Goal: Information Seeking & Learning: Learn about a topic

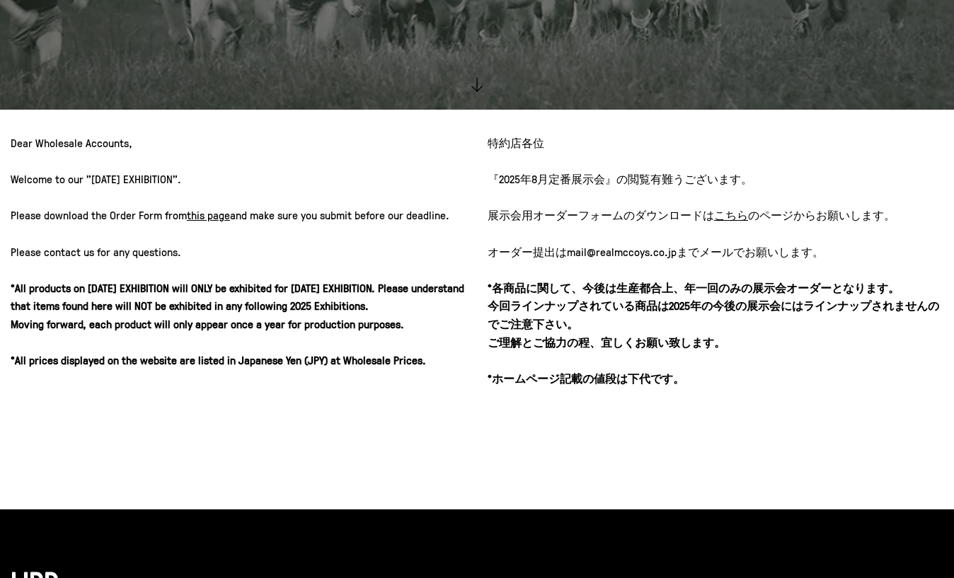
scroll to position [623, 0]
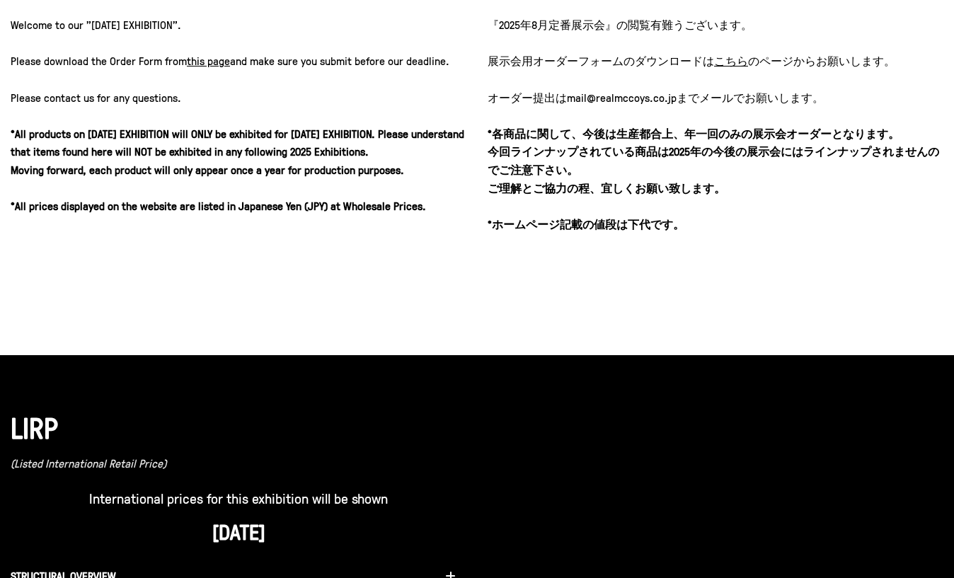
click at [721, 63] on u "こちら" at bounding box center [731, 61] width 34 height 16
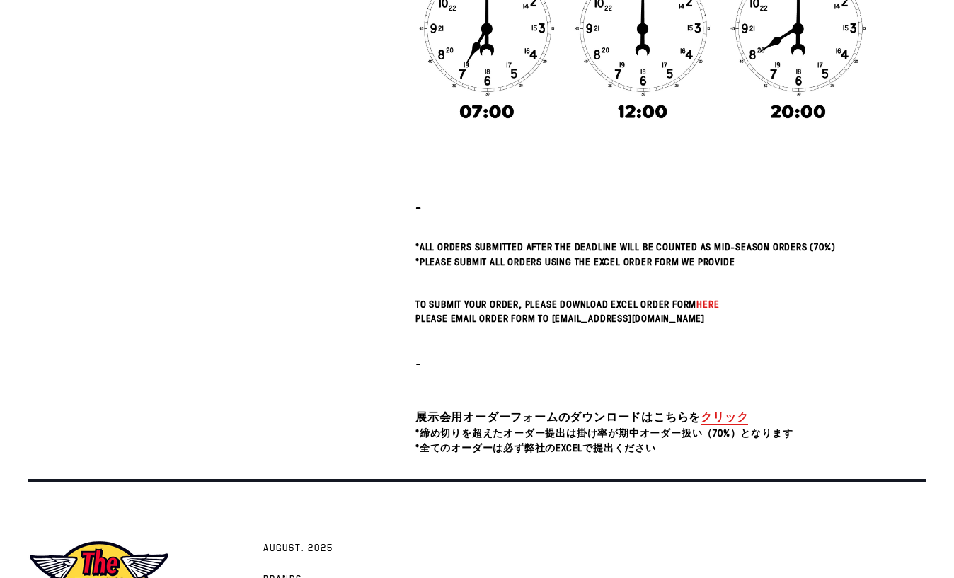
scroll to position [436, 0]
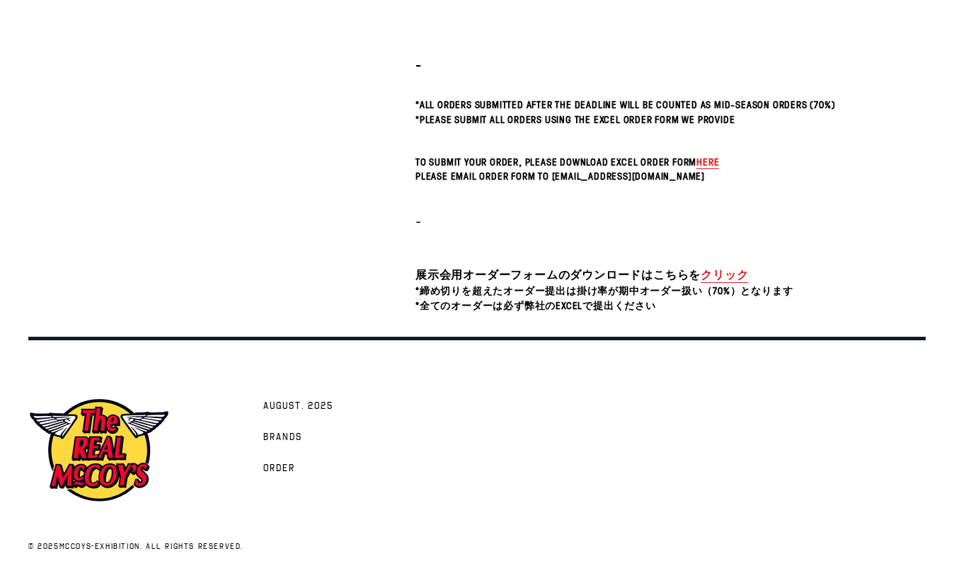
click at [711, 276] on link "クリック" at bounding box center [723, 275] width 47 height 16
click at [713, 276] on link "クリック" at bounding box center [723, 275] width 47 height 16
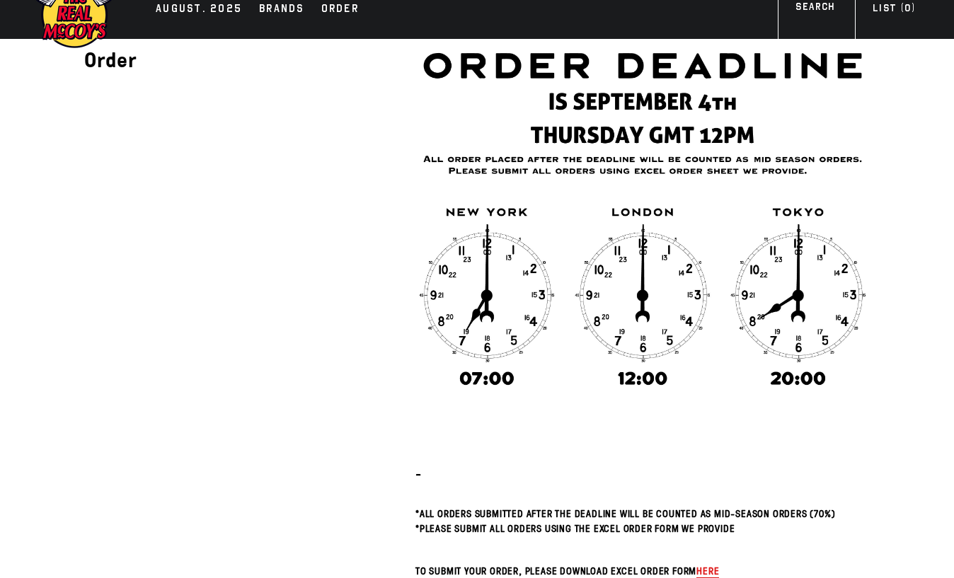
scroll to position [0, 0]
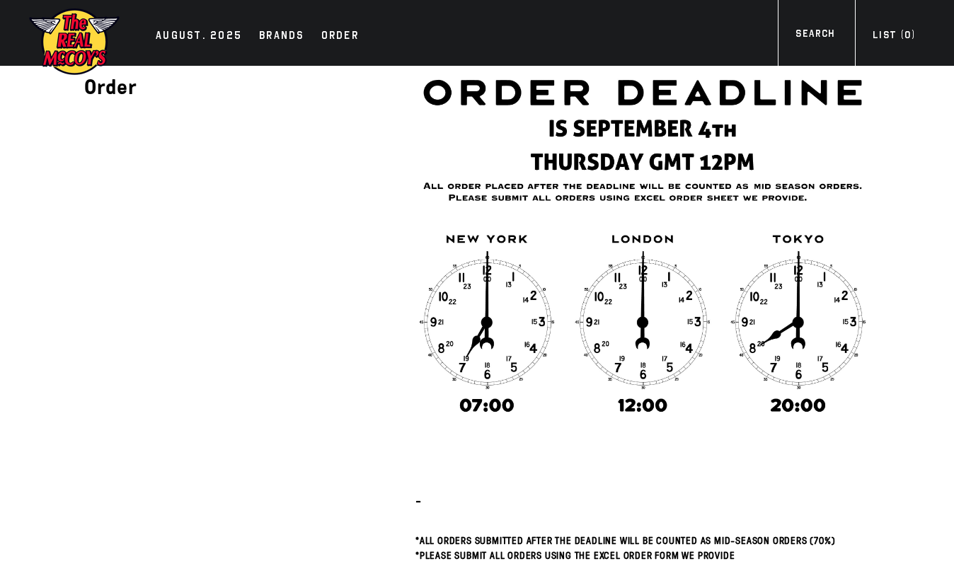
click at [84, 48] on img at bounding box center [74, 41] width 92 height 69
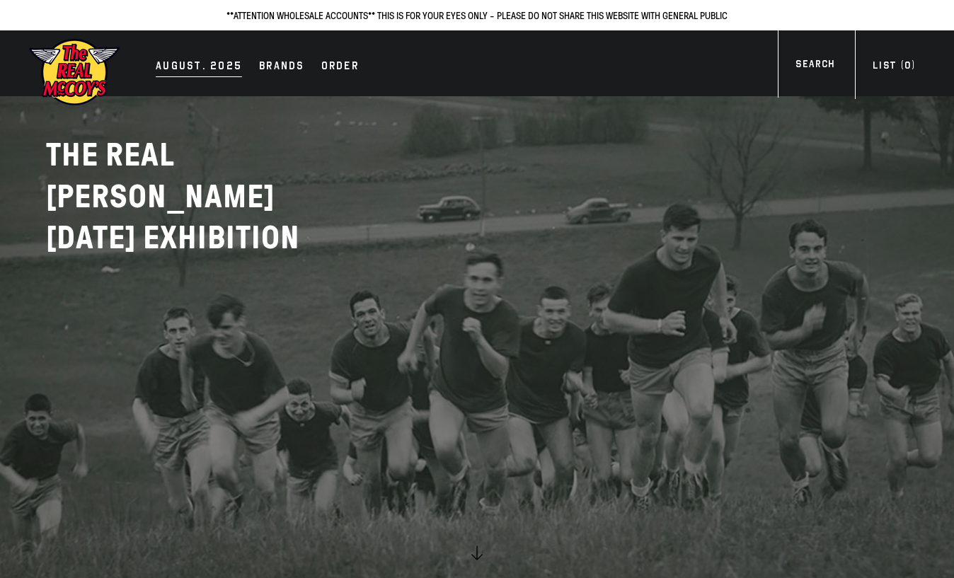
click at [201, 68] on div "AUGUST. 2025" at bounding box center [199, 67] width 86 height 20
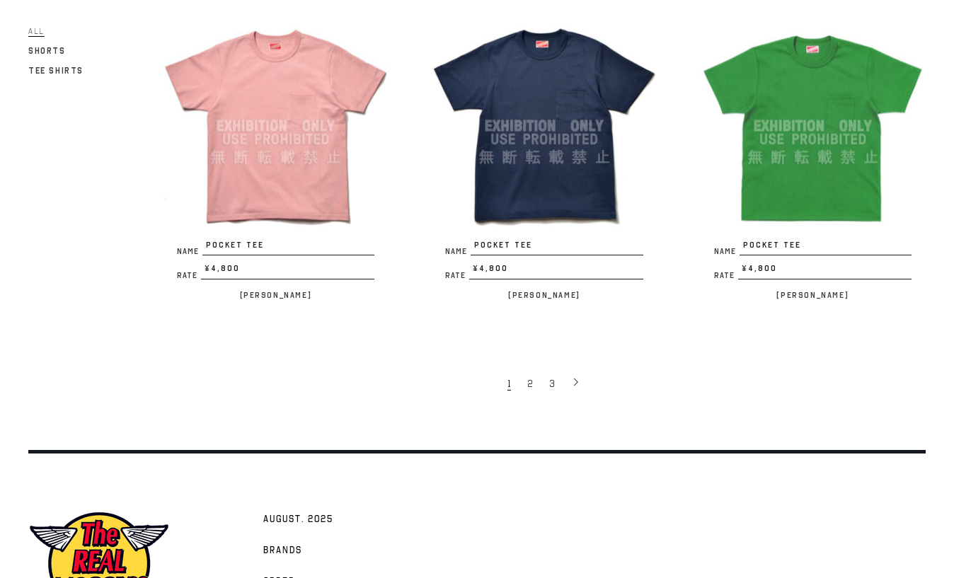
scroll to position [2547, 0]
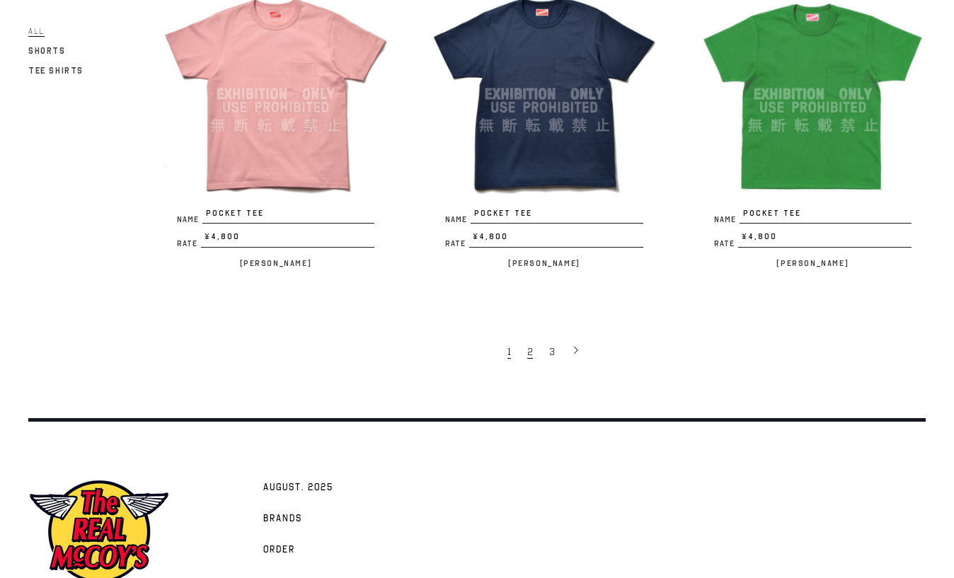
click at [527, 345] on span "2" at bounding box center [530, 351] width 6 height 13
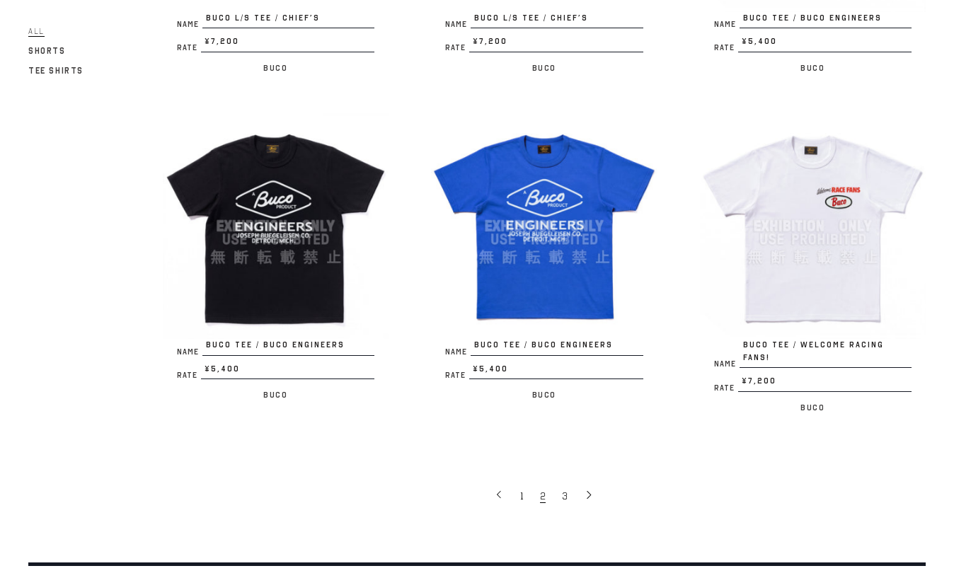
scroll to position [2490, 0]
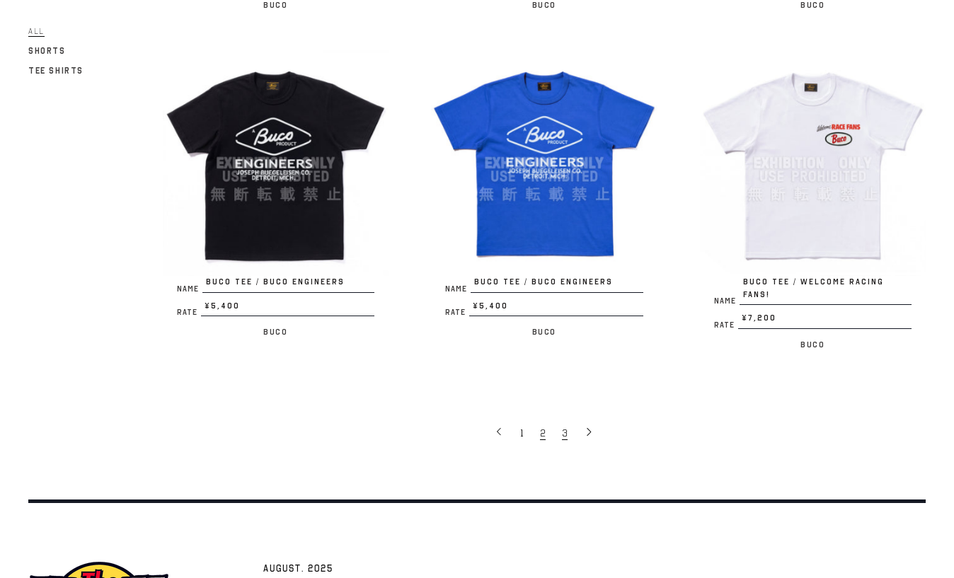
click at [569, 418] on link "3" at bounding box center [566, 432] width 22 height 28
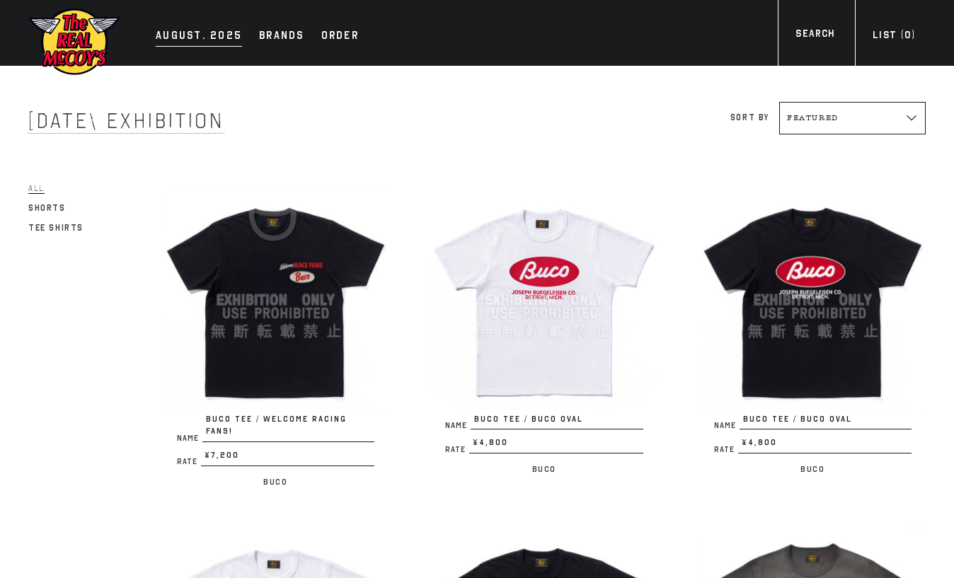
click at [185, 37] on div "AUGUST. 2025" at bounding box center [199, 37] width 86 height 20
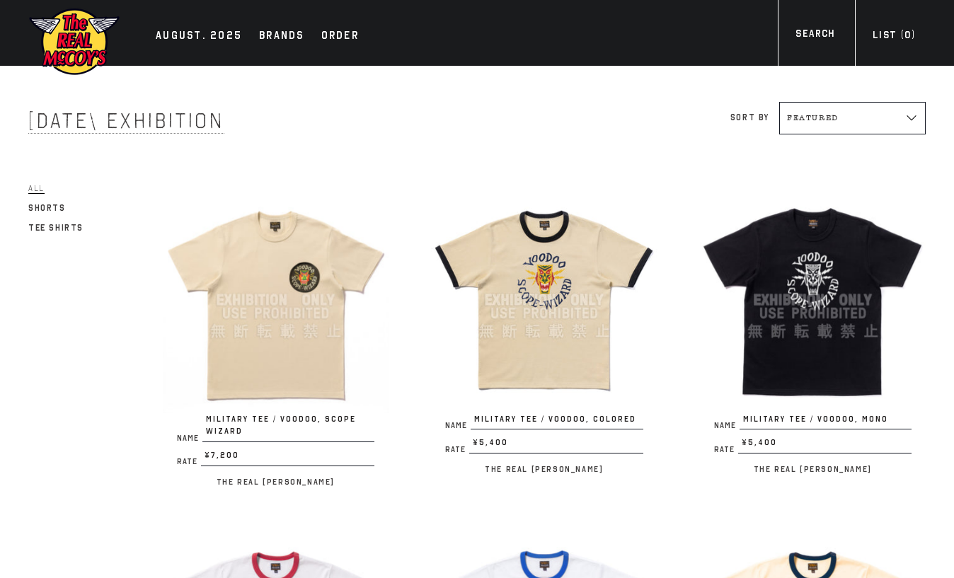
click at [79, 46] on img at bounding box center [74, 41] width 92 height 69
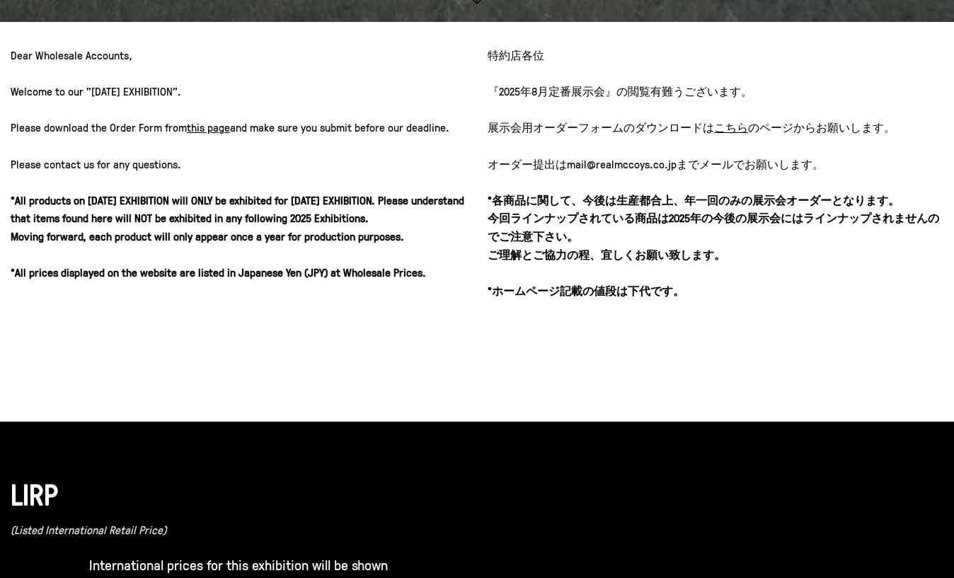
scroll to position [566, 0]
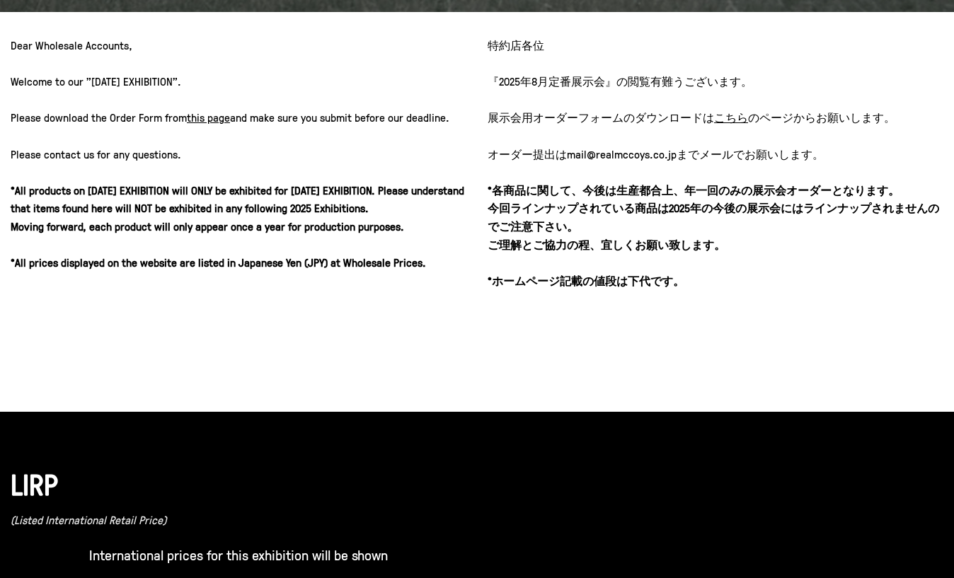
click at [727, 119] on u "こちら" at bounding box center [731, 118] width 34 height 16
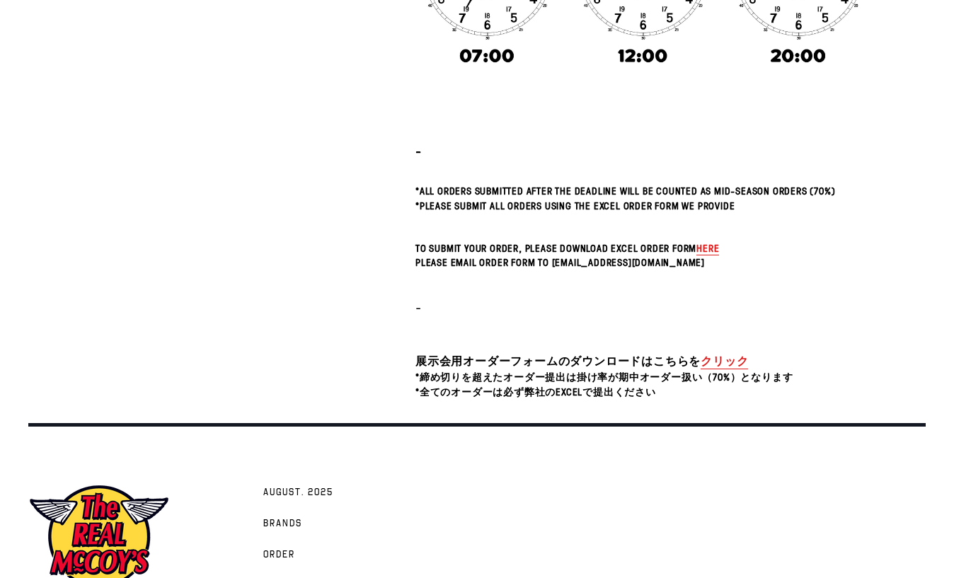
scroll to position [436, 0]
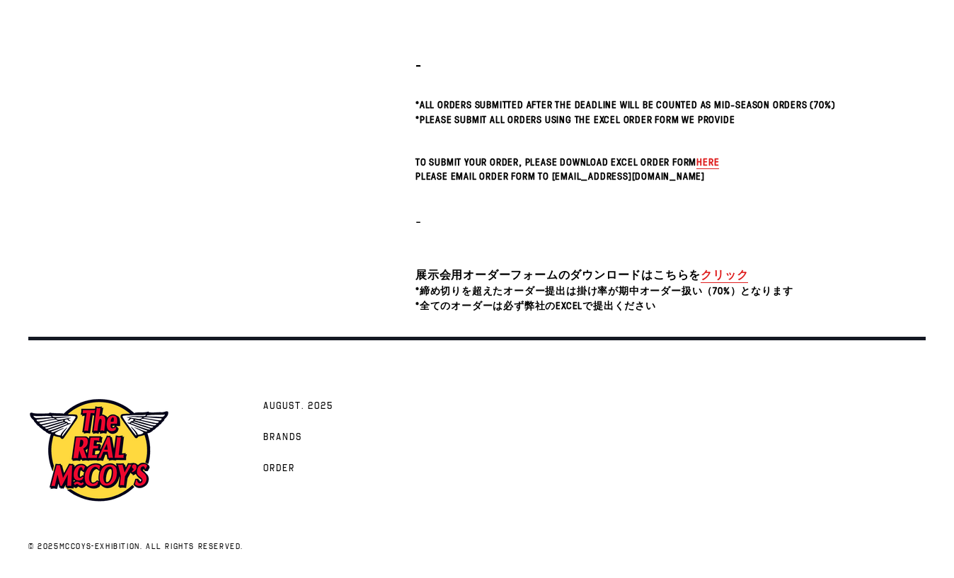
click at [710, 164] on span "here" at bounding box center [707, 161] width 23 height 13
click at [723, 278] on link "クリック" at bounding box center [723, 275] width 47 height 16
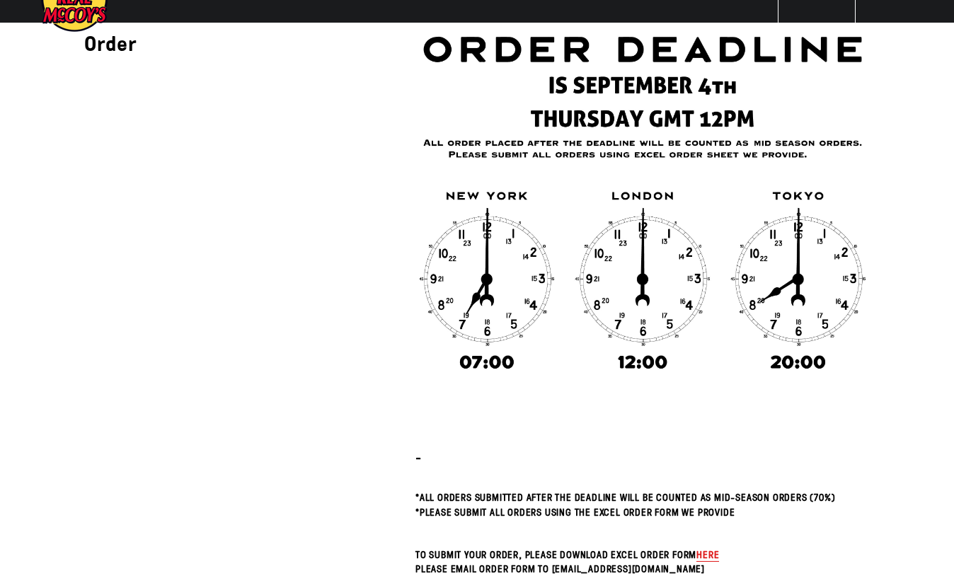
scroll to position [0, 0]
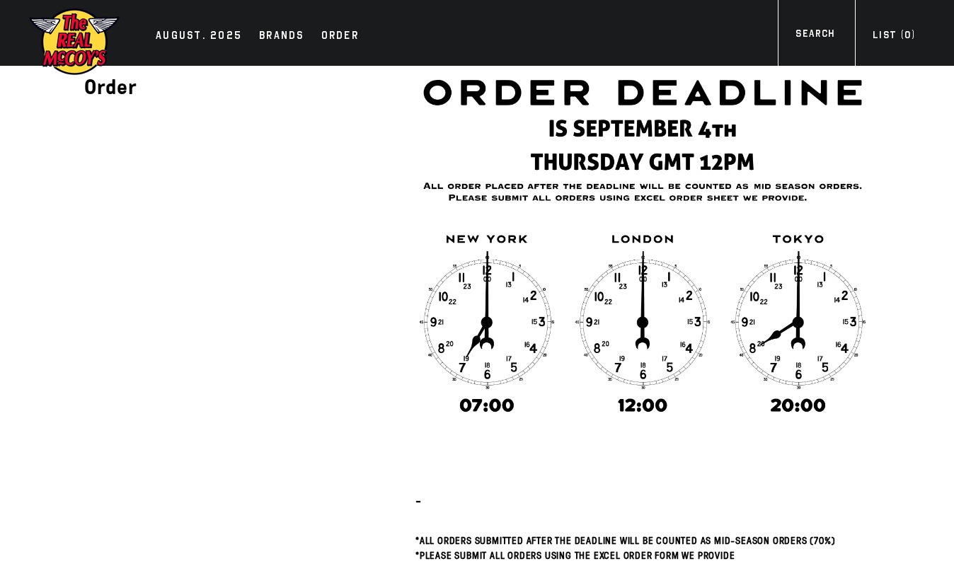
click at [67, 37] on img at bounding box center [74, 41] width 92 height 69
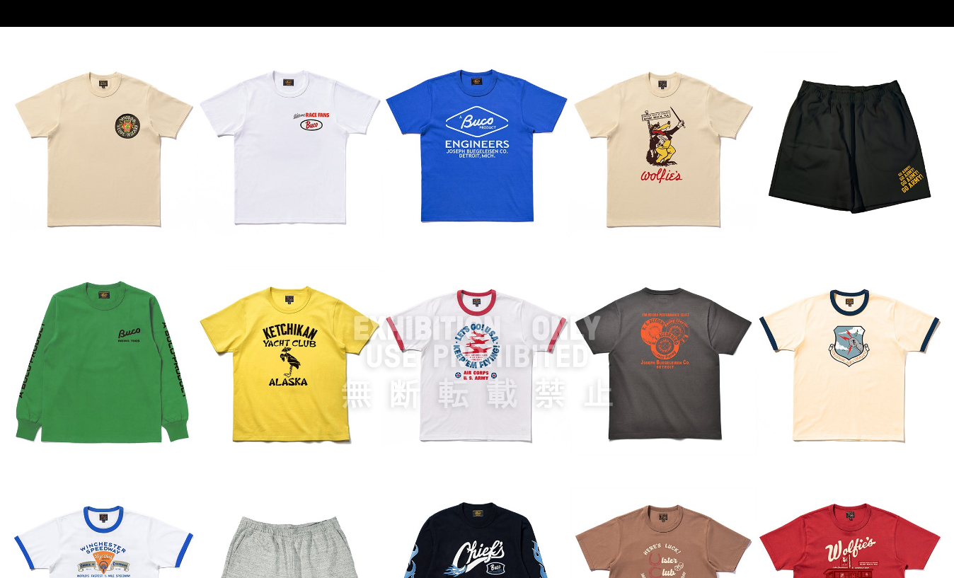
scroll to position [962, 0]
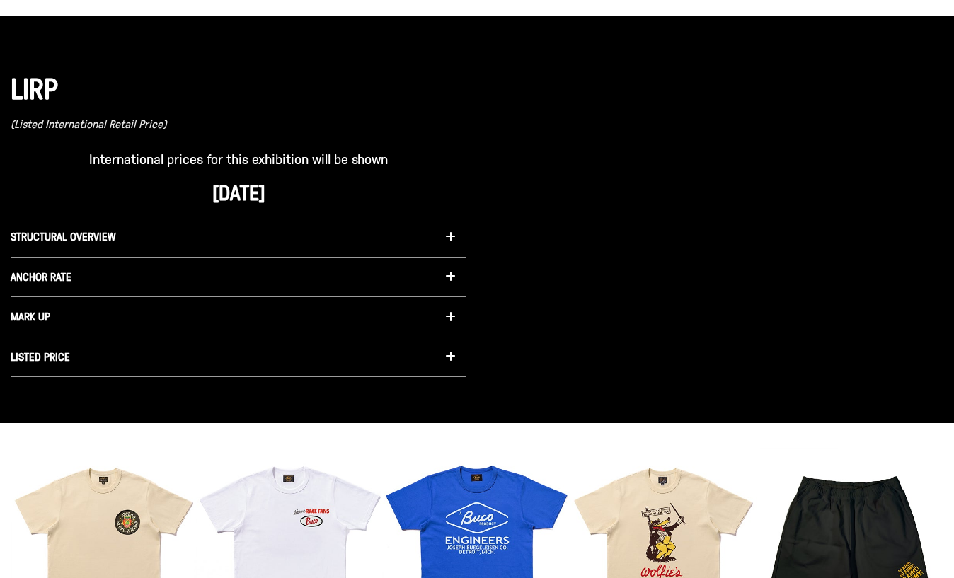
click at [453, 233] on icon "button" at bounding box center [450, 236] width 11 height 11
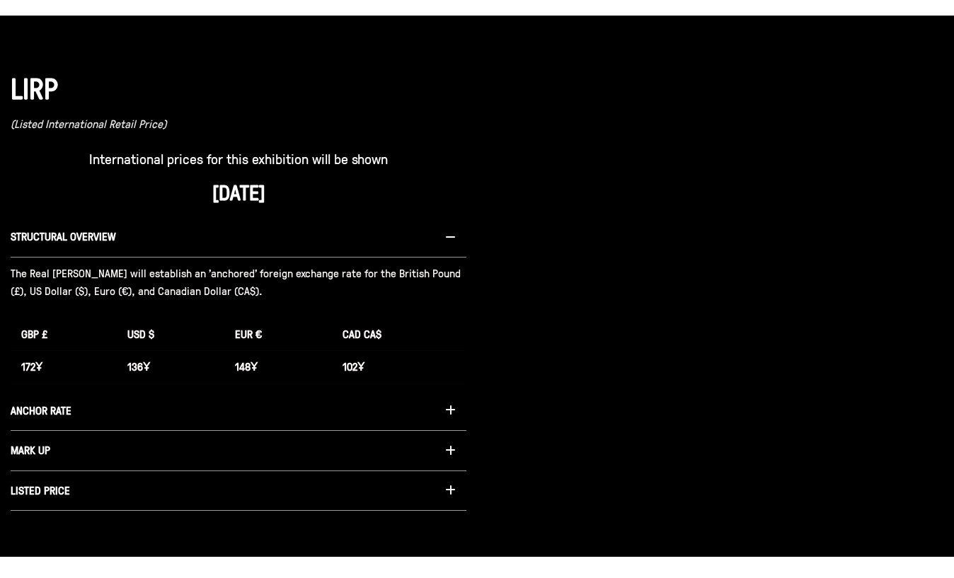
click at [458, 235] on button "STRUCTURAL OVERVIEW" at bounding box center [239, 237] width 456 height 40
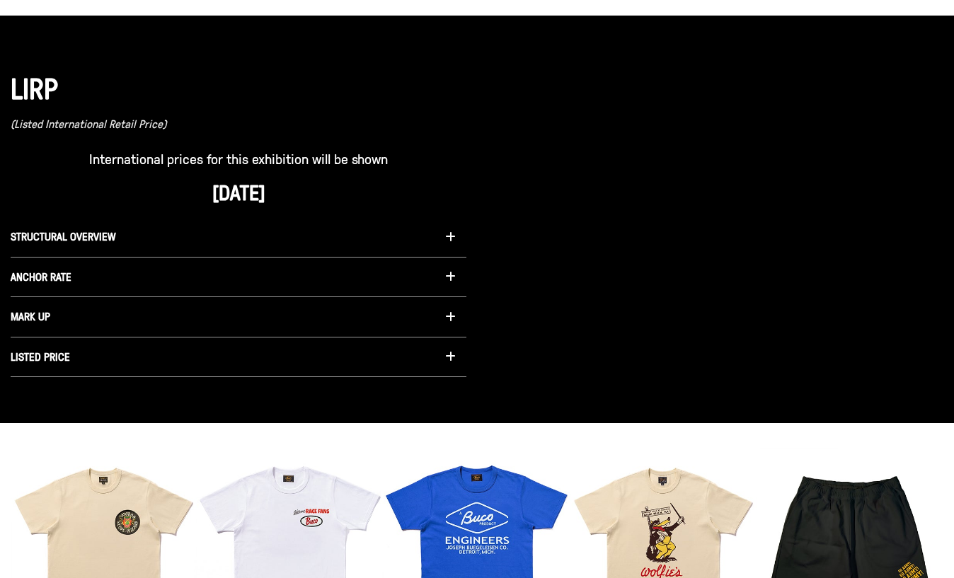
click at [438, 283] on button "ANCHOR RATE" at bounding box center [239, 278] width 456 height 40
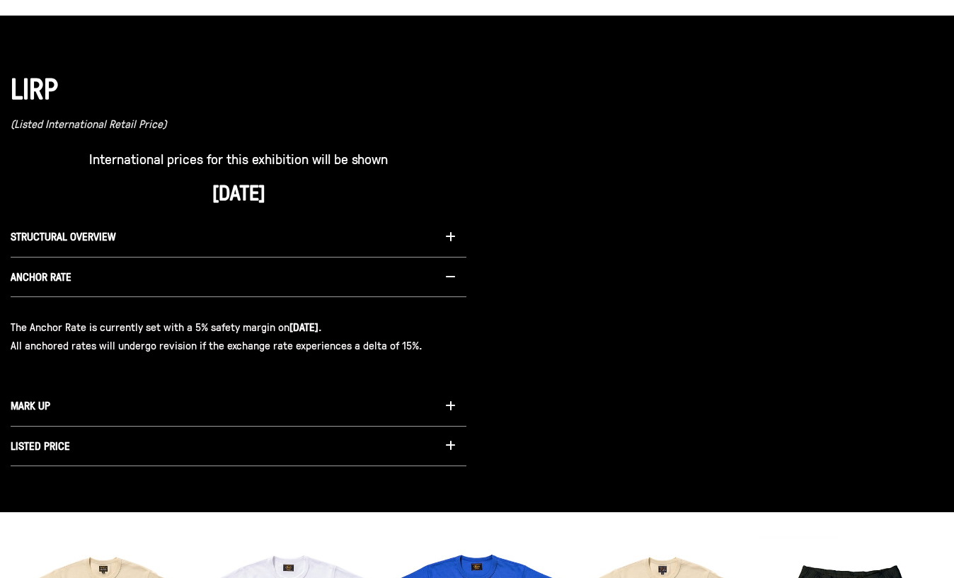
click at [438, 283] on button "ANCHOR RATE" at bounding box center [239, 278] width 456 height 40
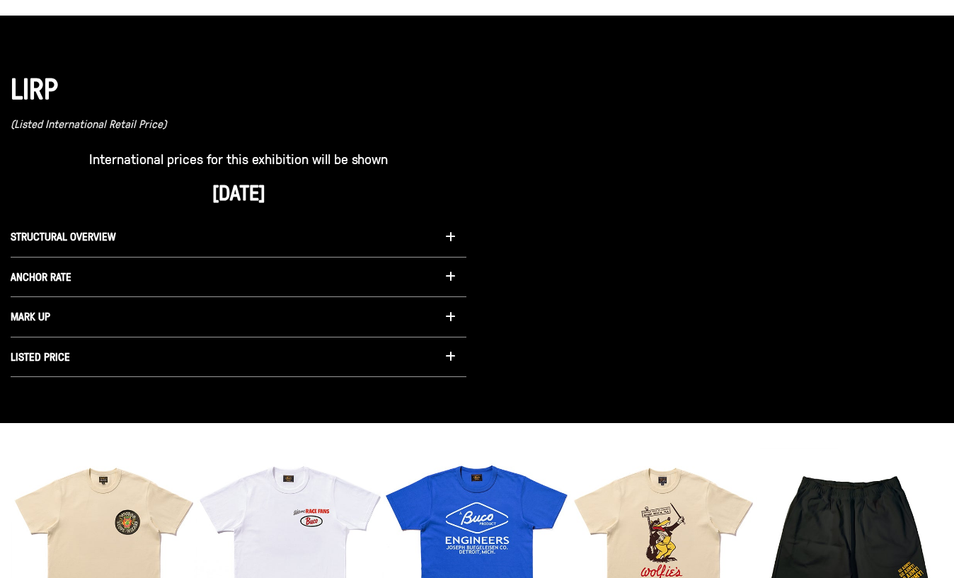
click at [442, 322] on button "MARK UP" at bounding box center [239, 317] width 456 height 40
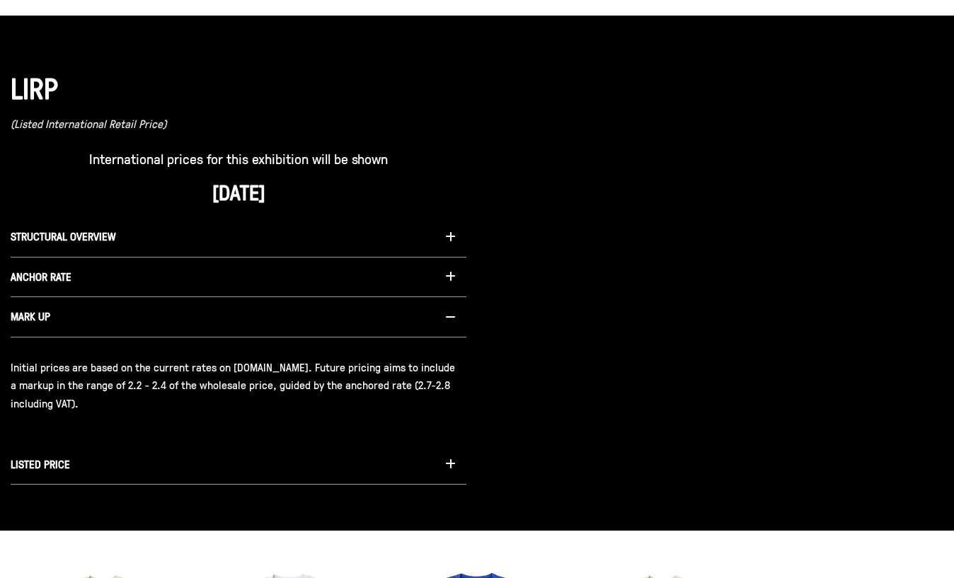
click at [442, 321] on button "MARK UP" at bounding box center [239, 317] width 456 height 40
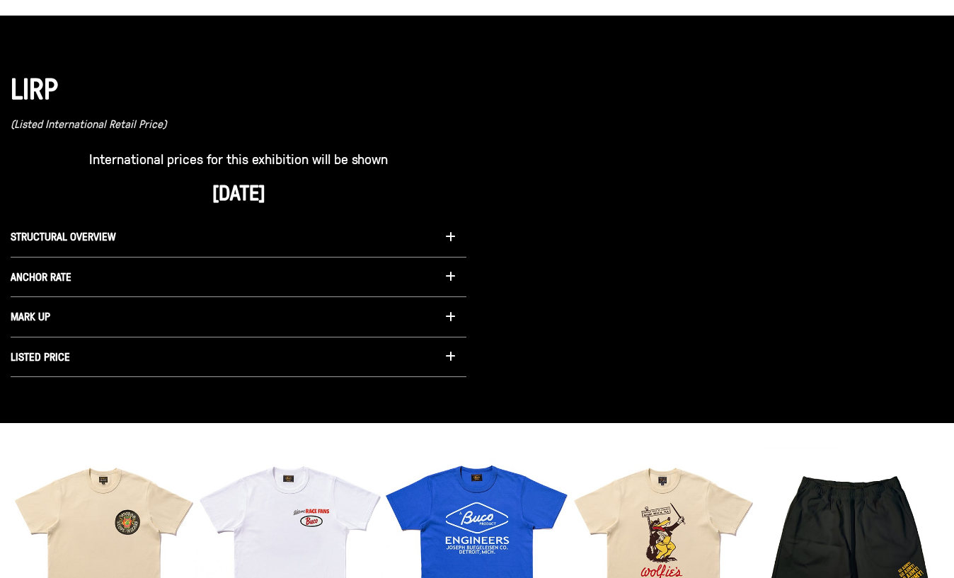
click at [440, 358] on button "LISTED PRICE" at bounding box center [239, 357] width 456 height 40
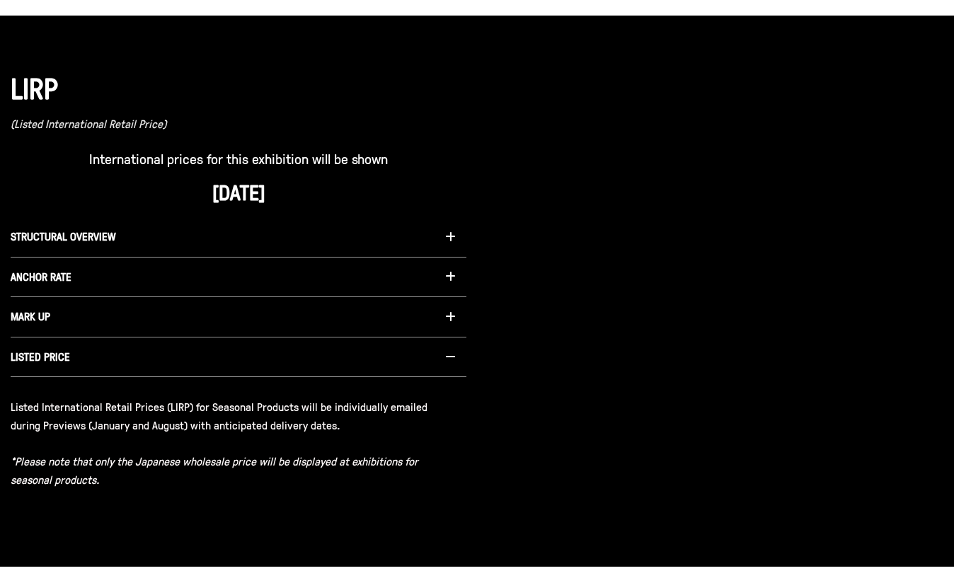
click at [440, 358] on button "LISTED PRICE" at bounding box center [239, 357] width 456 height 40
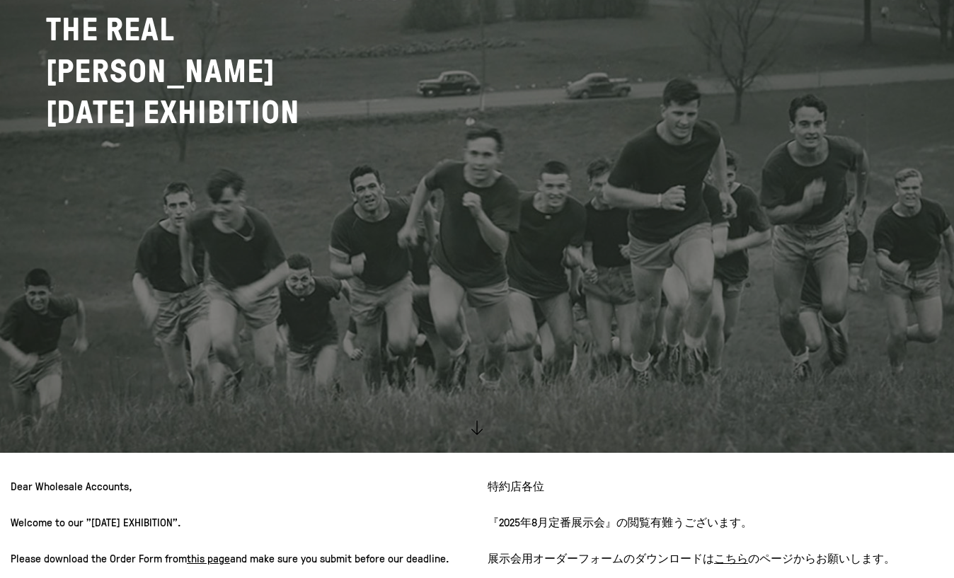
scroll to position [0, 0]
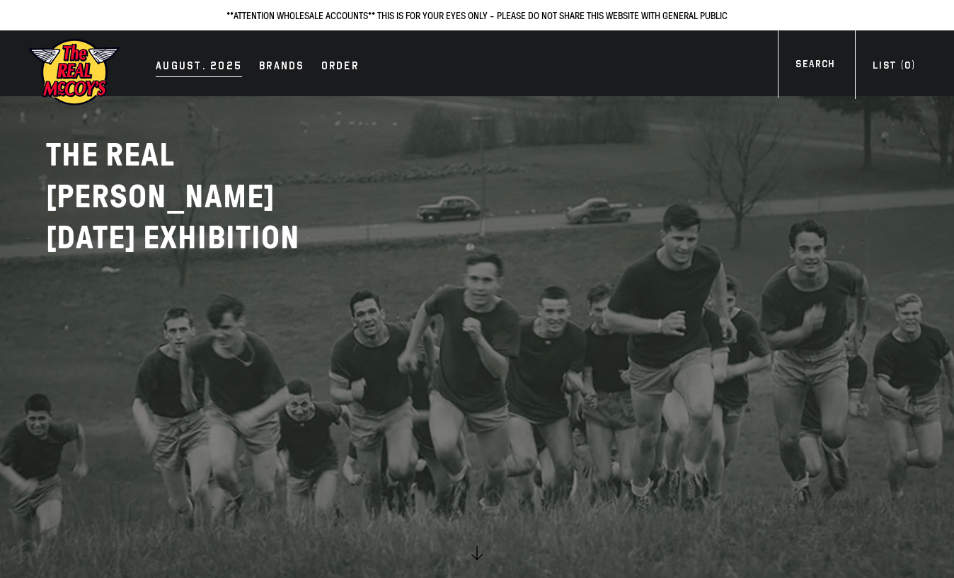
click at [177, 59] on div "AUGUST. 2025" at bounding box center [199, 67] width 86 height 20
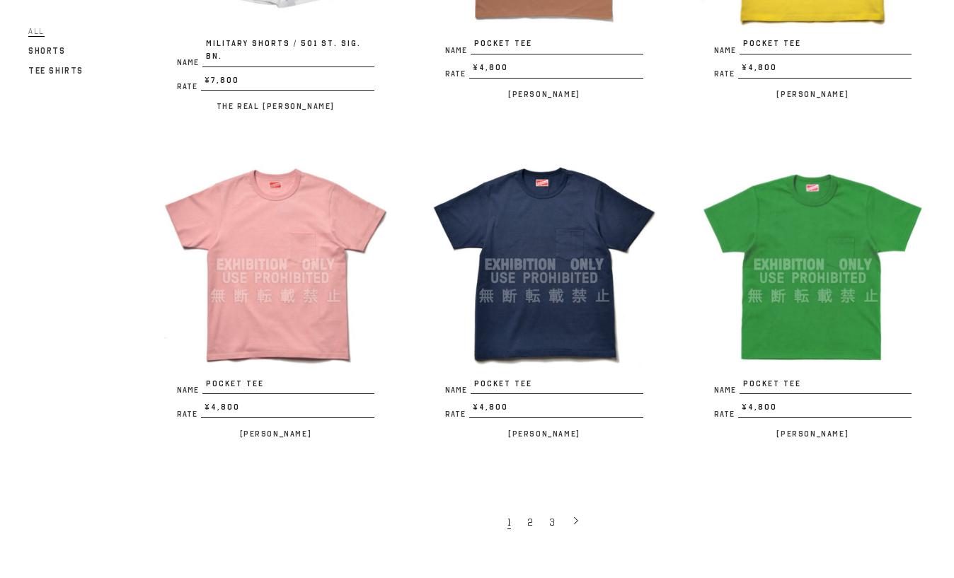
scroll to position [2547, 0]
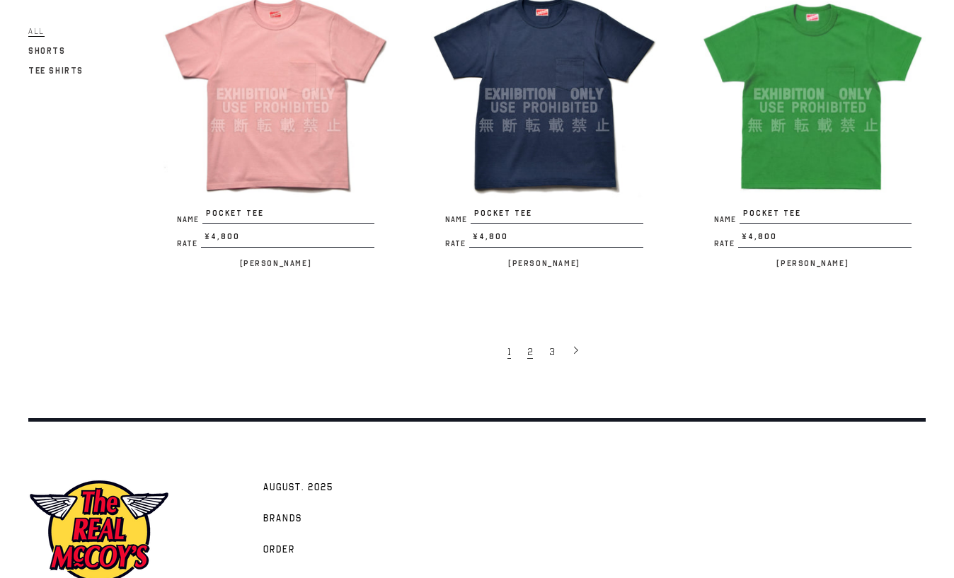
click at [523, 337] on link "2" at bounding box center [531, 351] width 22 height 28
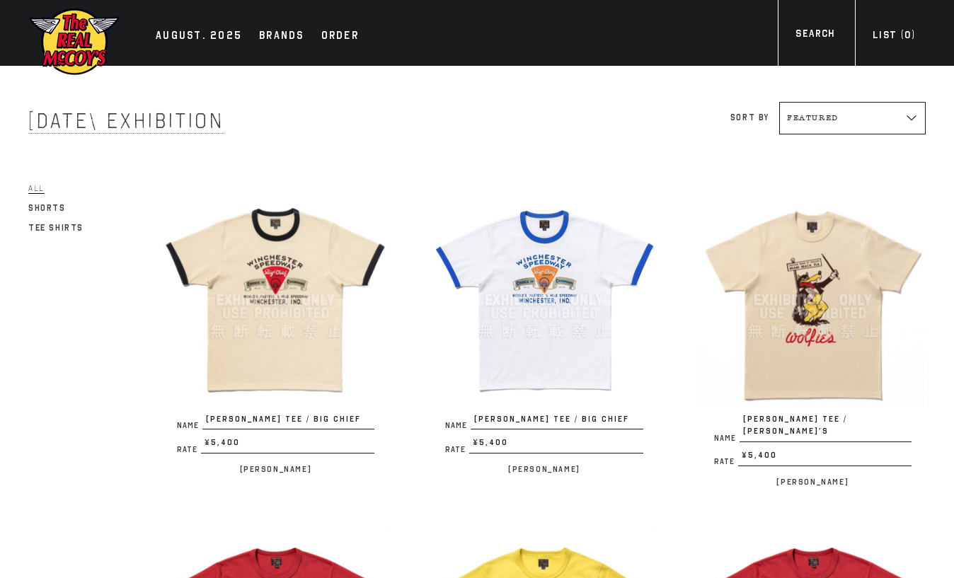
click at [69, 45] on img at bounding box center [74, 41] width 92 height 69
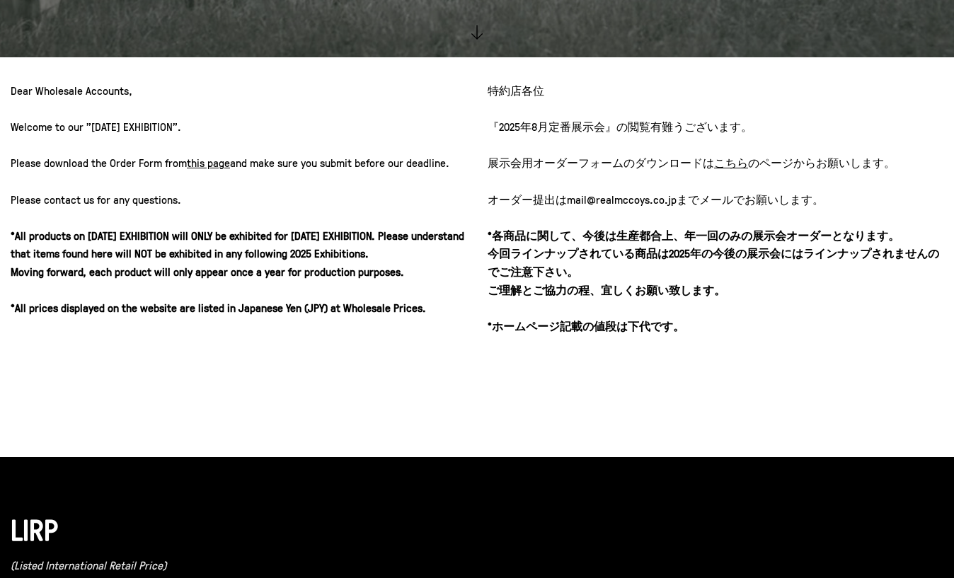
scroll to position [566, 0]
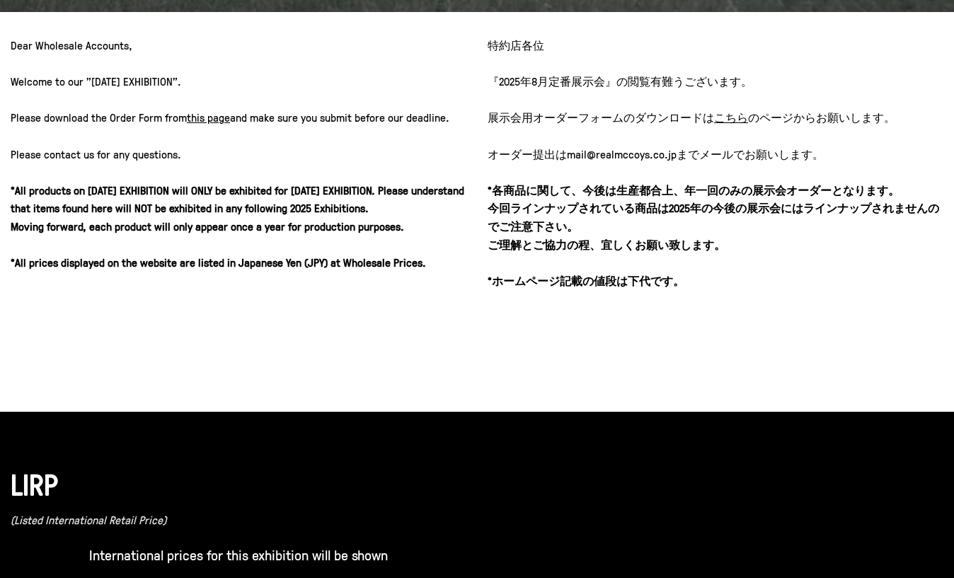
click at [714, 120] on u "こちら" at bounding box center [731, 118] width 34 height 16
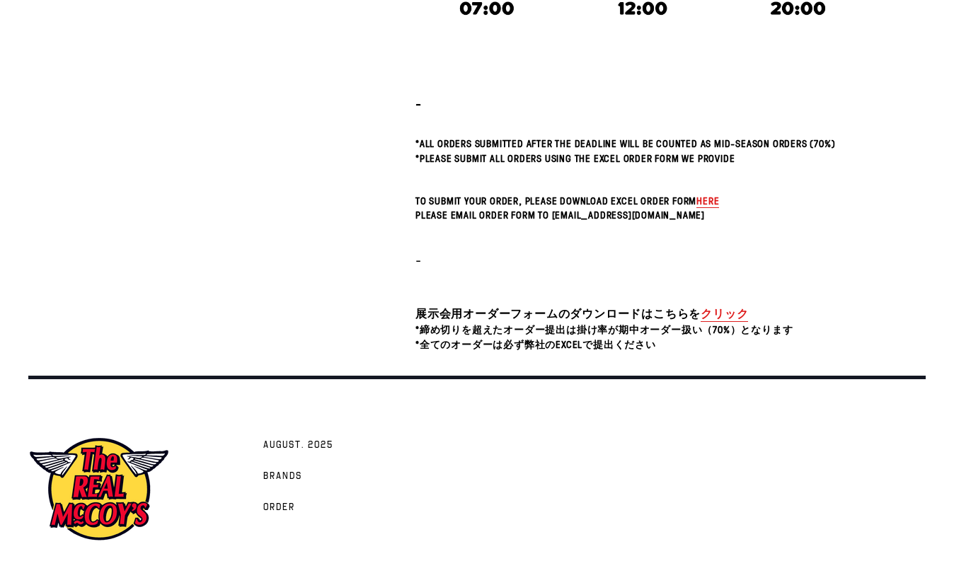
scroll to position [436, 0]
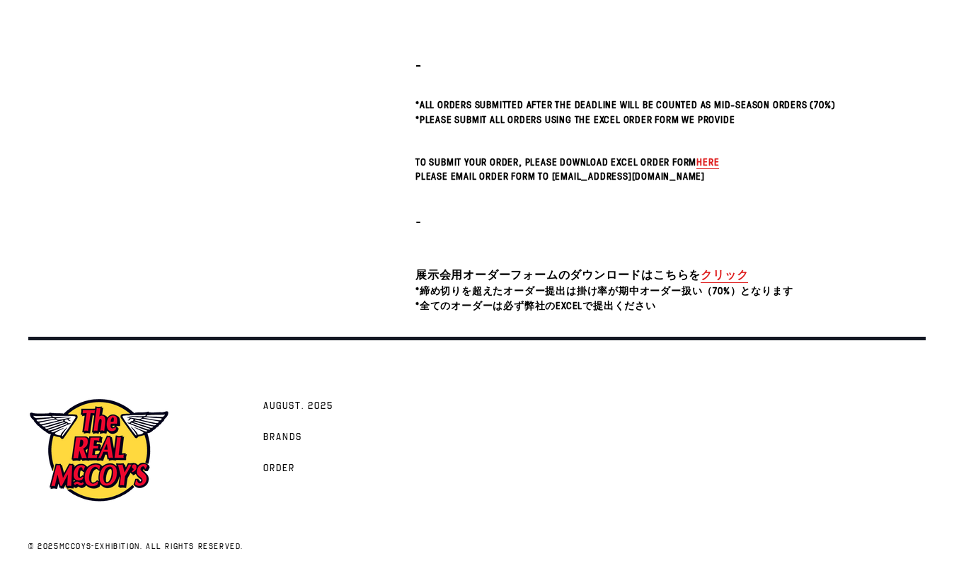
click at [725, 277] on link "クリック" at bounding box center [723, 275] width 47 height 16
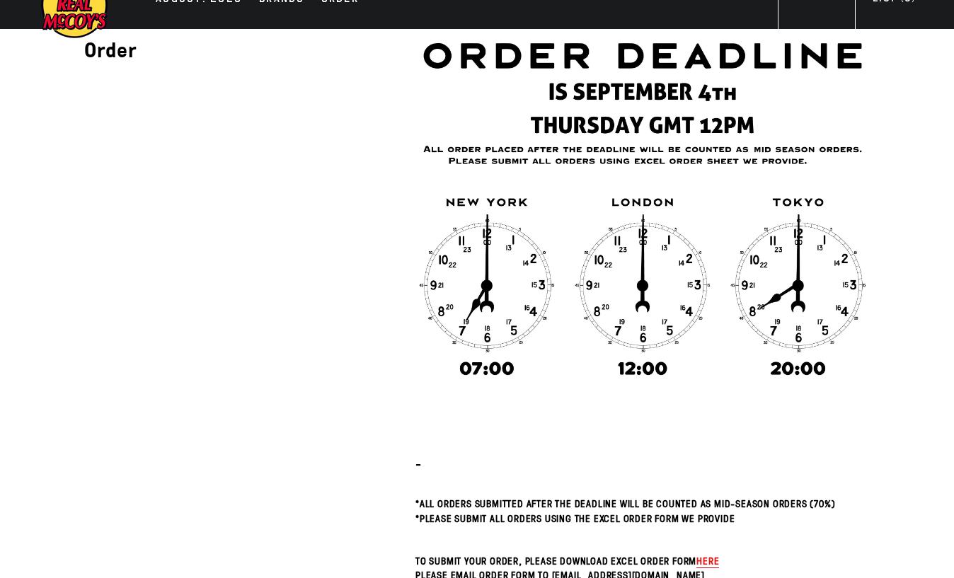
scroll to position [0, 0]
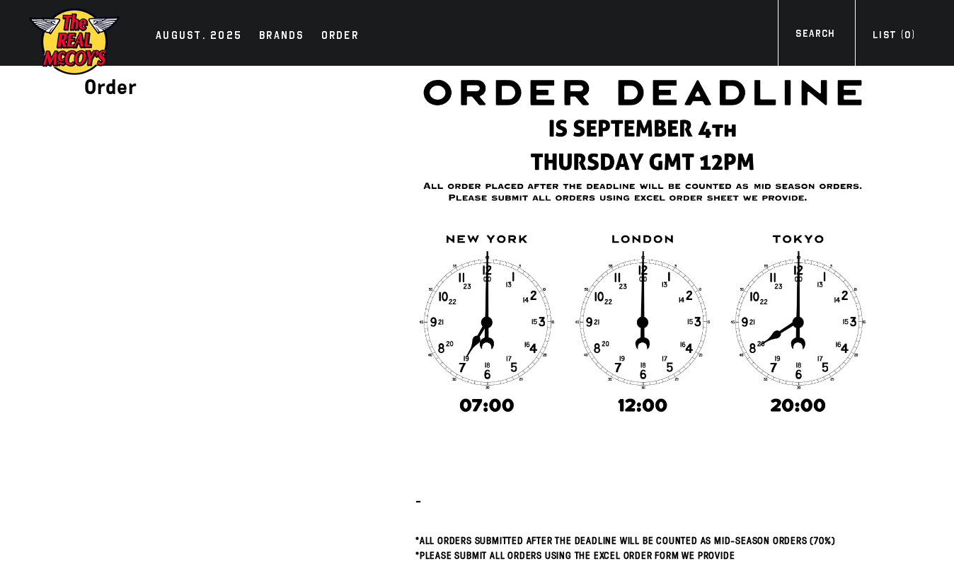
click at [69, 40] on img at bounding box center [74, 41] width 92 height 69
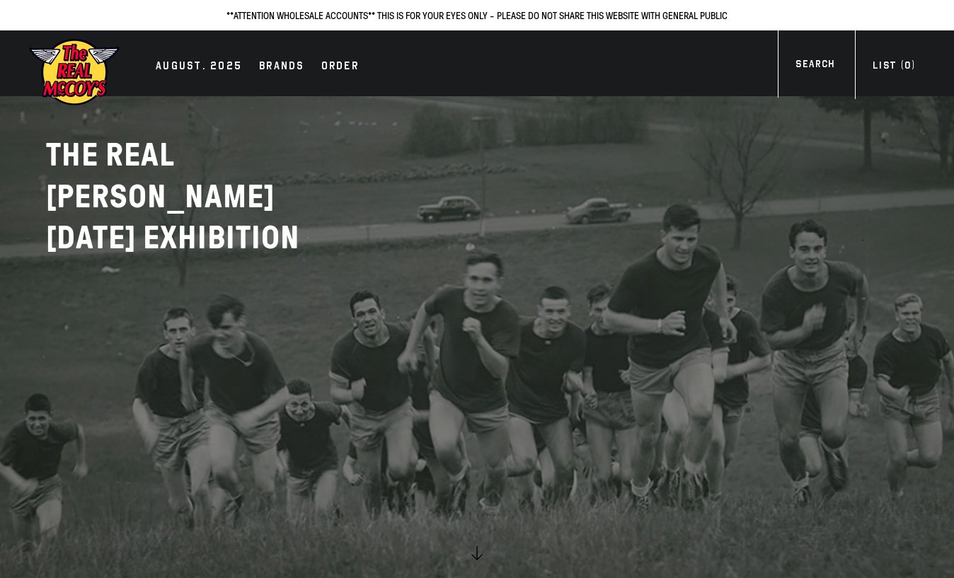
click at [167, 54] on div "AUGUST. 2025 Brands Order More" at bounding box center [477, 63] width 954 height 66
click at [181, 65] on div "AUGUST. 2025" at bounding box center [199, 67] width 86 height 20
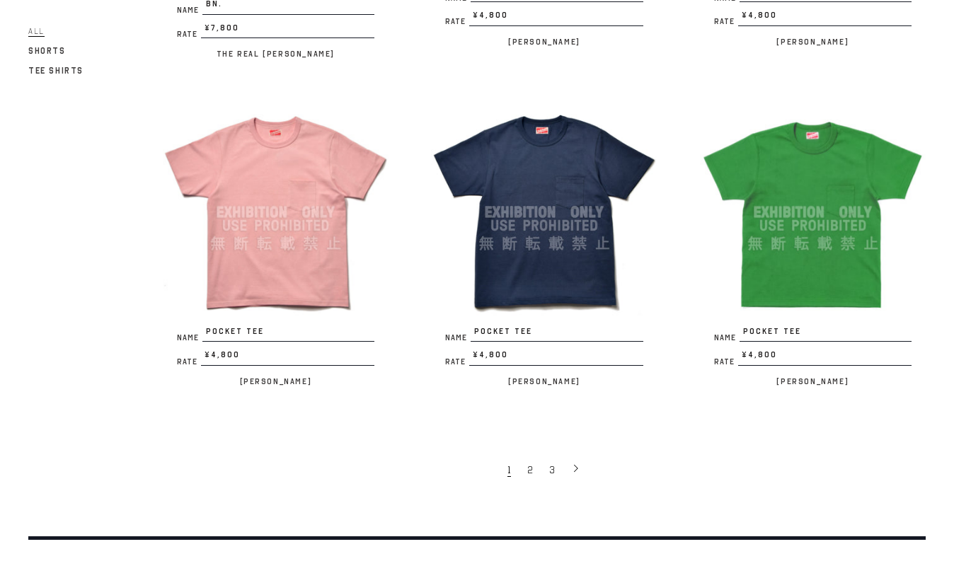
scroll to position [2434, 0]
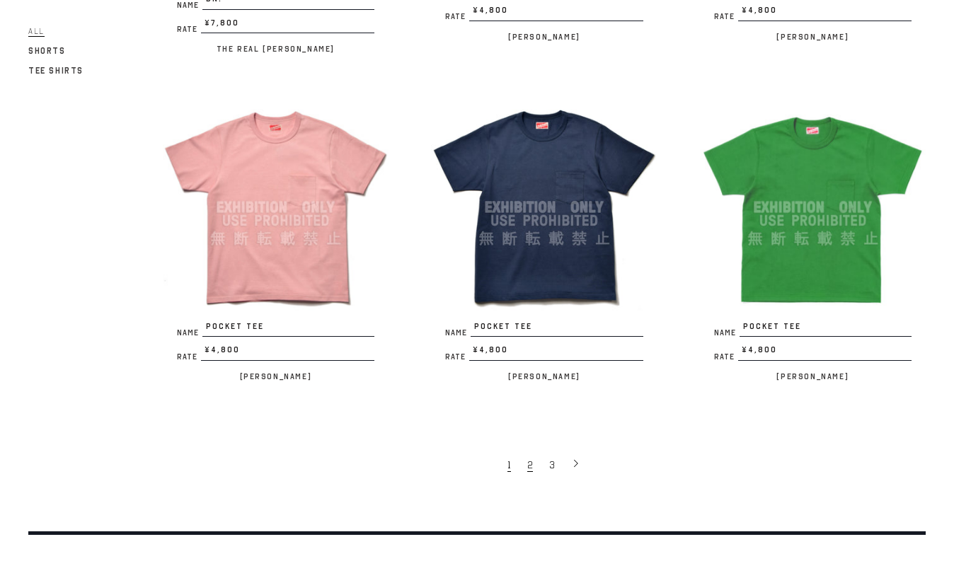
click at [524, 450] on link "2" at bounding box center [531, 464] width 22 height 28
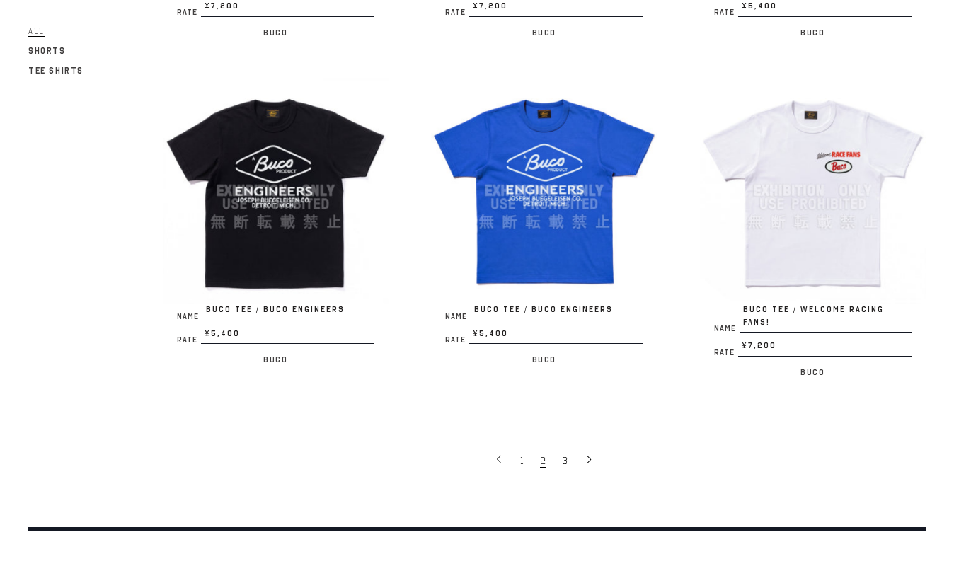
scroll to position [2547, 0]
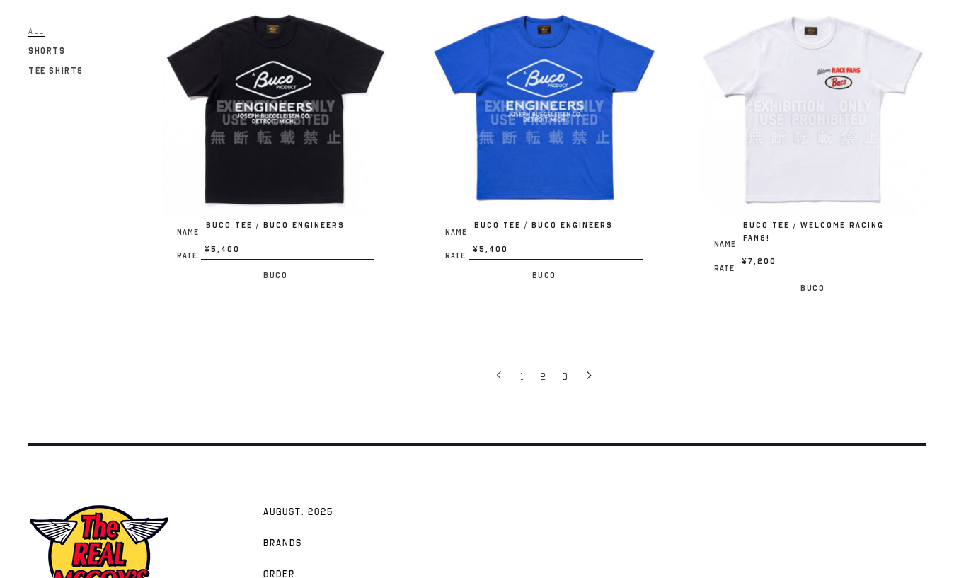
click at [563, 370] on span "3" at bounding box center [565, 376] width 6 height 13
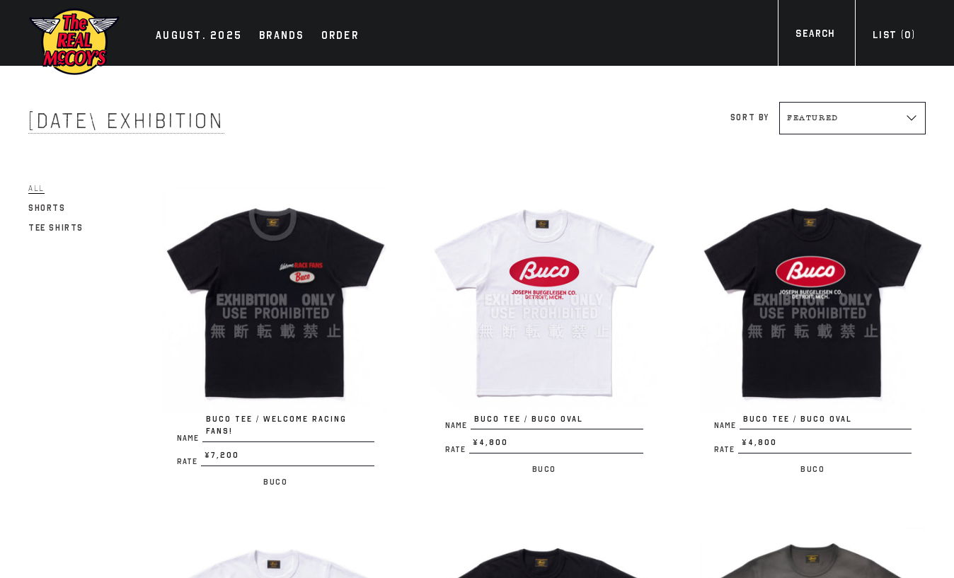
click at [71, 24] on img at bounding box center [74, 41] width 92 height 69
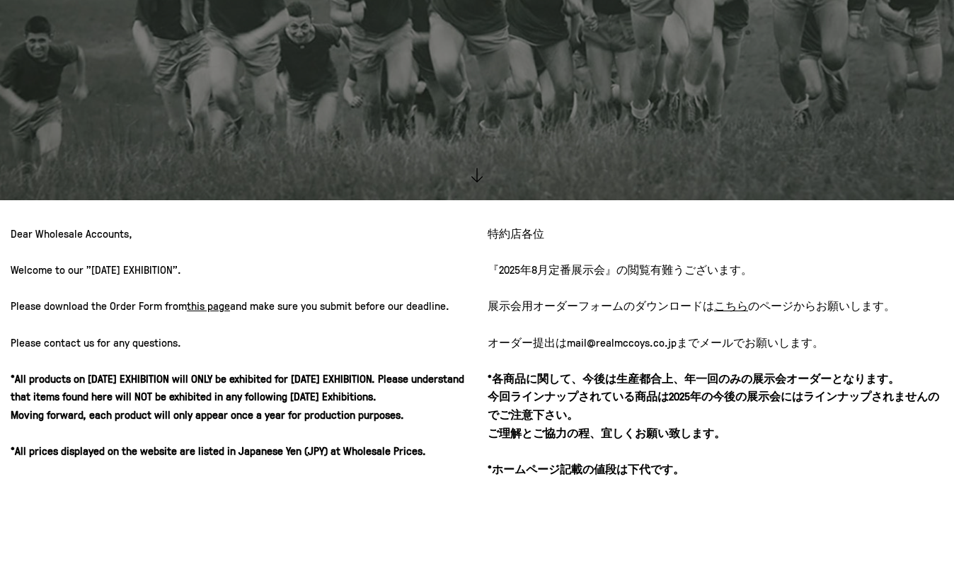
scroll to position [566, 0]
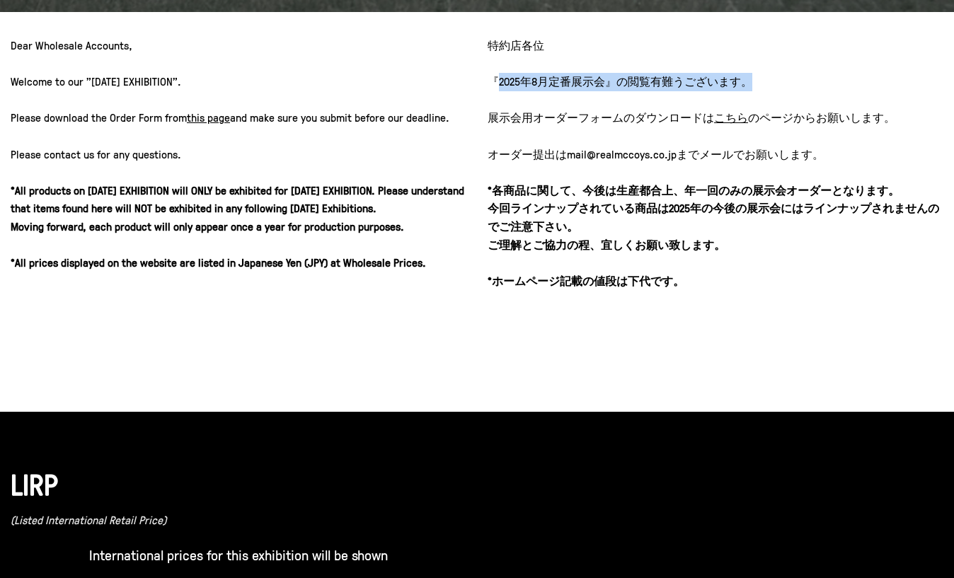
drag, startPoint x: 495, startPoint y: 81, endPoint x: 787, endPoint y: 88, distance: 291.6
click at [787, 88] on p "特約店各位 『[DATE]定番展示会』の閲覧有難うございます。 展示会用オーダーフォームのダウンロードは こちら のページ からお願いします。 オーダー提出は…" at bounding box center [715, 163] width 456 height 253
click at [572, 139] on p "特約店各位 『[DATE]定番展示会』の閲覧有難うございます。 展示会用オーダーフォームのダウンロードは こちら のページ からお願いします。 オーダー提出は…" at bounding box center [715, 163] width 456 height 253
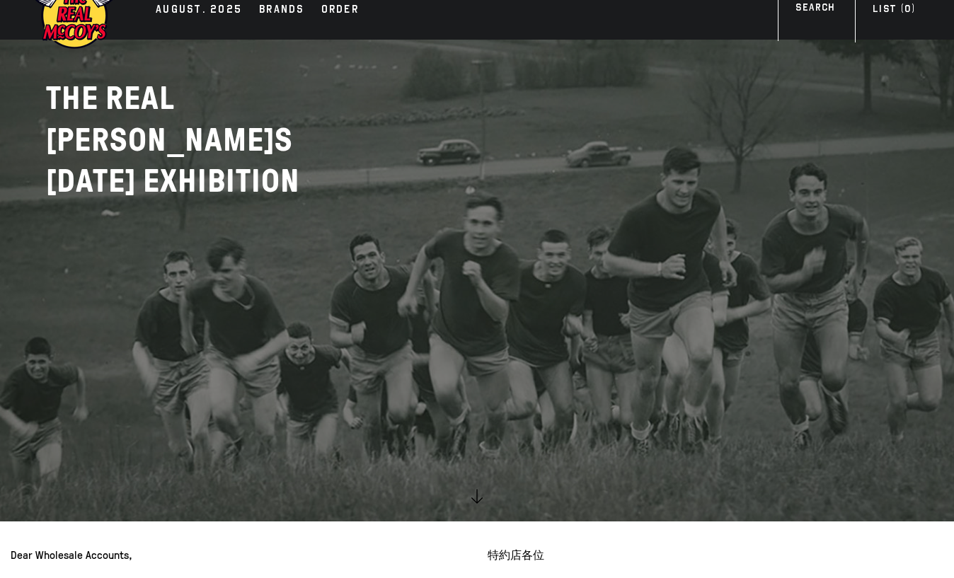
scroll to position [0, 0]
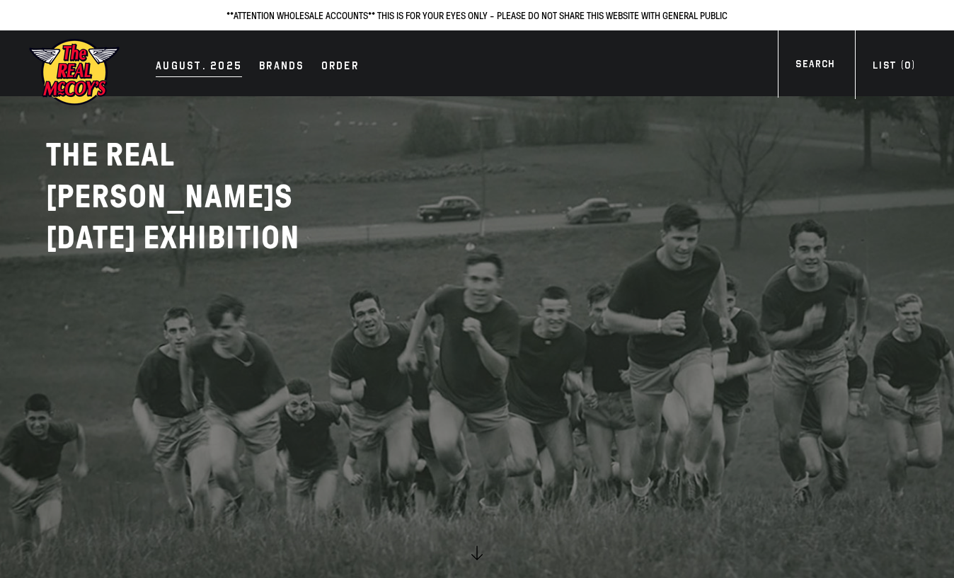
click at [166, 59] on div "AUGUST. 2025" at bounding box center [199, 67] width 86 height 20
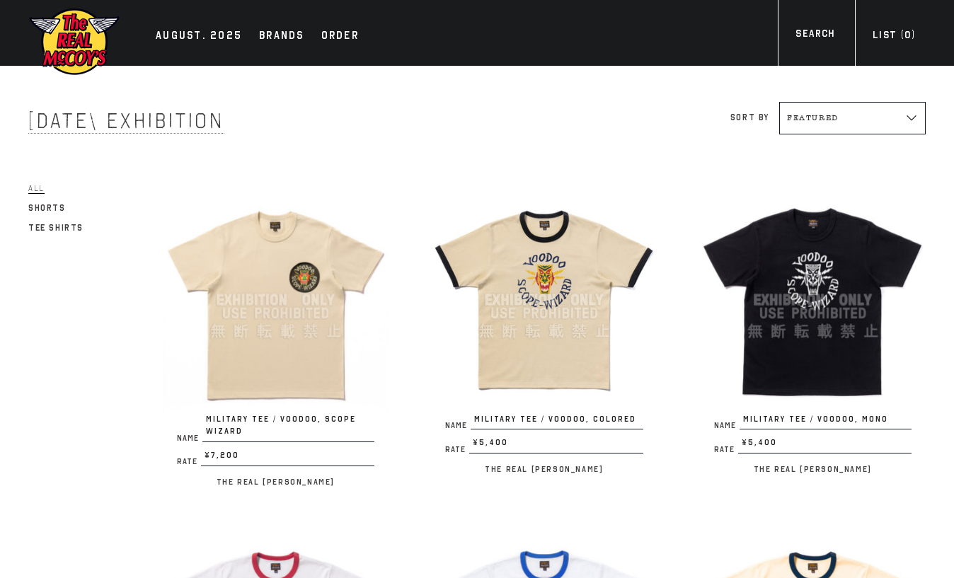
click at [82, 54] on img at bounding box center [74, 41] width 92 height 69
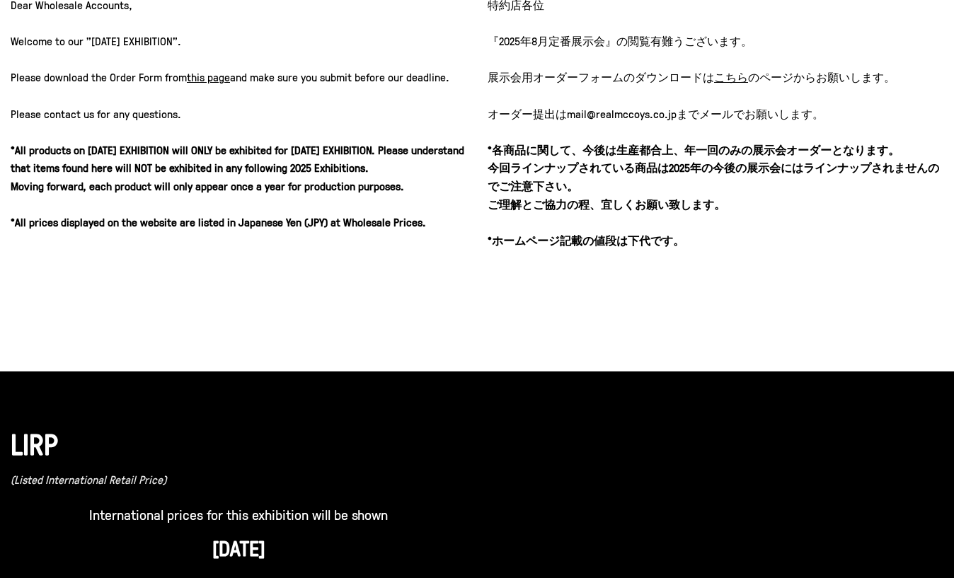
scroll to position [453, 0]
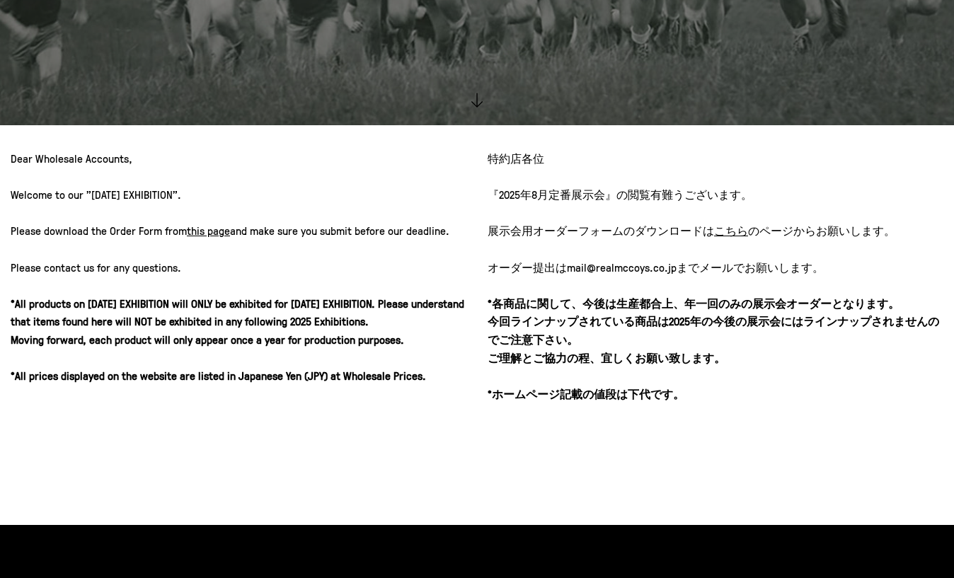
click at [716, 229] on u "こちら" at bounding box center [731, 231] width 34 height 16
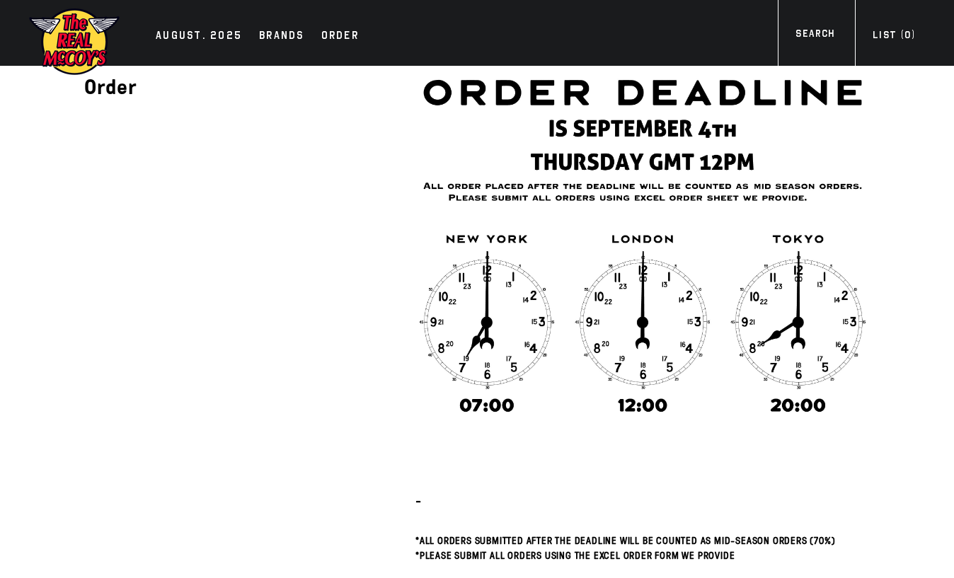
click at [82, 45] on img at bounding box center [74, 41] width 92 height 69
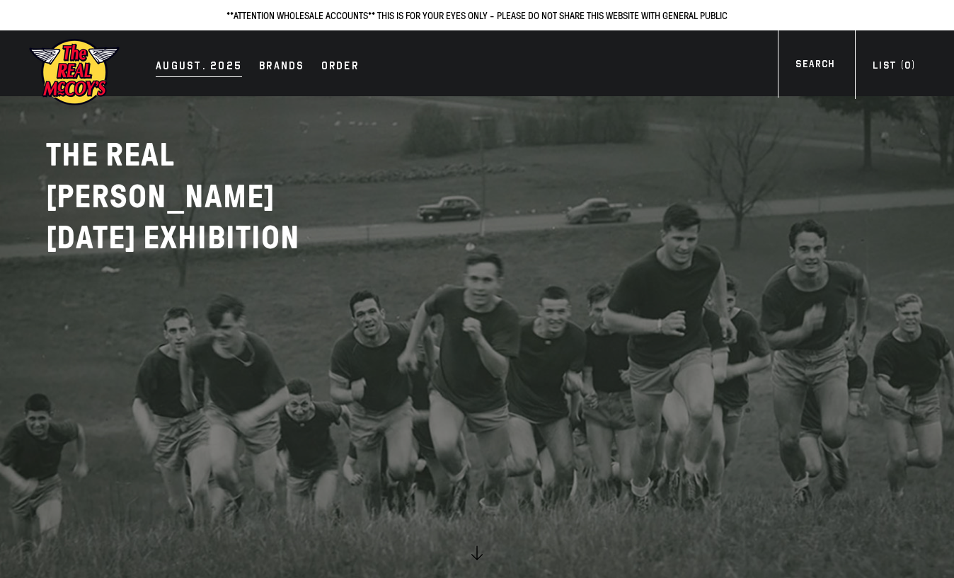
click at [172, 65] on div "AUGUST. 2025" at bounding box center [199, 67] width 86 height 20
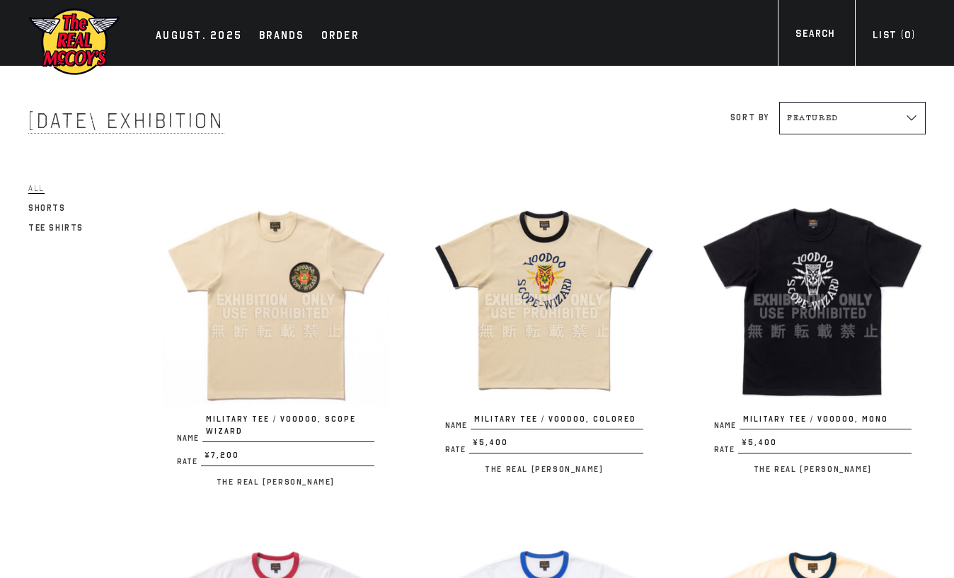
click at [79, 42] on img at bounding box center [74, 41] width 92 height 69
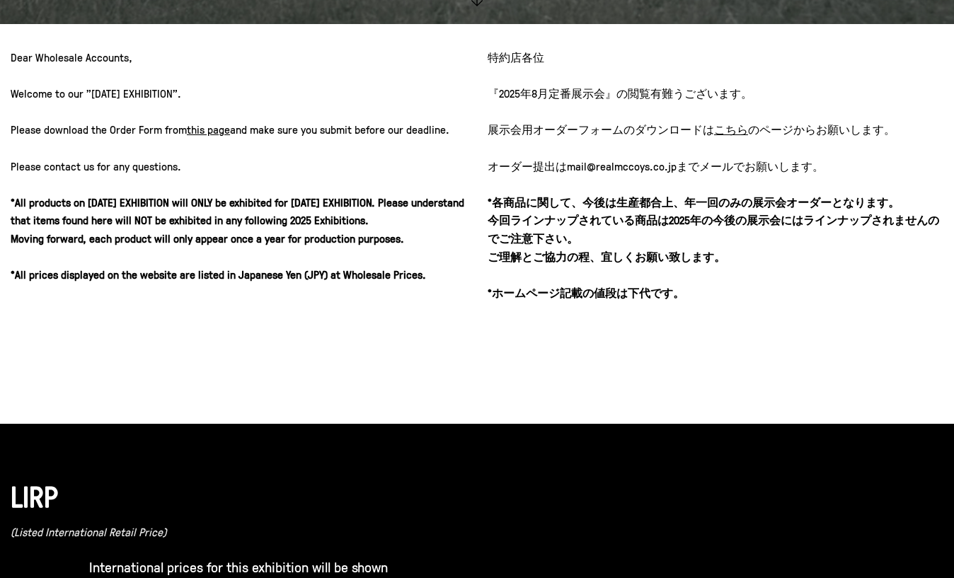
scroll to position [566, 0]
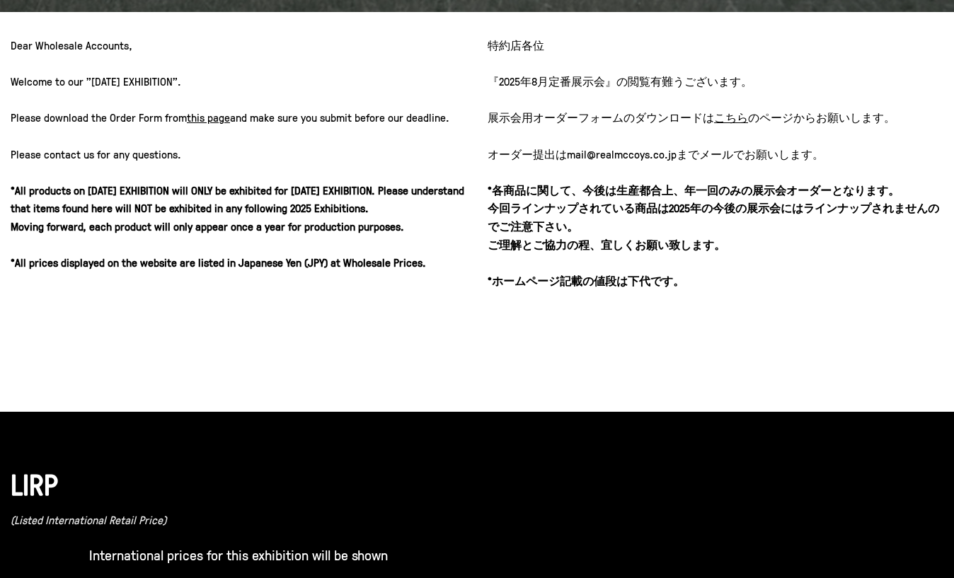
click at [734, 119] on u "こちら" at bounding box center [731, 118] width 34 height 16
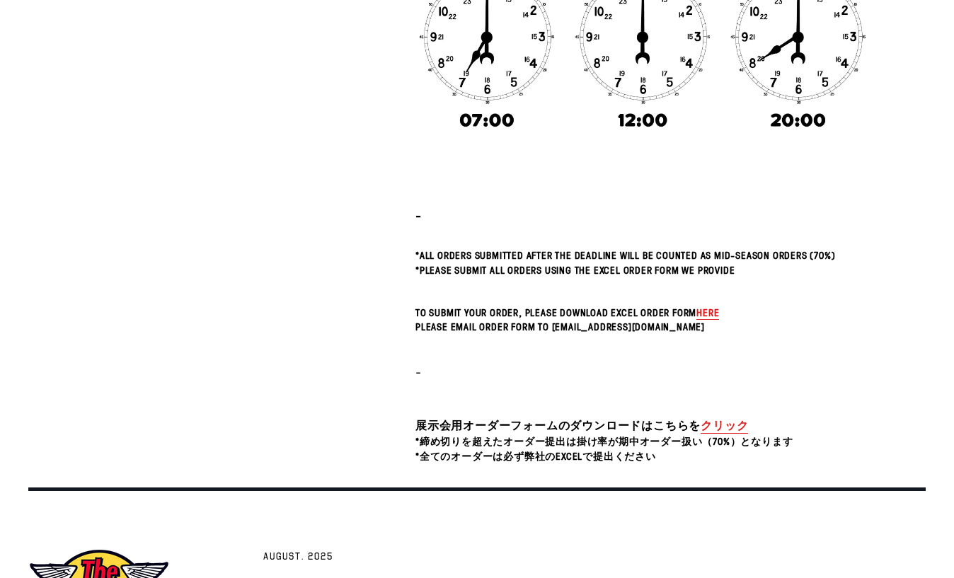
scroll to position [436, 0]
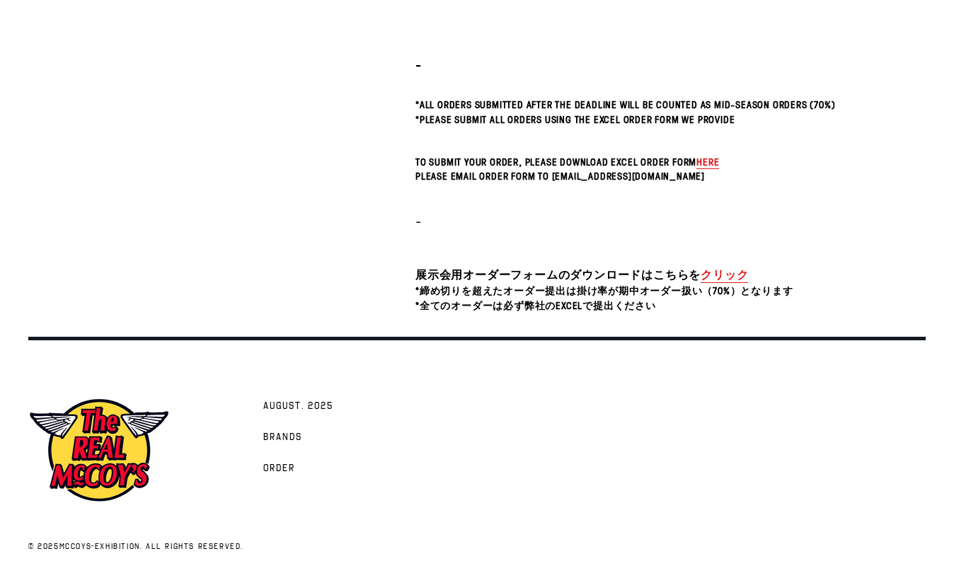
click at [712, 275] on link "クリック" at bounding box center [723, 275] width 47 height 16
click at [729, 275] on link "クリック" at bounding box center [723, 275] width 47 height 16
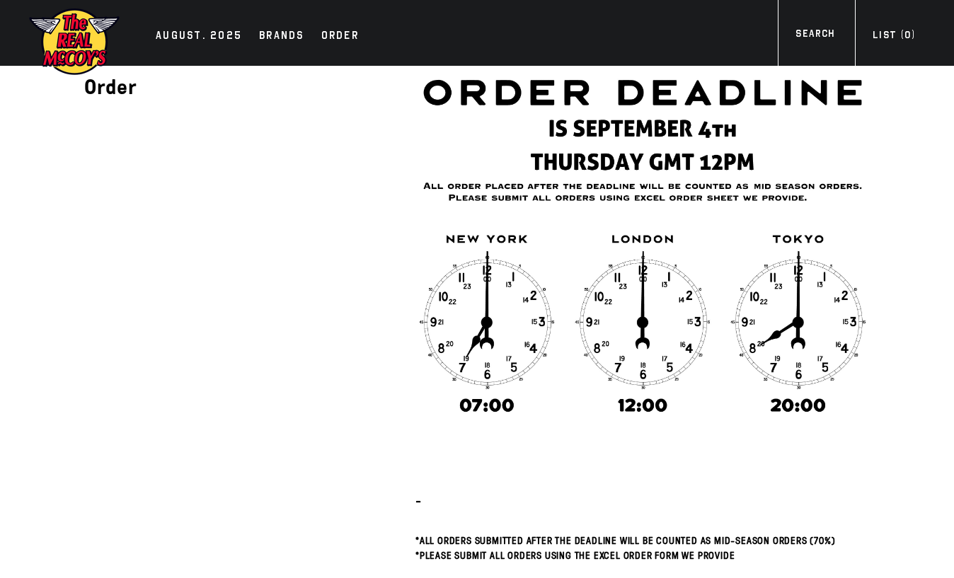
scroll to position [0, 0]
click at [82, 50] on img at bounding box center [74, 41] width 92 height 69
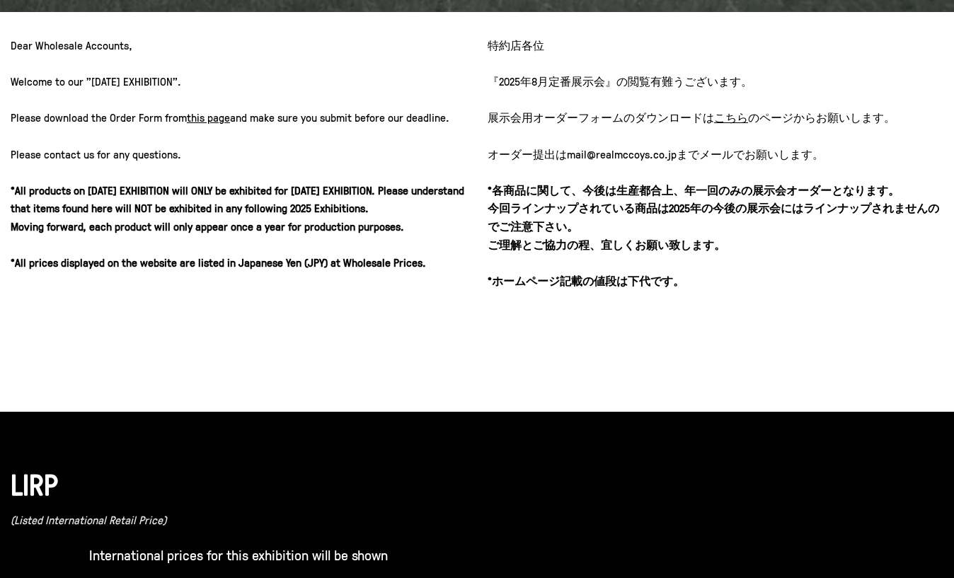
scroll to position [509, 0]
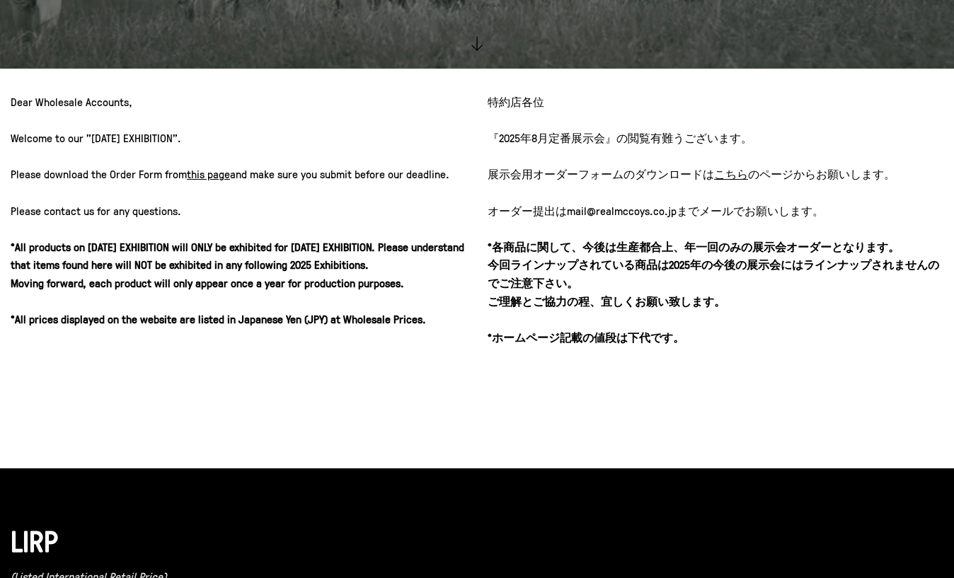
click at [732, 174] on u "こちら" at bounding box center [731, 174] width 34 height 16
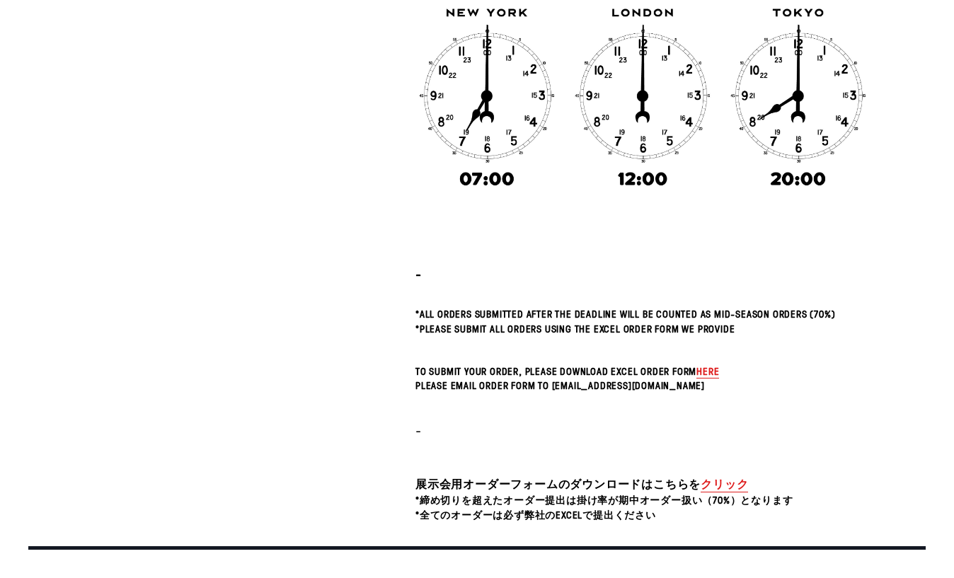
scroll to position [283, 0]
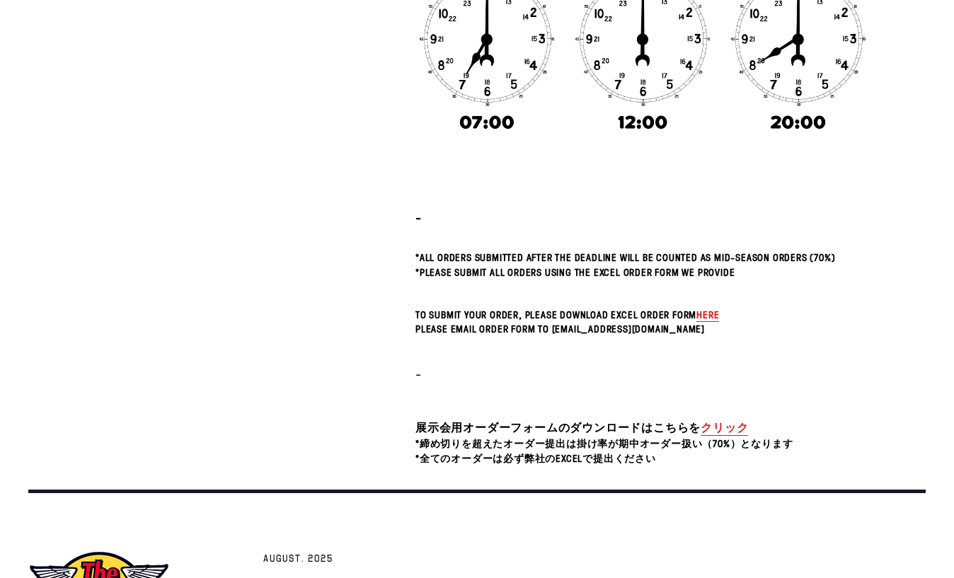
click at [709, 425] on link "クリック" at bounding box center [723, 428] width 47 height 16
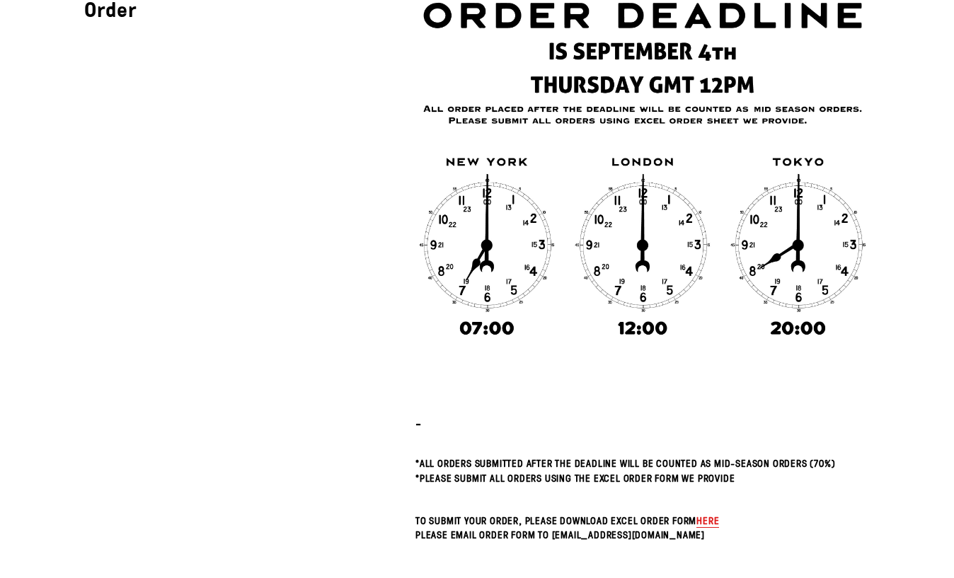
scroll to position [0, 0]
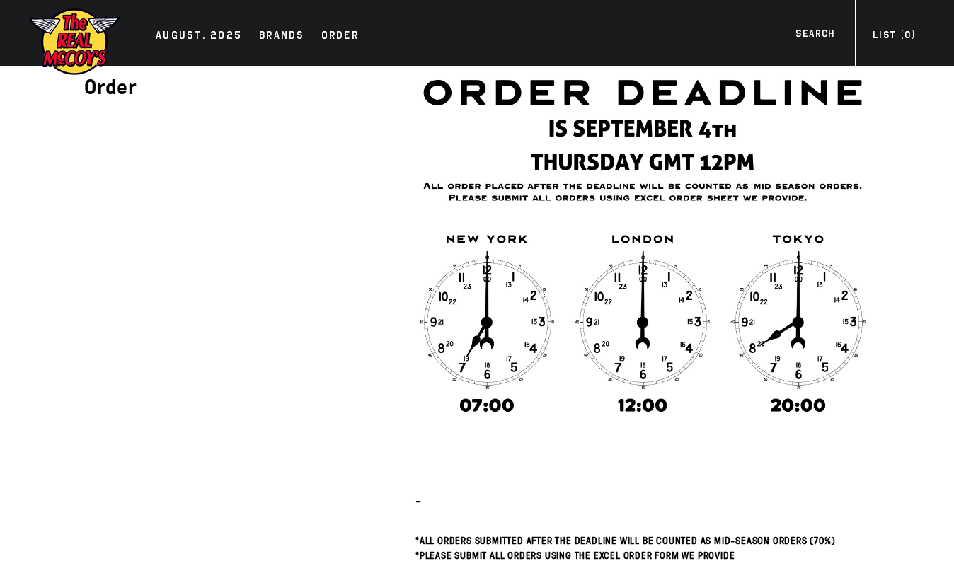
drag, startPoint x: 52, startPoint y: 155, endPoint x: 146, endPoint y: 115, distance: 103.0
click at [52, 155] on div "Order - *All orders submitted after the deadline will be counted as Mid-Season …" at bounding box center [456, 408] width 828 height 685
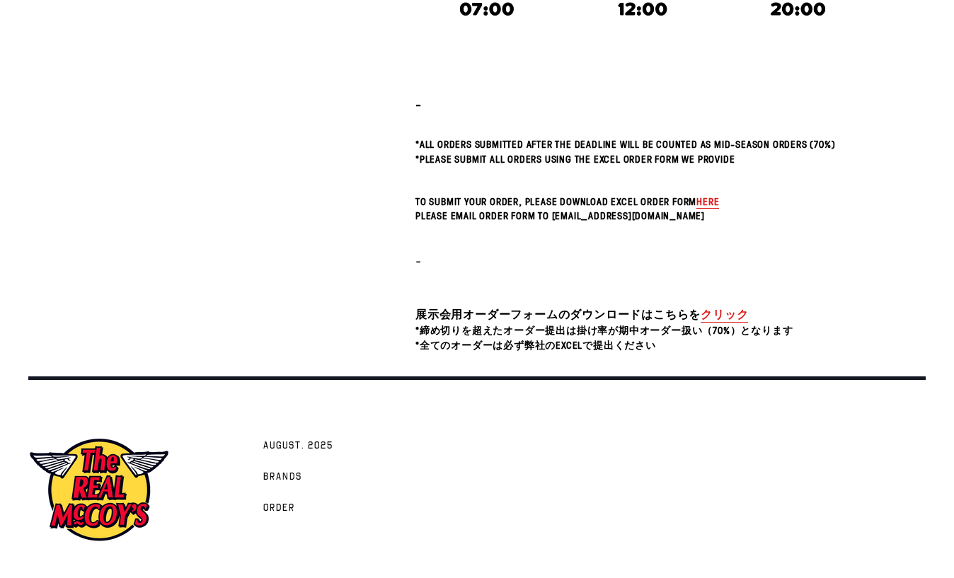
drag, startPoint x: 357, startPoint y: 231, endPoint x: 354, endPoint y: 203, distance: 28.4
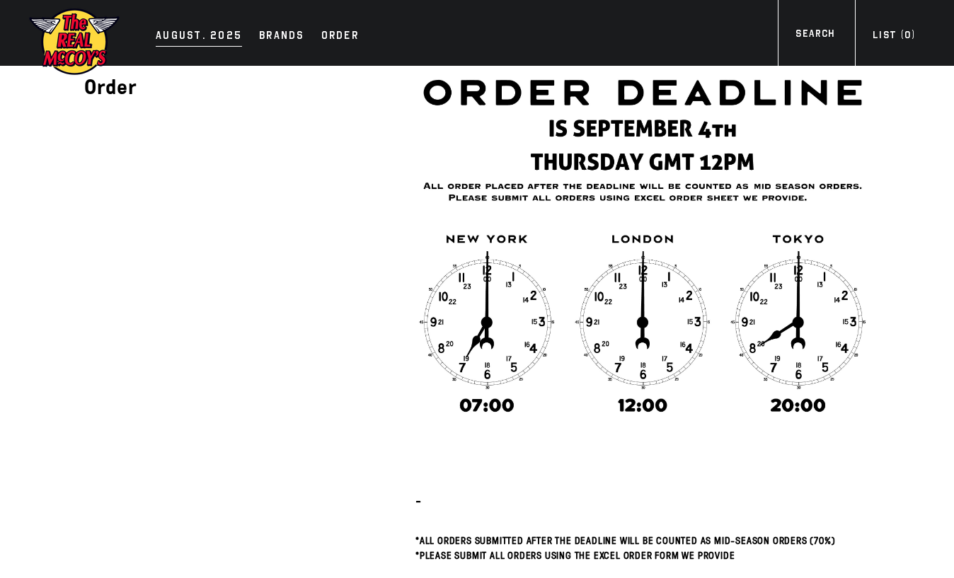
click at [206, 30] on div "AUGUST. 2025" at bounding box center [199, 37] width 86 height 20
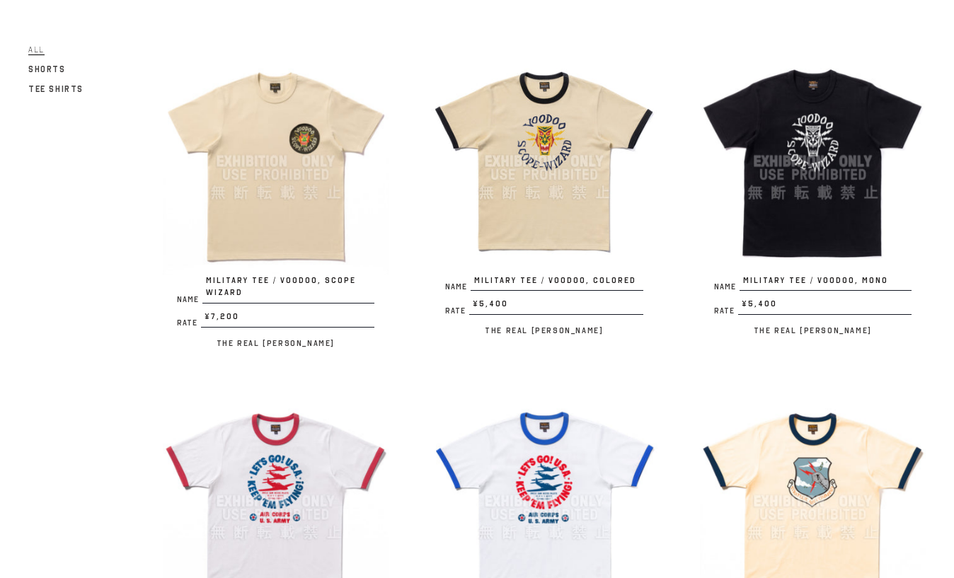
scroll to position [170, 0]
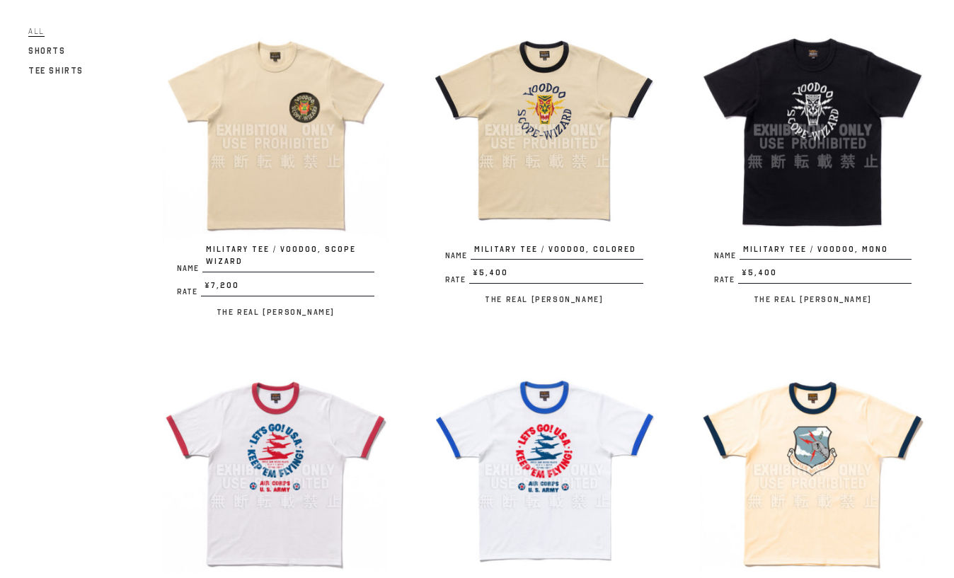
click at [272, 129] on img at bounding box center [276, 130] width 226 height 226
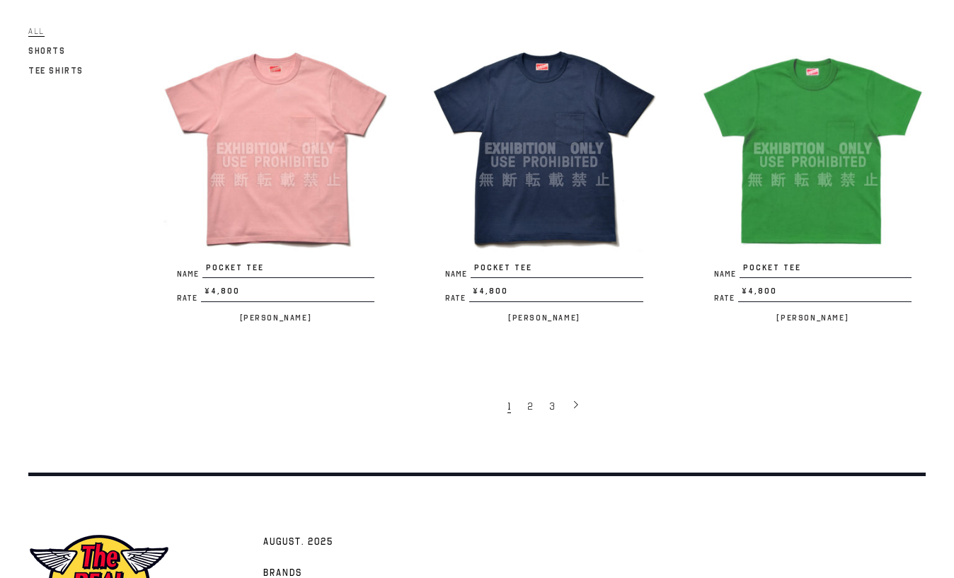
scroll to position [2600, 0]
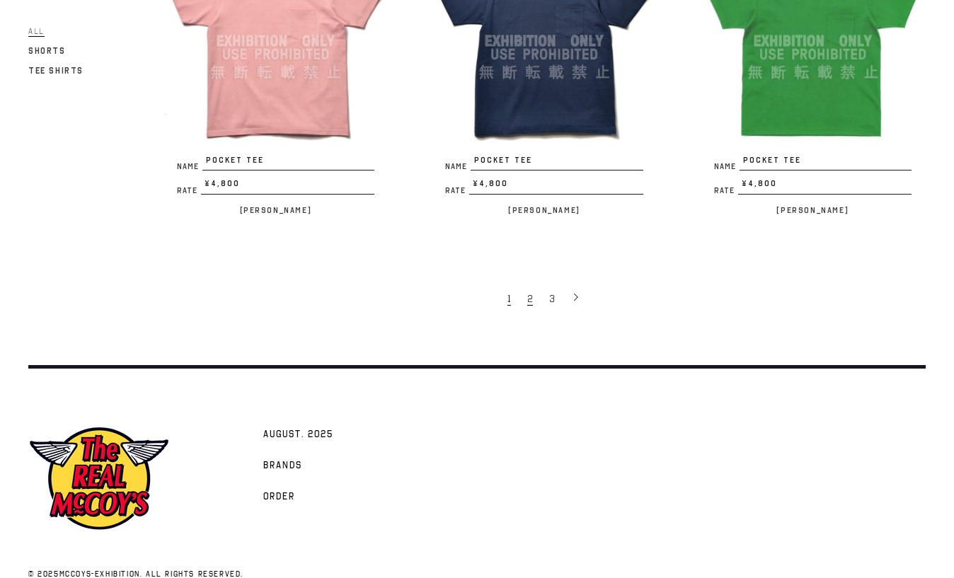
click at [533, 284] on link "2" at bounding box center [531, 298] width 22 height 28
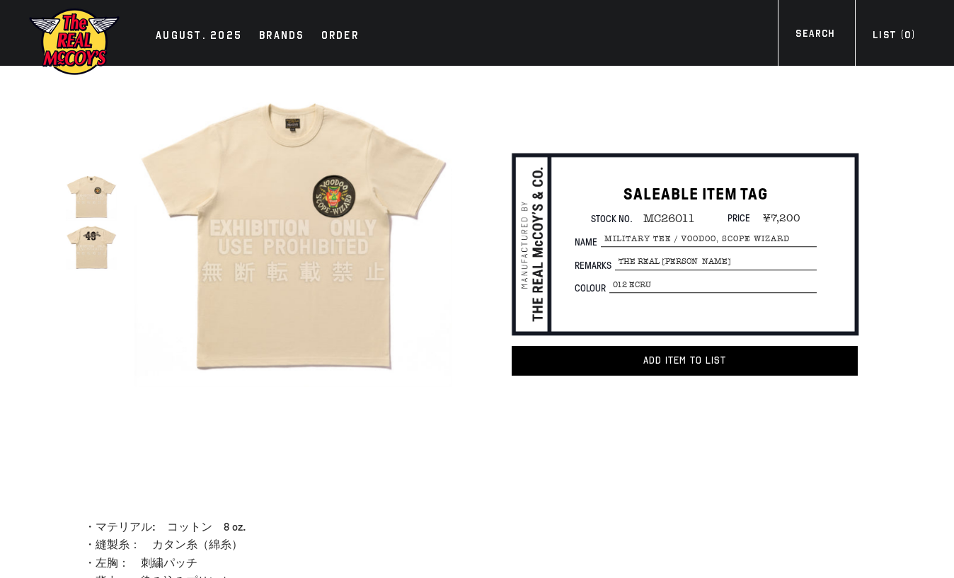
click at [99, 237] on img at bounding box center [91, 246] width 51 height 51
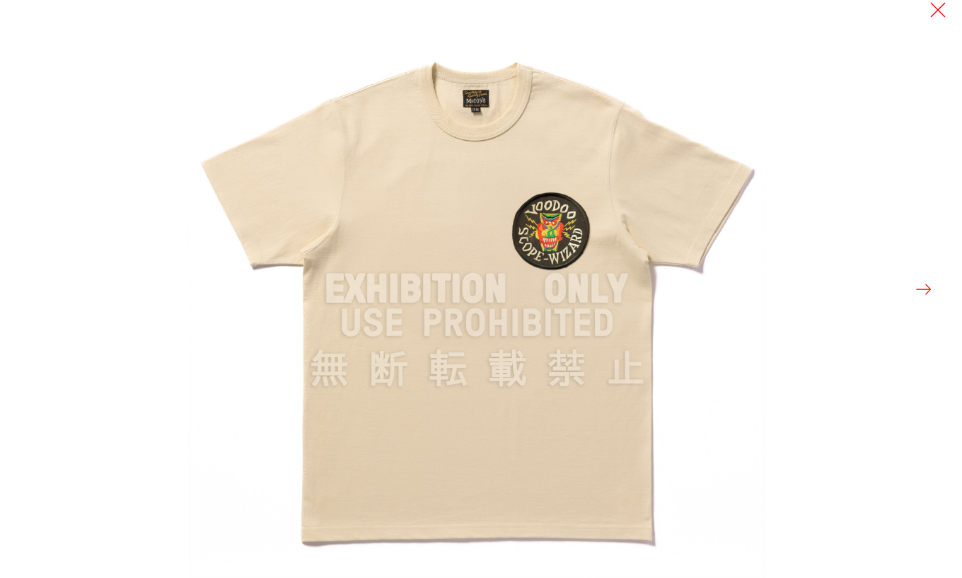
click at [102, 221] on div at bounding box center [481, 289] width 962 height 578
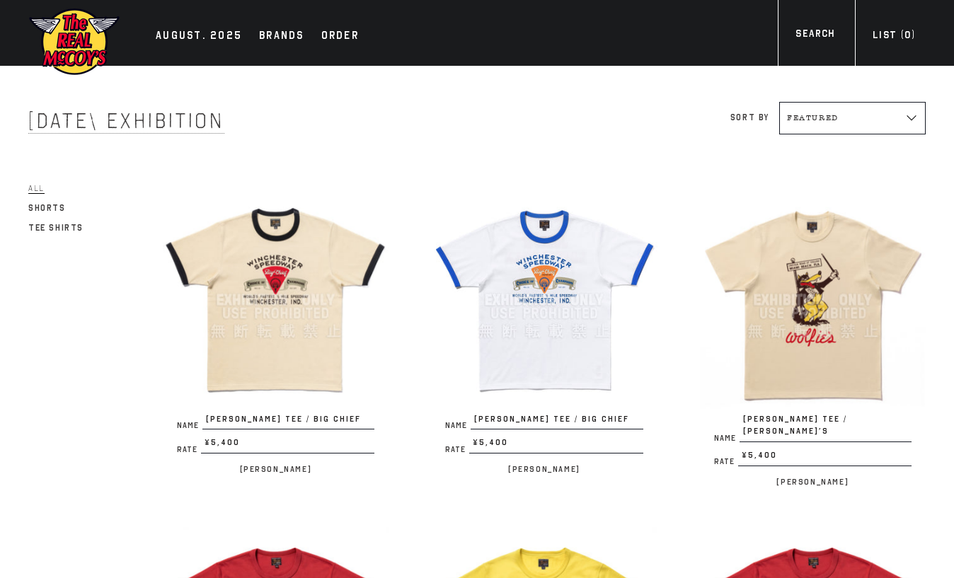
click at [817, 290] on img at bounding box center [813, 300] width 226 height 226
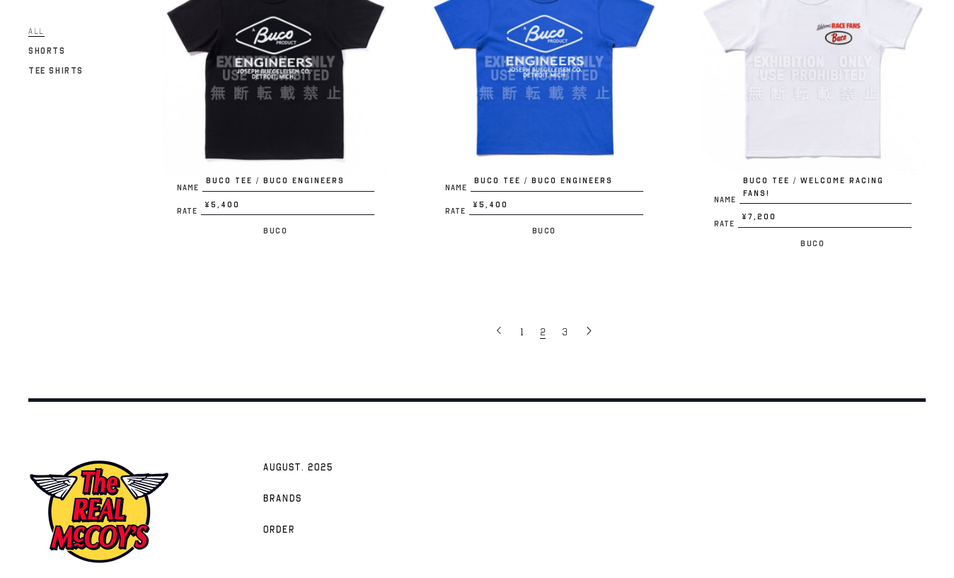
scroll to position [2604, 0]
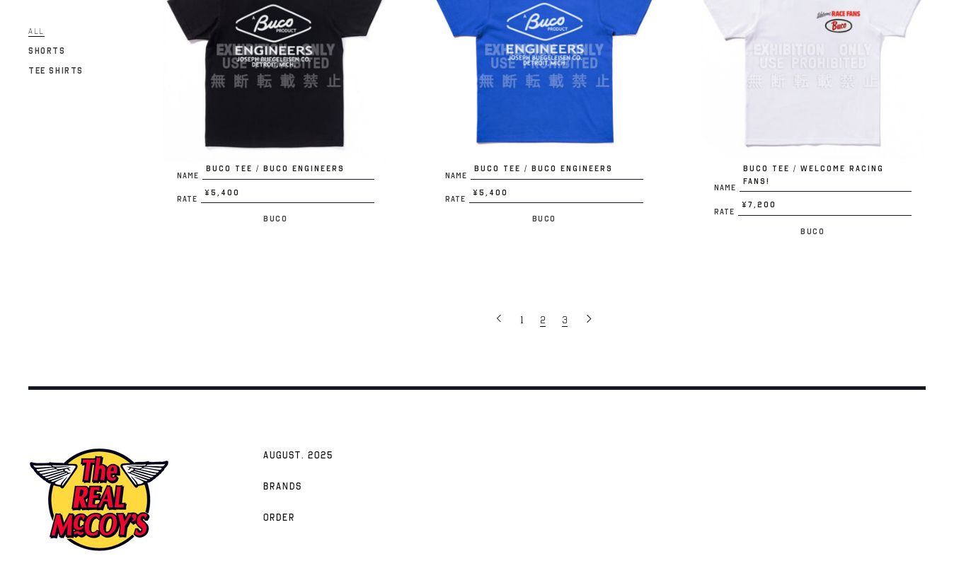
click at [561, 305] on link "3" at bounding box center [566, 319] width 22 height 28
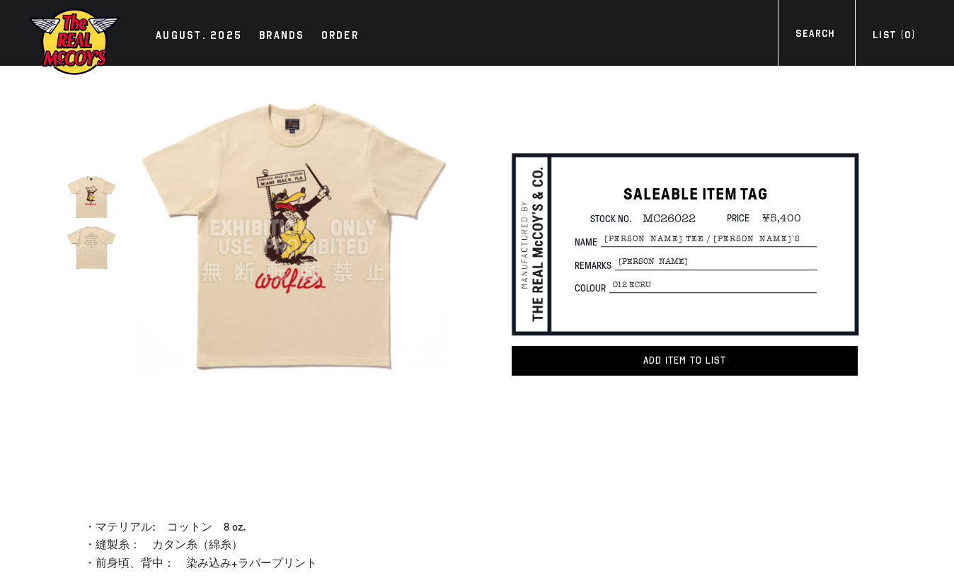
click at [101, 233] on img at bounding box center [91, 246] width 51 height 51
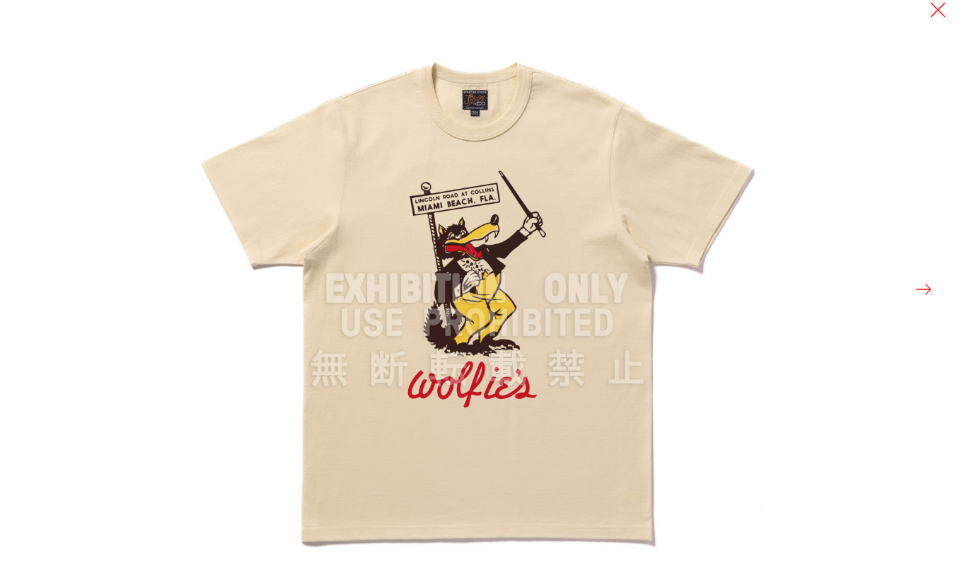
click at [144, 229] on div at bounding box center [481, 289] width 962 height 578
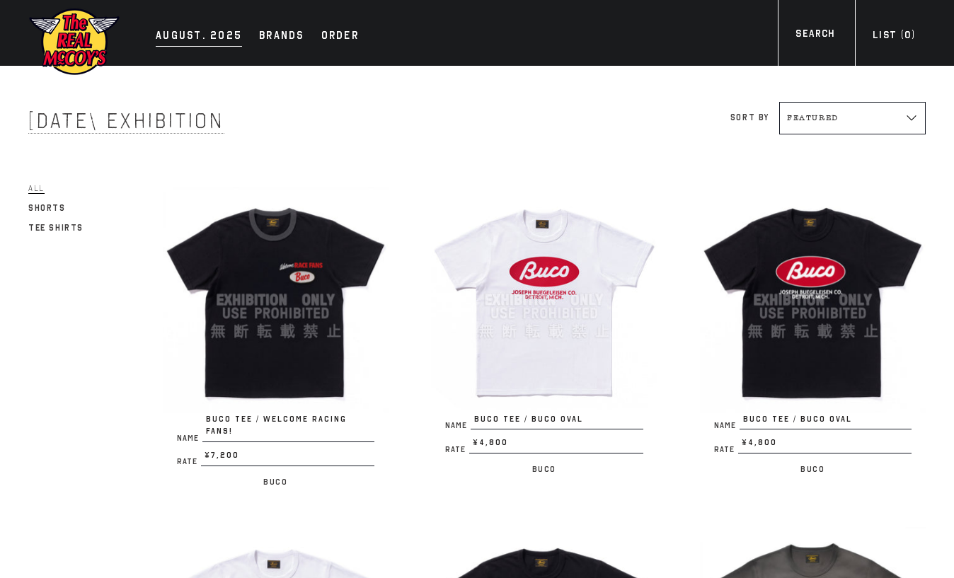
click at [192, 35] on div "AUGUST. 2025" at bounding box center [199, 37] width 86 height 20
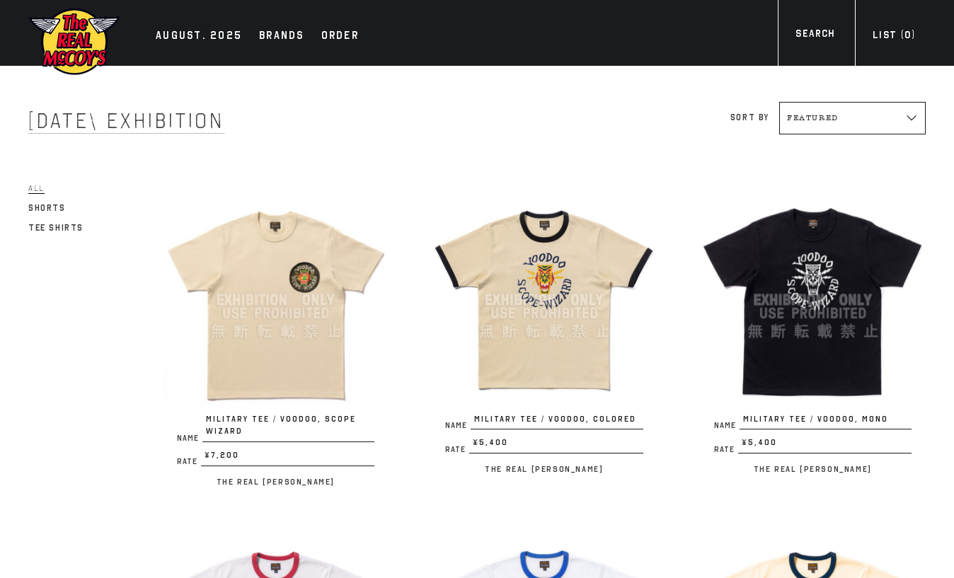
click at [277, 326] on img at bounding box center [276, 300] width 226 height 226
click at [68, 35] on img at bounding box center [74, 41] width 92 height 69
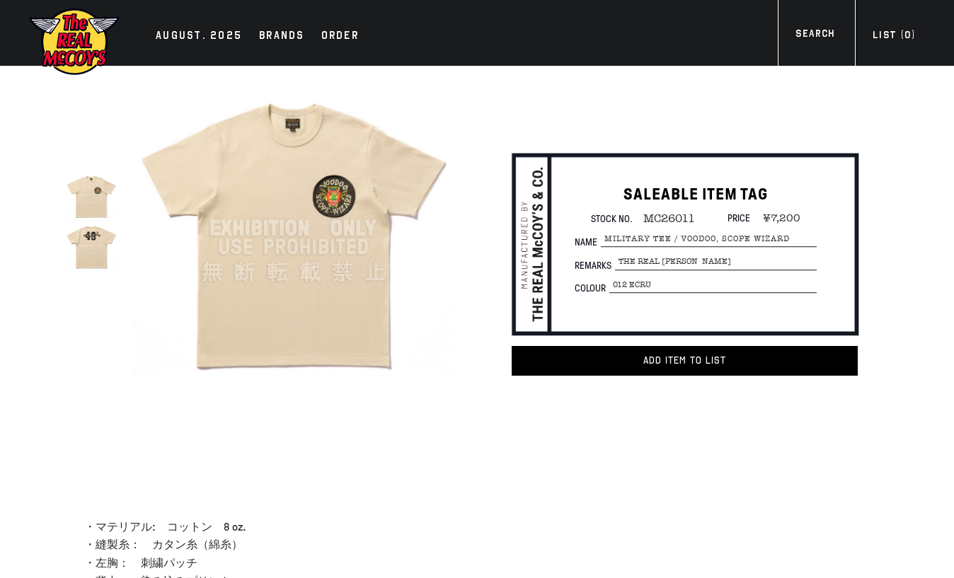
click at [98, 246] on img at bounding box center [91, 246] width 51 height 51
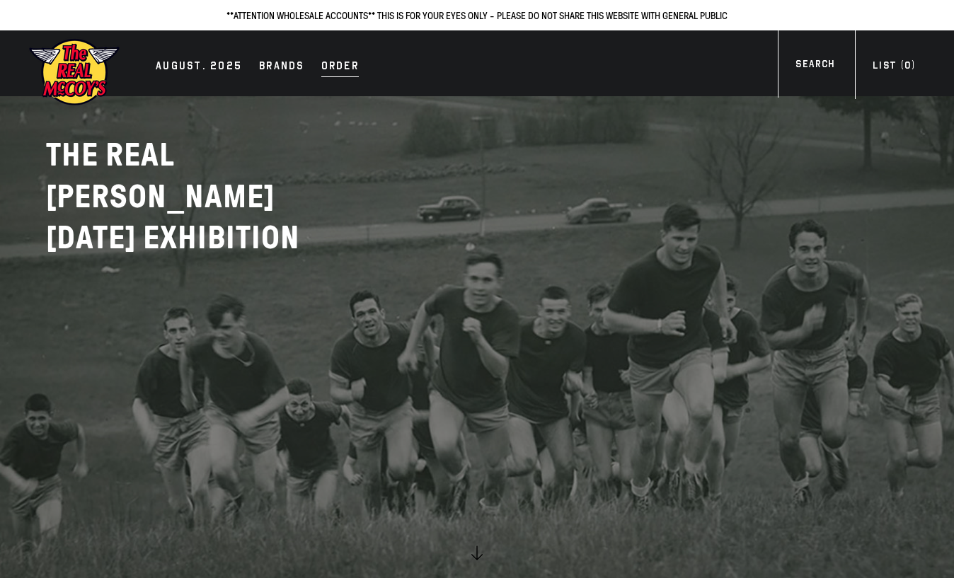
click at [340, 58] on div "Order" at bounding box center [339, 67] width 37 height 20
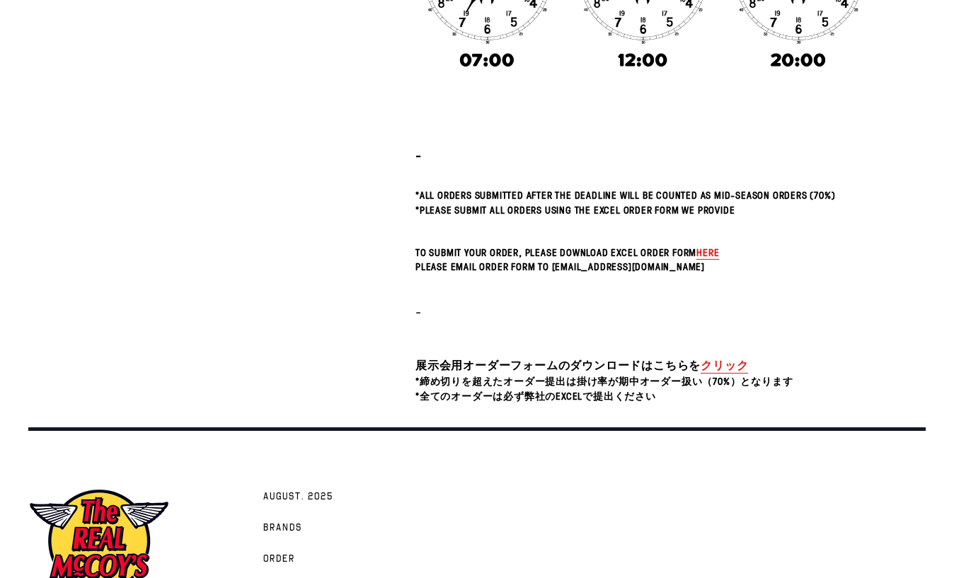
scroll to position [436, 0]
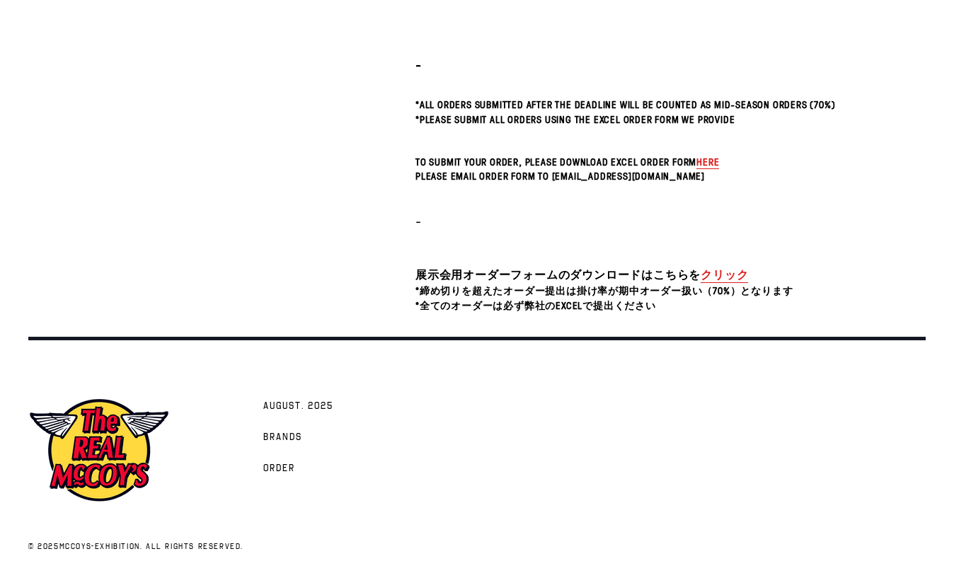
click at [727, 276] on link "クリック" at bounding box center [723, 275] width 47 height 16
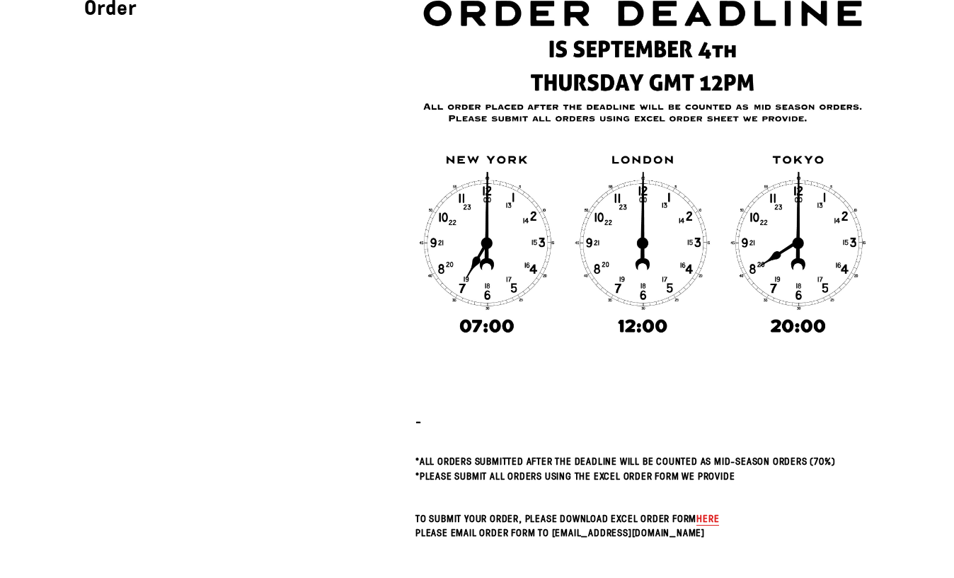
scroll to position [0, 0]
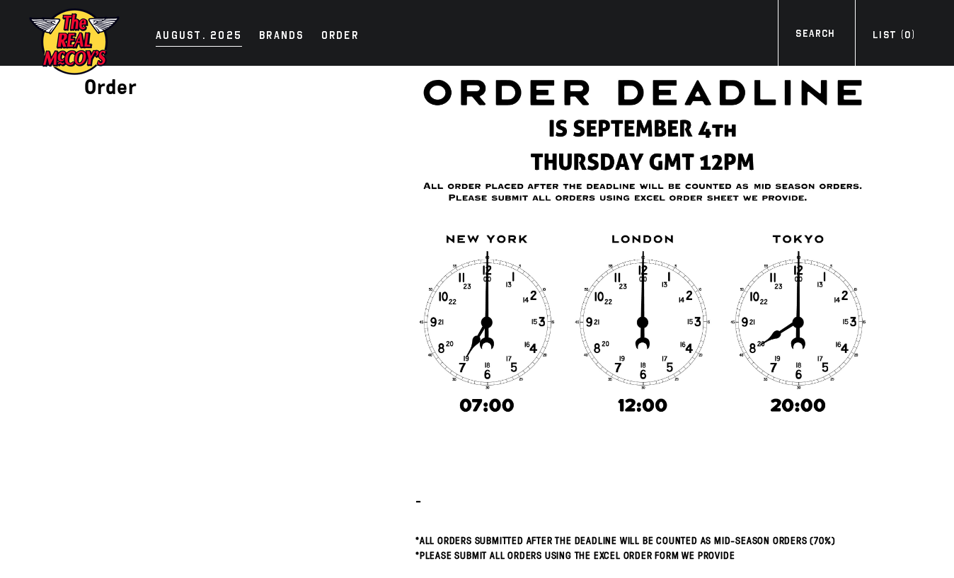
click at [180, 35] on div "AUGUST. 2025" at bounding box center [199, 37] width 86 height 20
click at [184, 16] on div "AUGUST. 2025 Brands Order More" at bounding box center [477, 33] width 954 height 66
click at [178, 51] on div "AUGUST. 2025 Brands Order More" at bounding box center [477, 33] width 954 height 66
click at [179, 28] on div "AUGUST. 2025" at bounding box center [199, 37] width 86 height 20
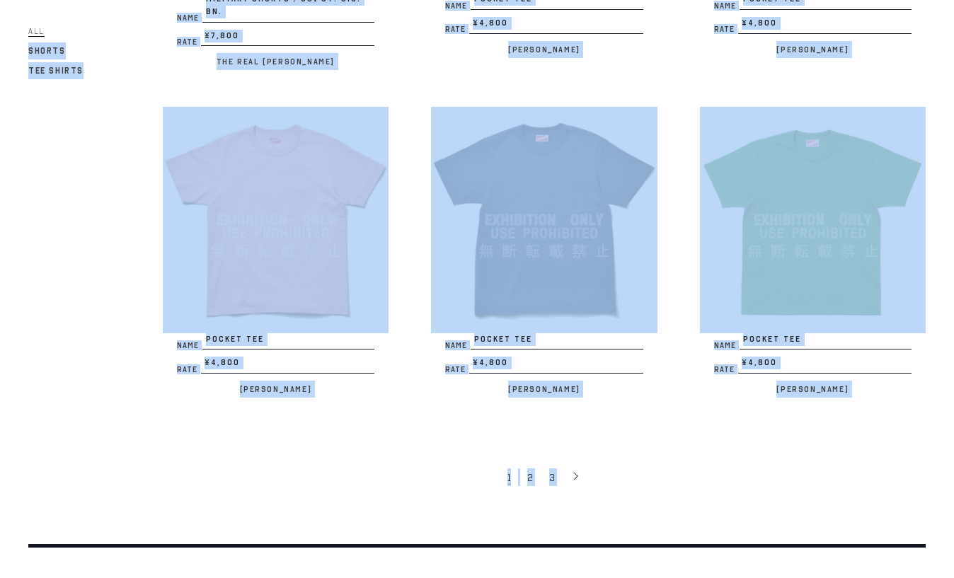
scroll to position [2600, 0]
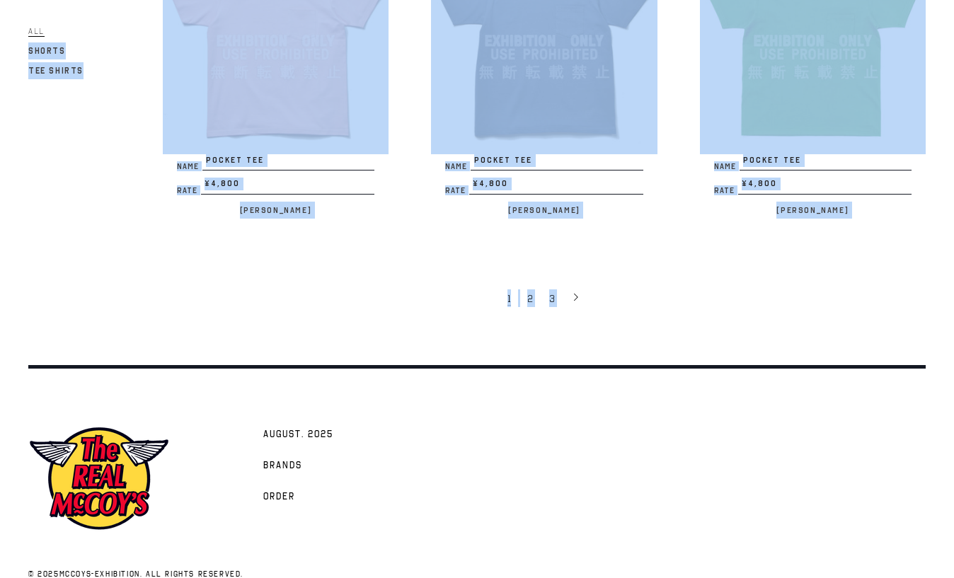
drag, startPoint x: 45, startPoint y: 149, endPoint x: 600, endPoint y: 212, distance: 558.3
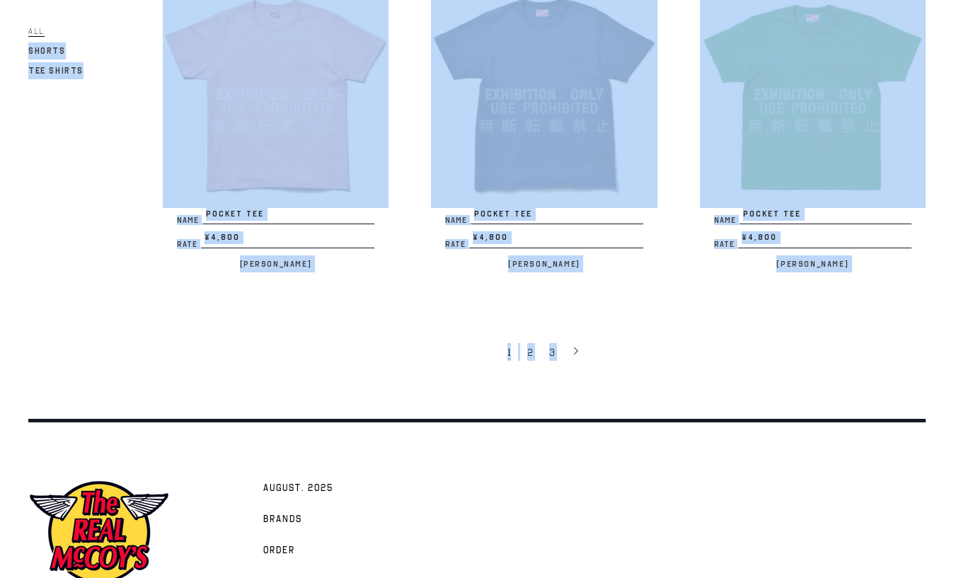
scroll to position [2430, 0]
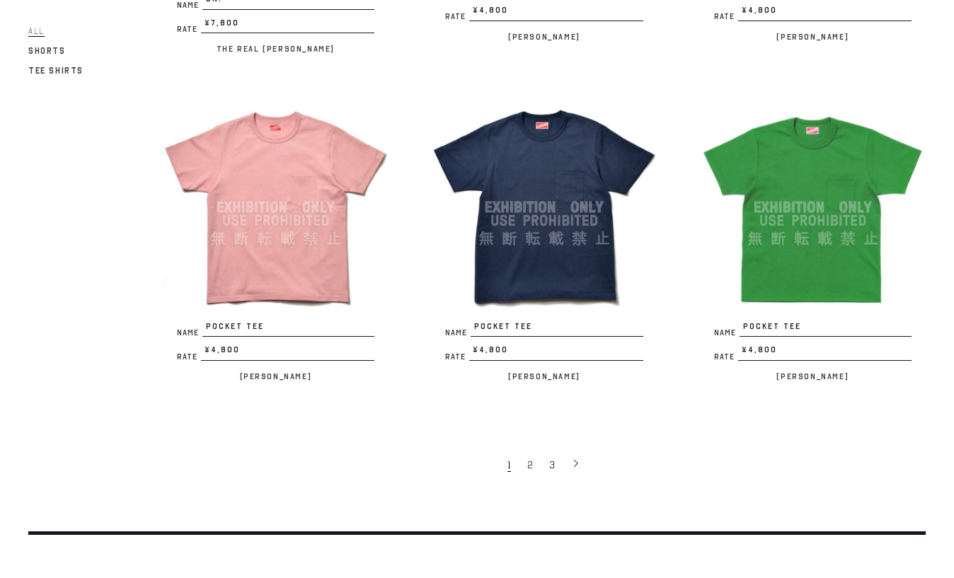
scroll to position [2600, 0]
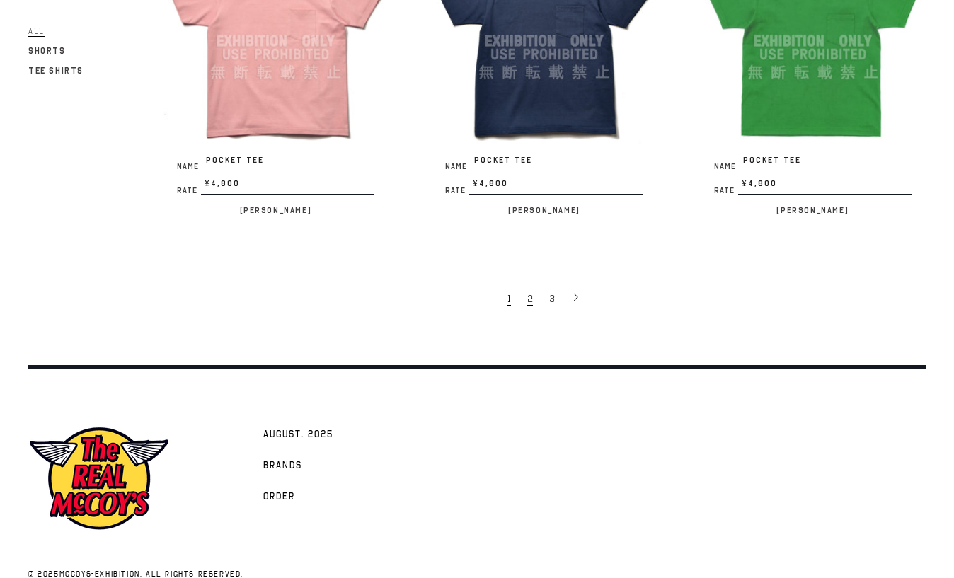
click at [529, 292] on span "2" at bounding box center [530, 298] width 6 height 13
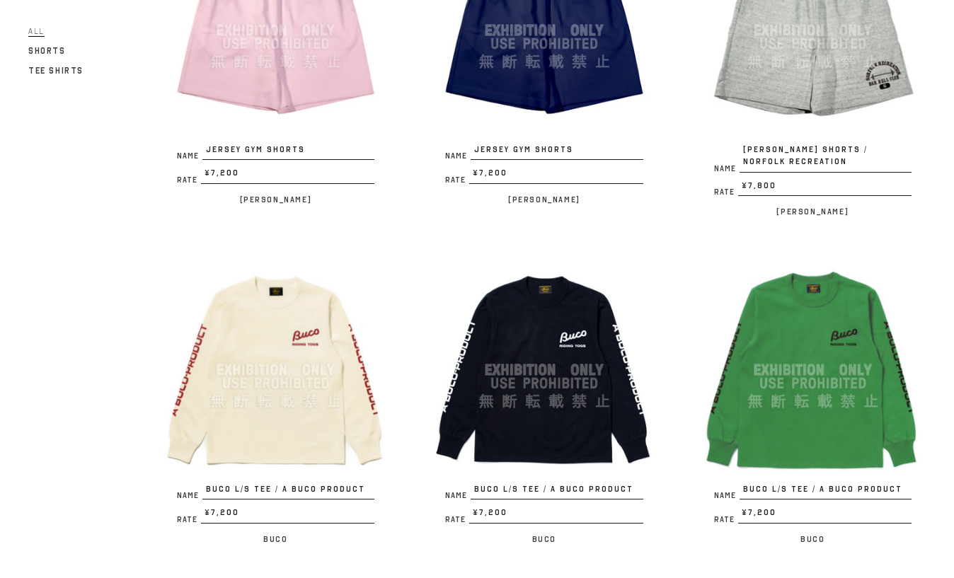
scroll to position [1472, 0]
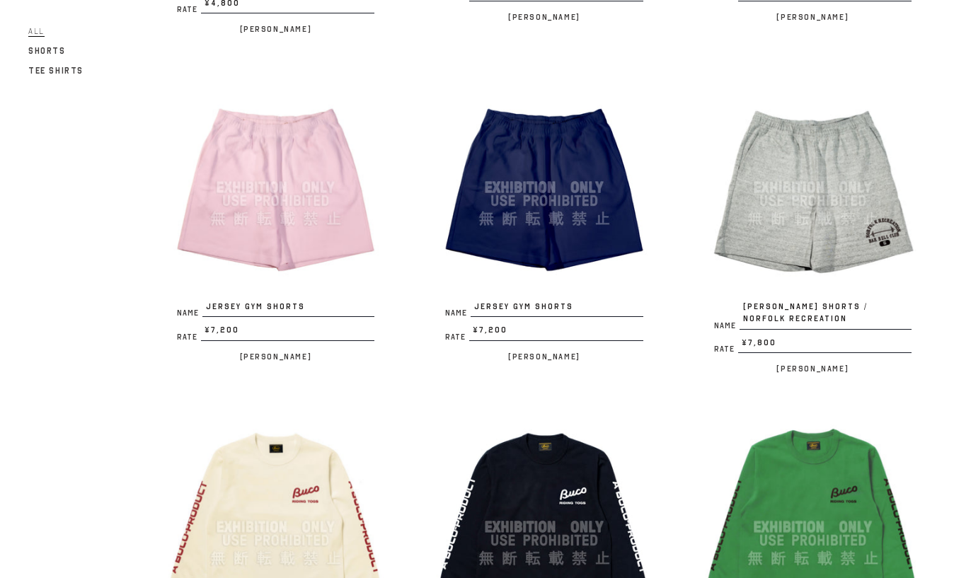
click at [284, 207] on img at bounding box center [276, 187] width 226 height 226
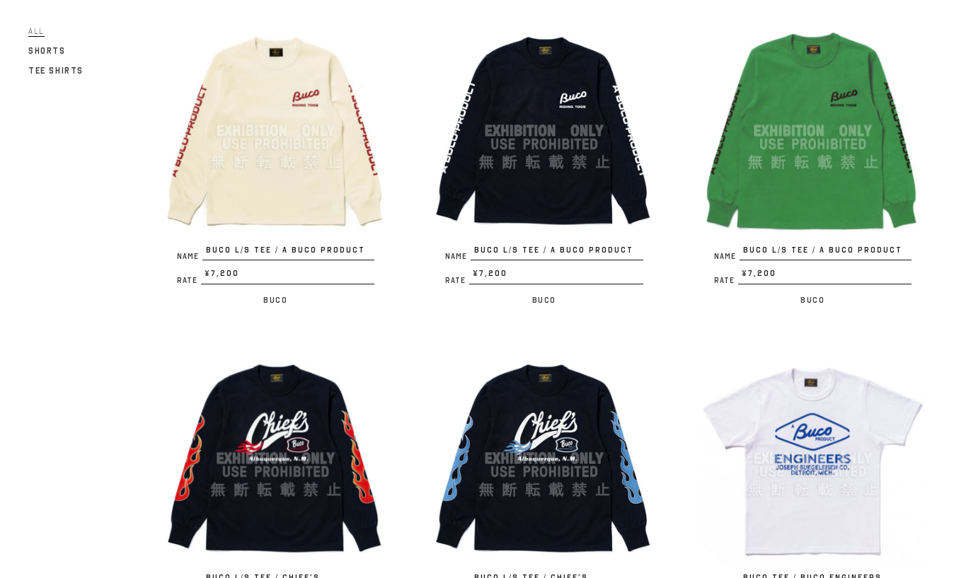
scroll to position [2038, 0]
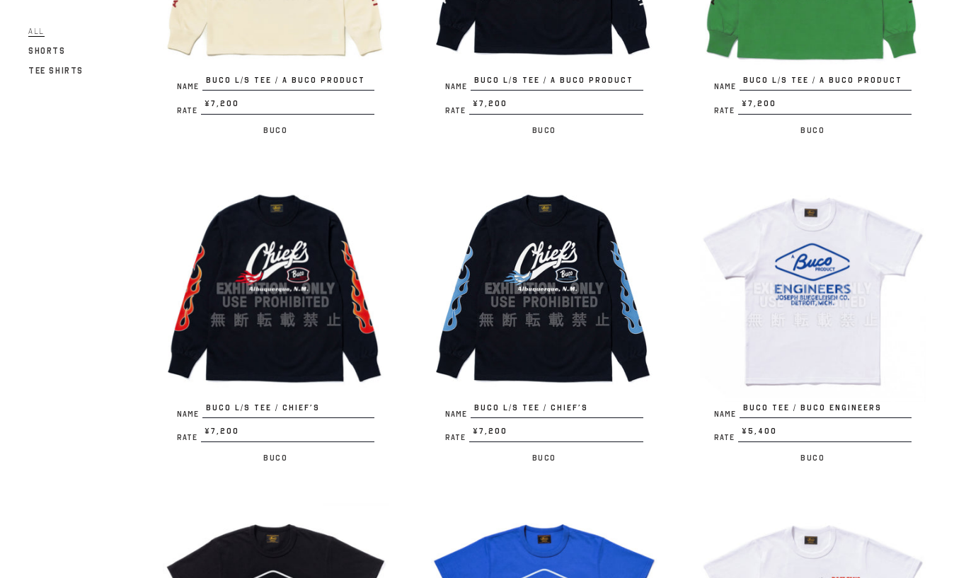
click at [325, 289] on img at bounding box center [276, 288] width 226 height 226
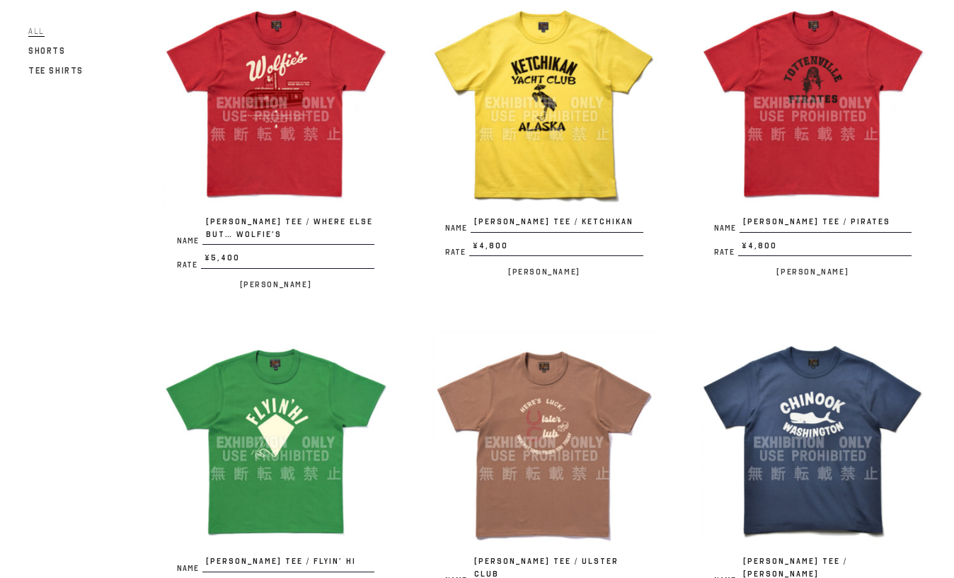
scroll to position [396, 0]
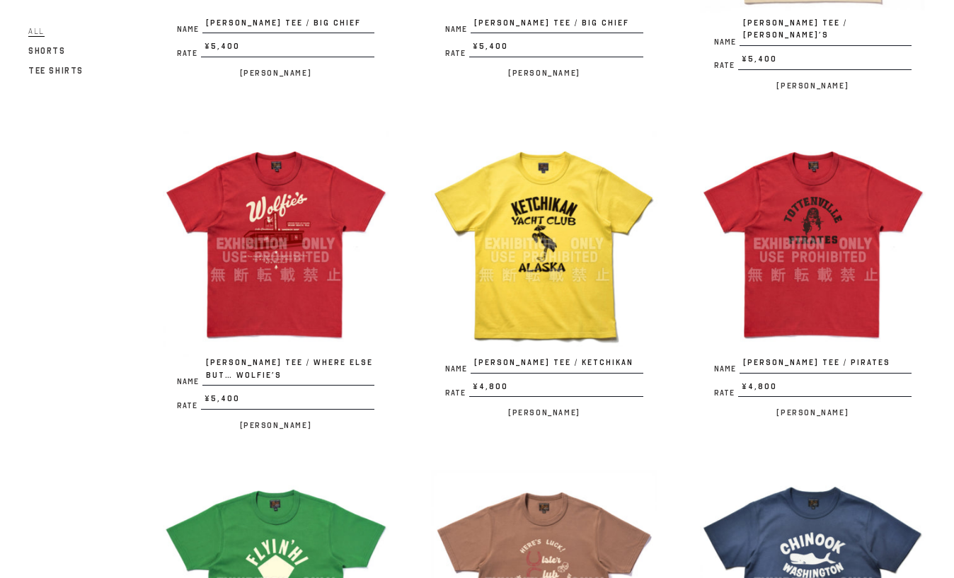
click at [529, 194] on img at bounding box center [544, 244] width 226 height 226
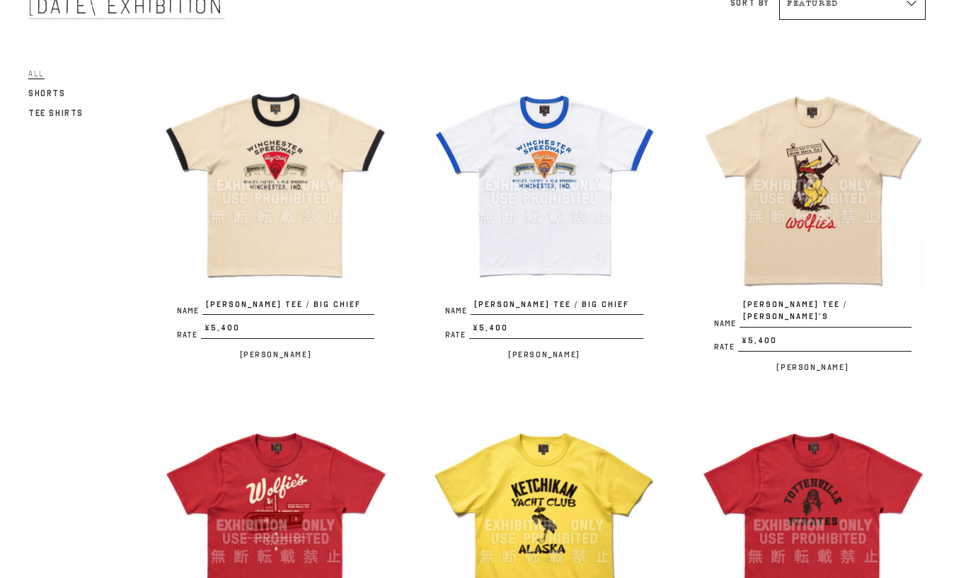
scroll to position [113, 0]
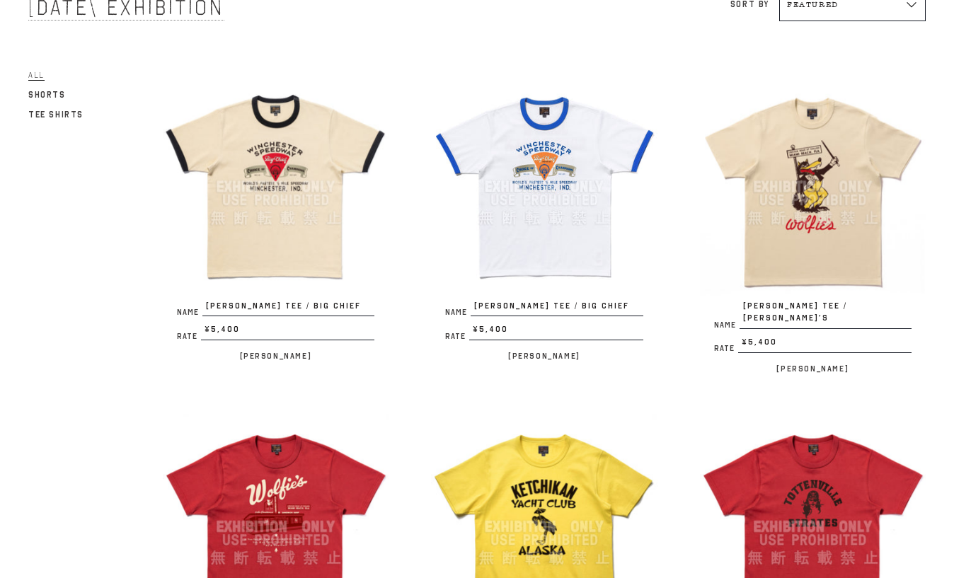
click at [766, 273] on img at bounding box center [813, 187] width 226 height 226
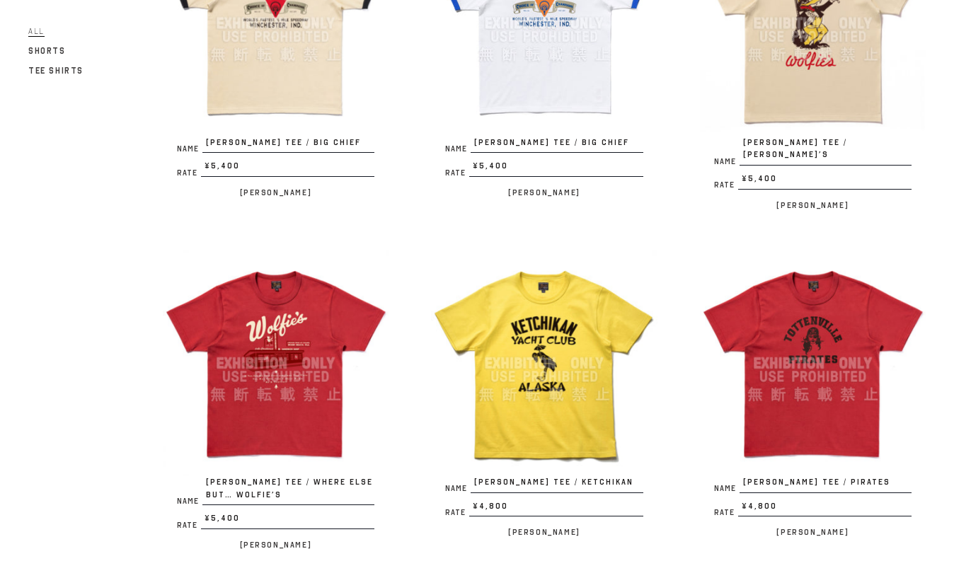
scroll to position [283, 0]
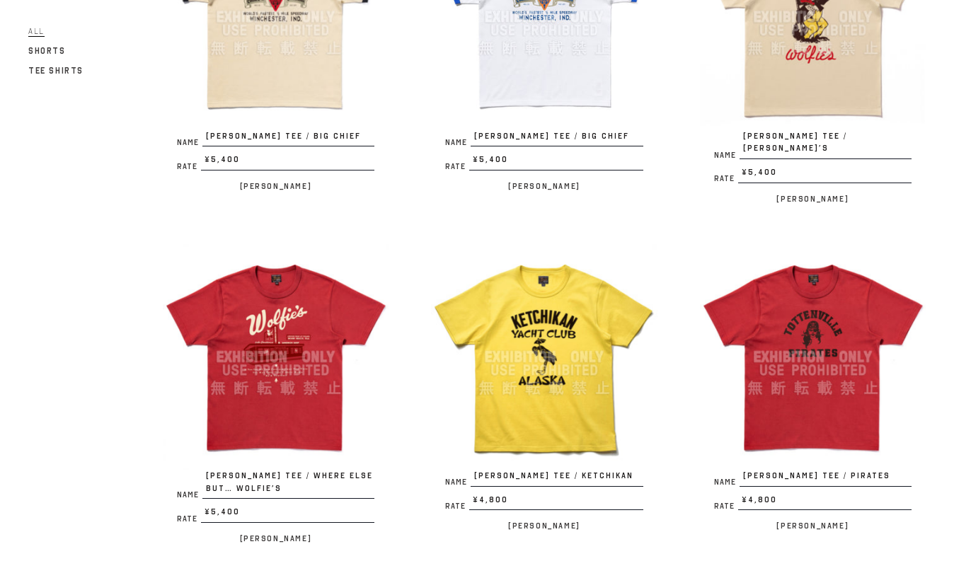
click at [290, 313] on img at bounding box center [276, 357] width 226 height 226
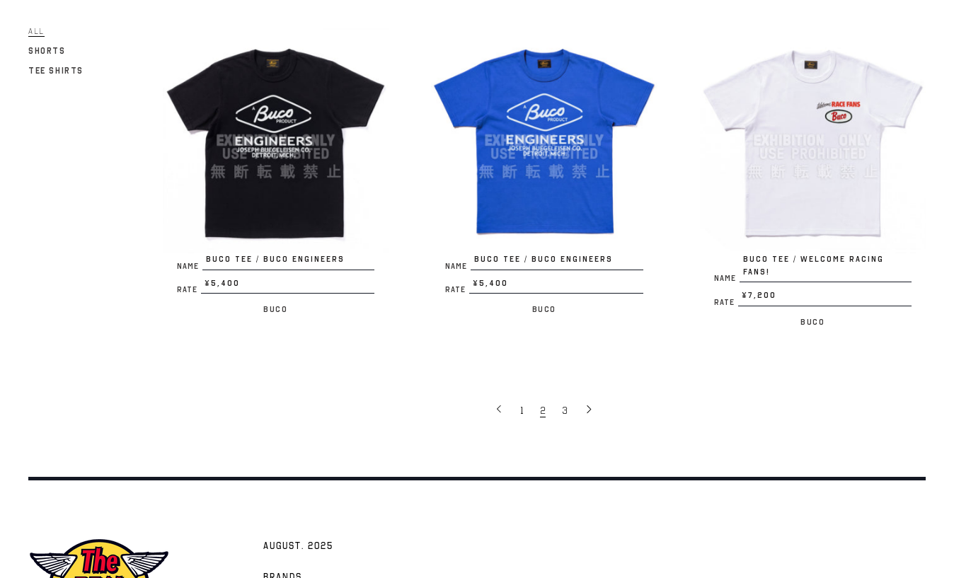
scroll to position [2612, 0]
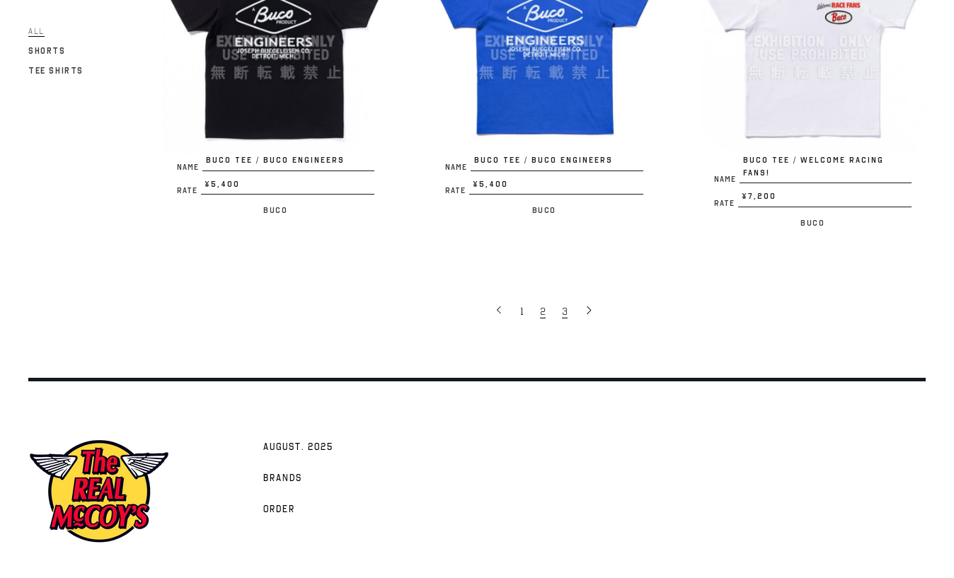
click at [562, 305] on span "3" at bounding box center [565, 311] width 6 height 13
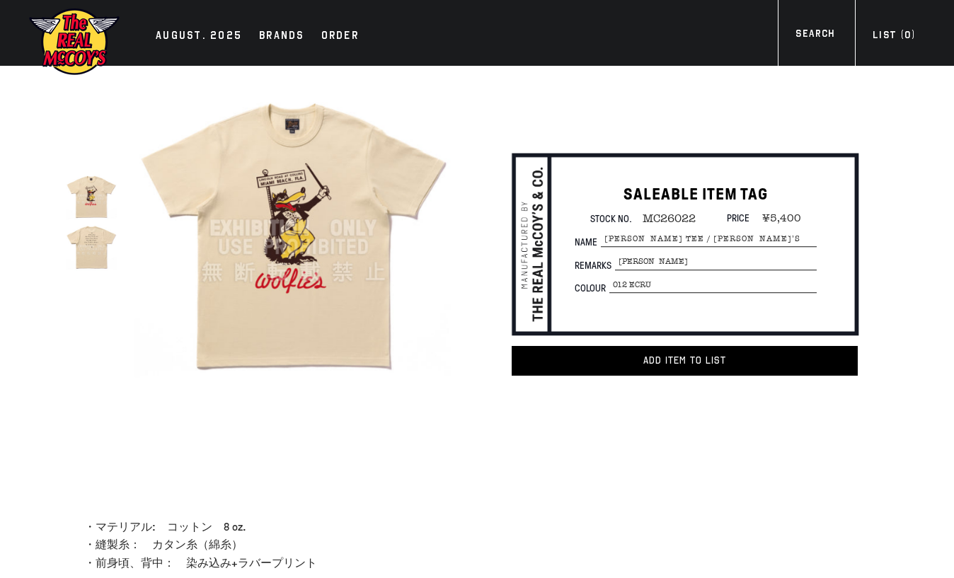
click at [105, 252] on img at bounding box center [91, 246] width 51 height 51
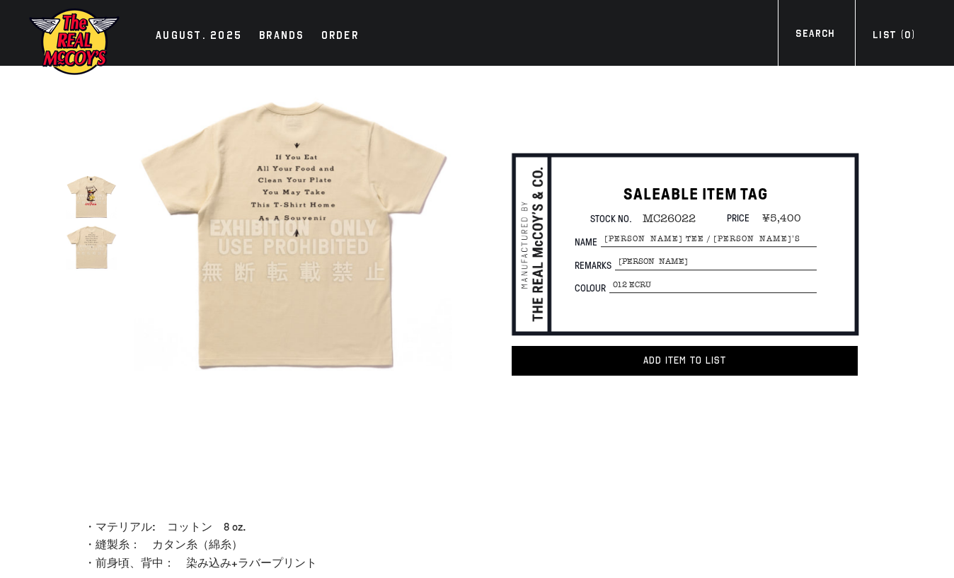
click at [99, 192] on img at bounding box center [91, 196] width 51 height 51
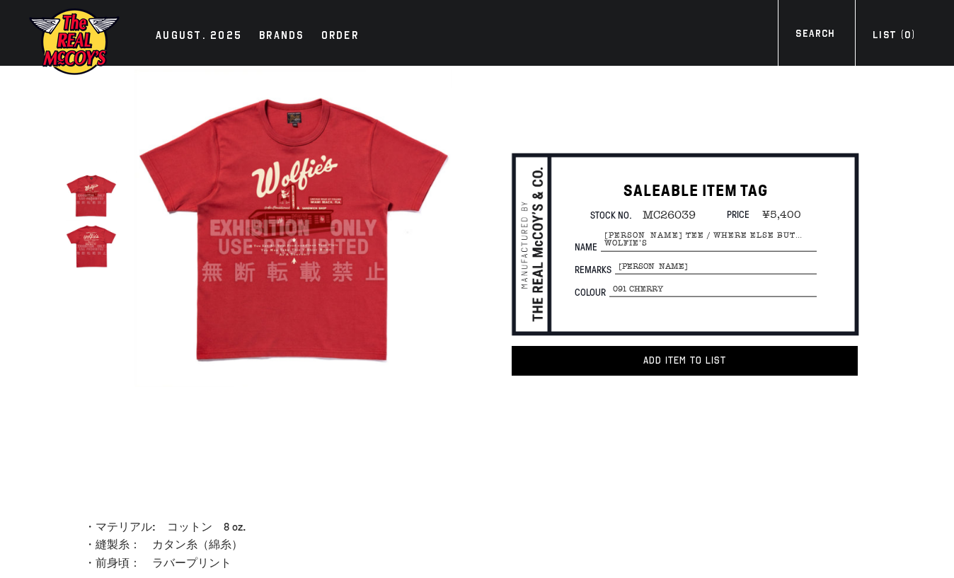
click at [81, 236] on img at bounding box center [91, 246] width 51 height 51
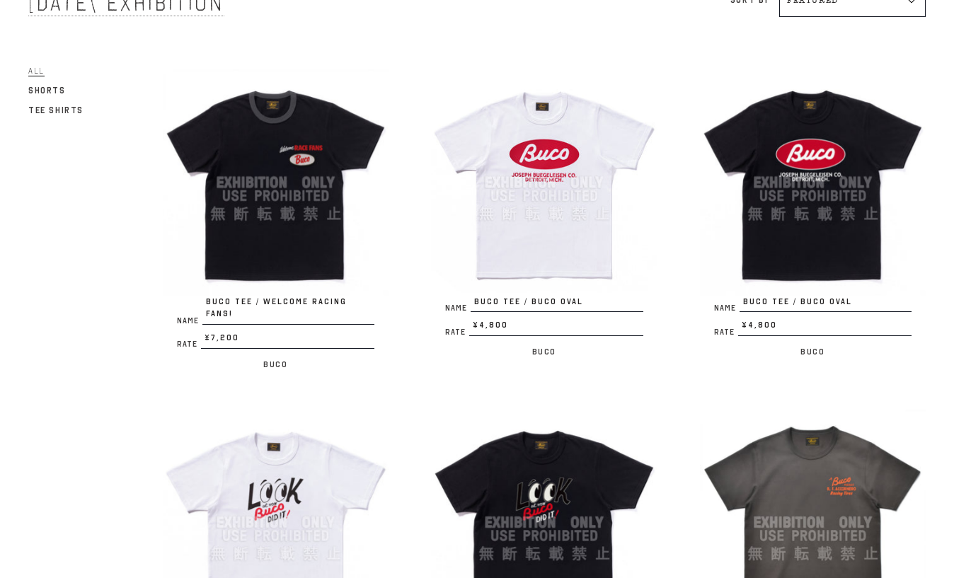
scroll to position [113, 0]
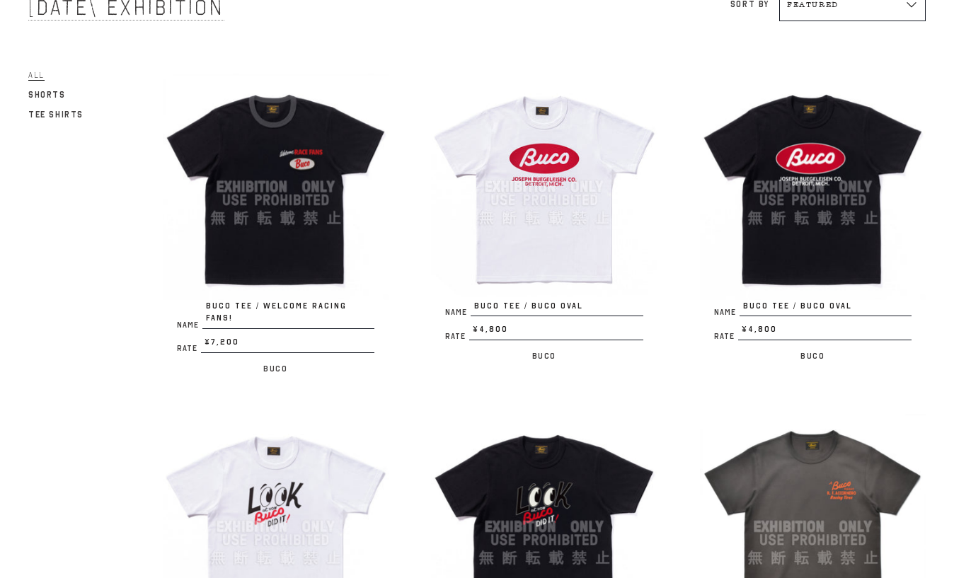
click at [280, 157] on img at bounding box center [276, 187] width 226 height 226
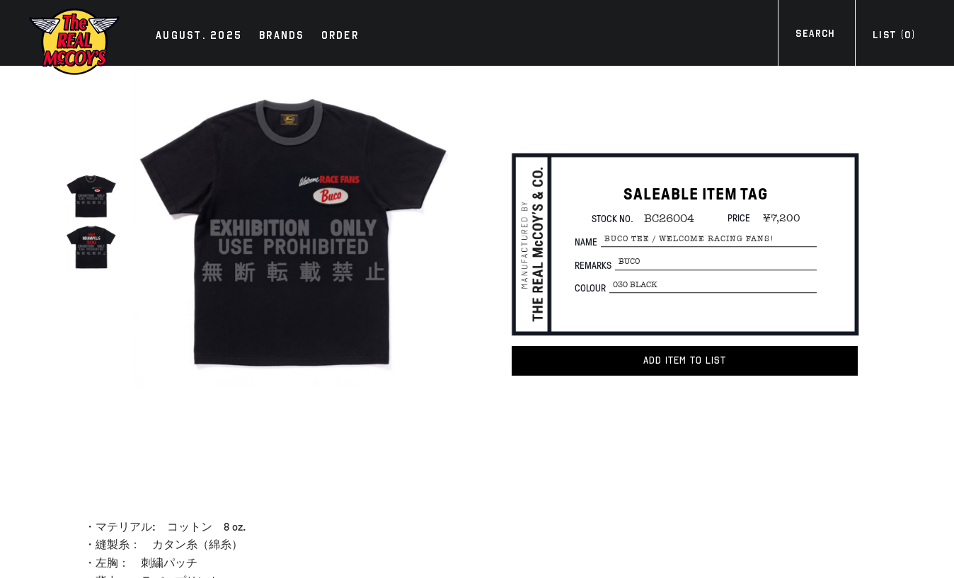
click at [93, 252] on img at bounding box center [91, 246] width 51 height 51
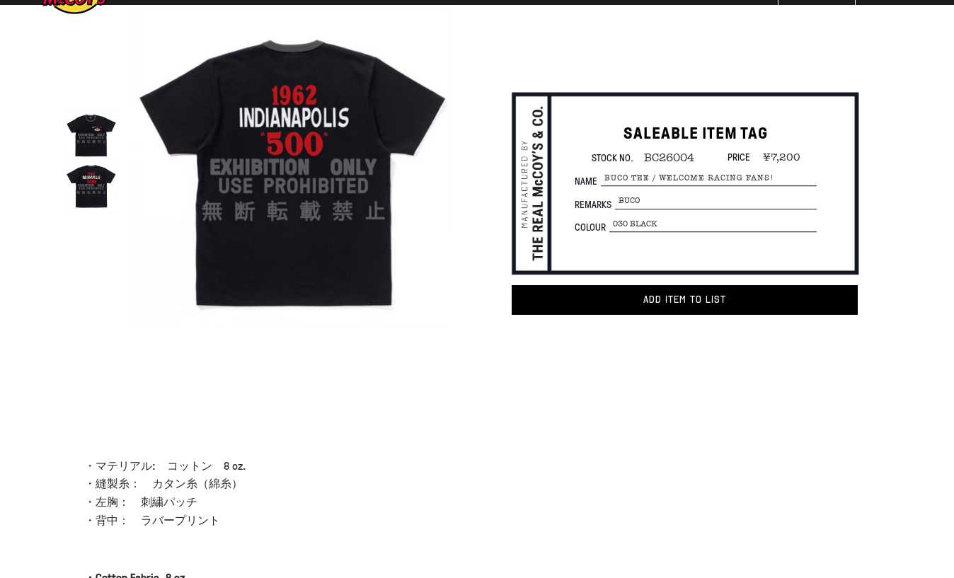
scroll to position [57, 0]
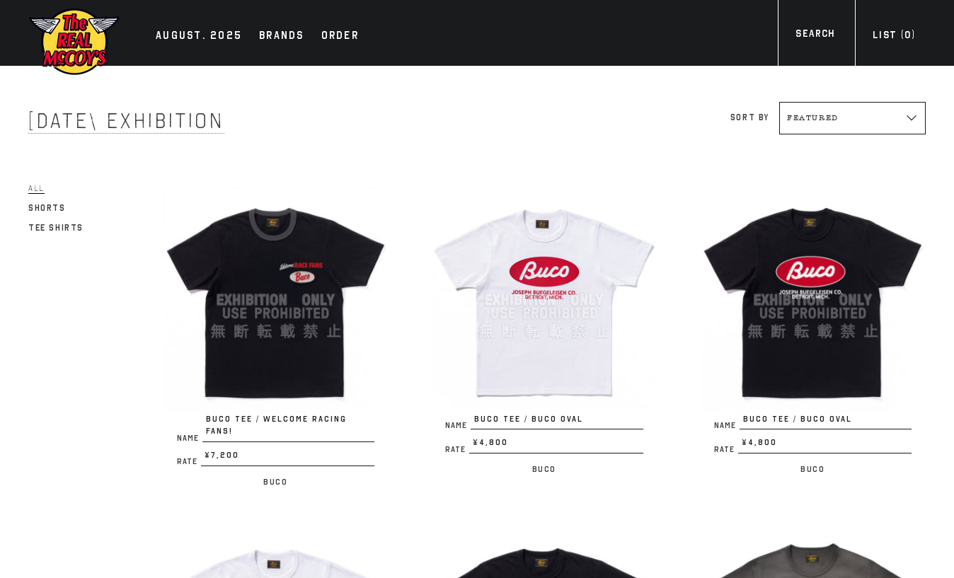
click at [178, 26] on ul "AUGUST. 2025 Brands Order More" at bounding box center [257, 36] width 217 height 21
click at [178, 27] on div "AUGUST. 2025" at bounding box center [199, 37] width 86 height 20
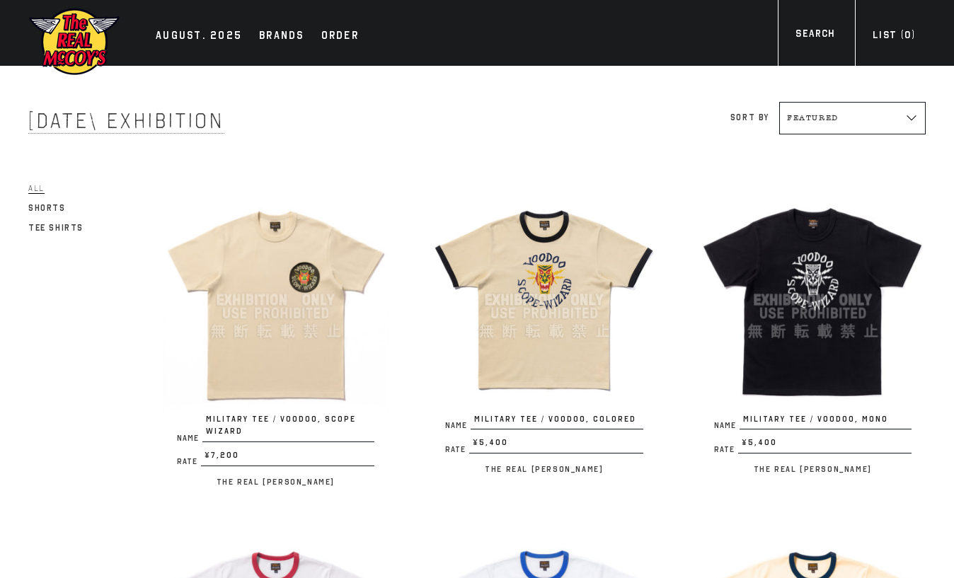
scroll to position [57, 0]
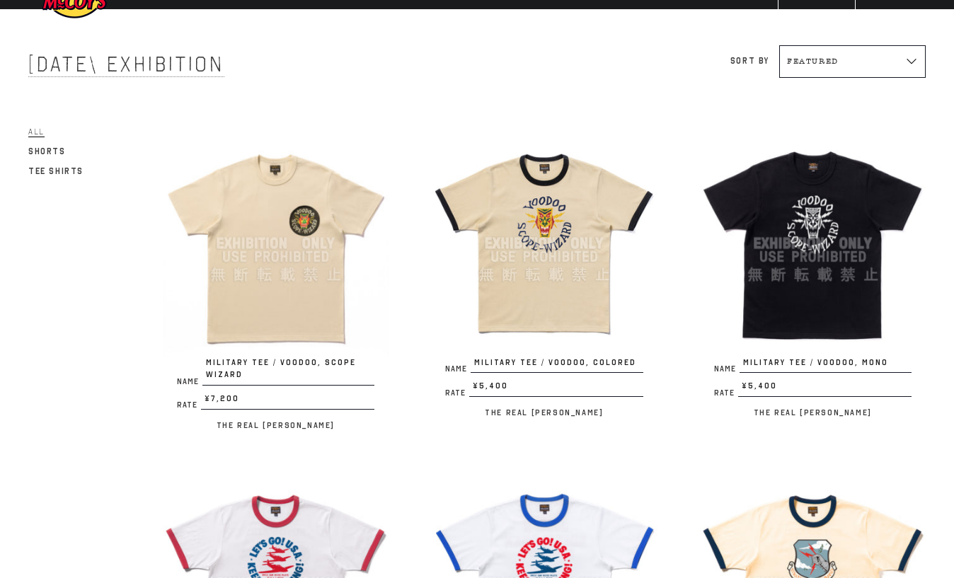
click at [277, 297] on img at bounding box center [276, 243] width 226 height 226
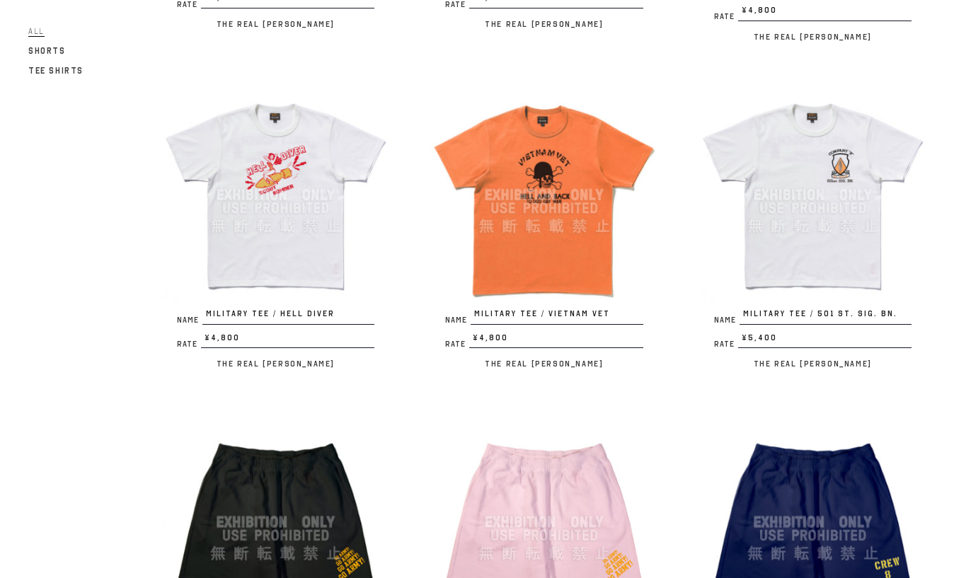
scroll to position [1472, 0]
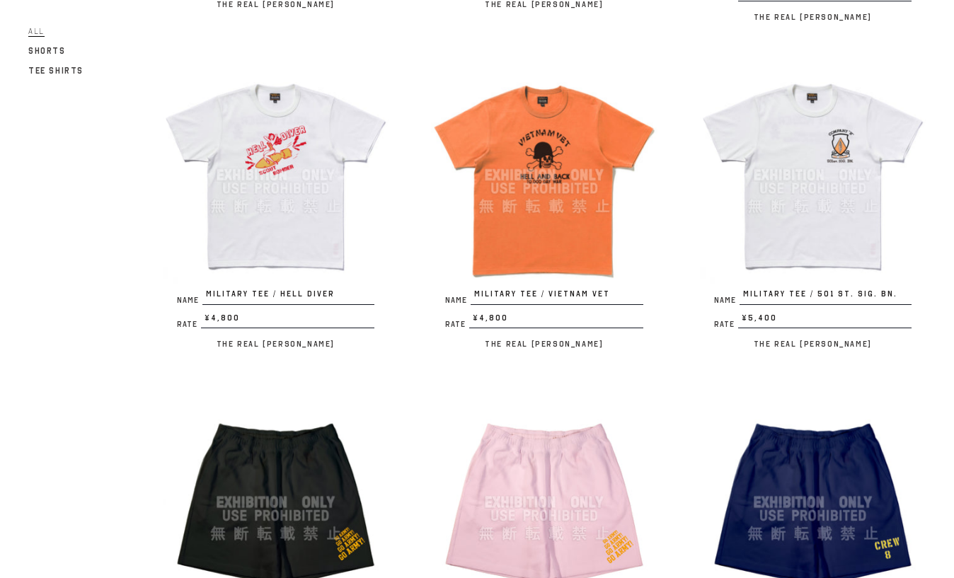
click at [803, 163] on img at bounding box center [813, 175] width 226 height 226
click at [809, 195] on img at bounding box center [813, 175] width 226 height 226
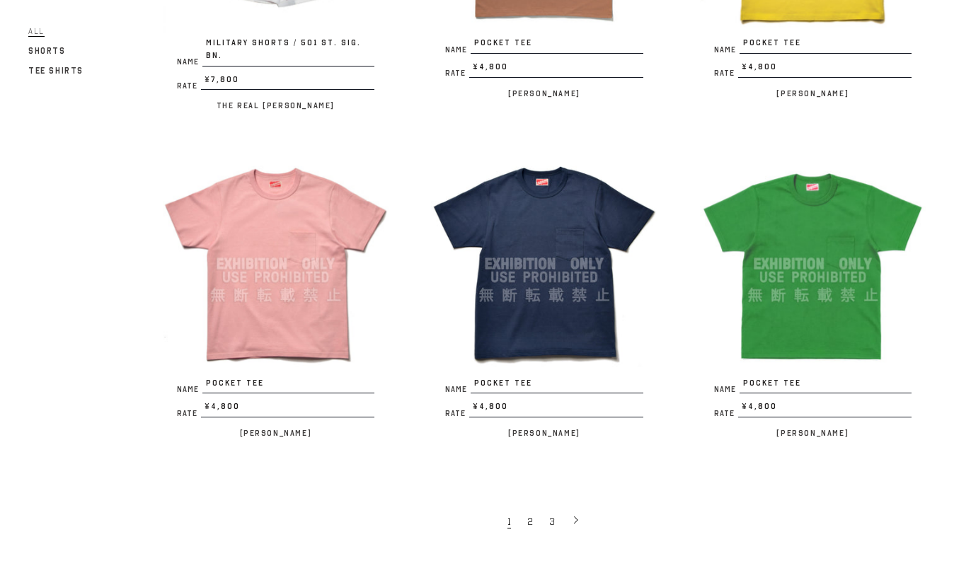
scroll to position [2547, 0]
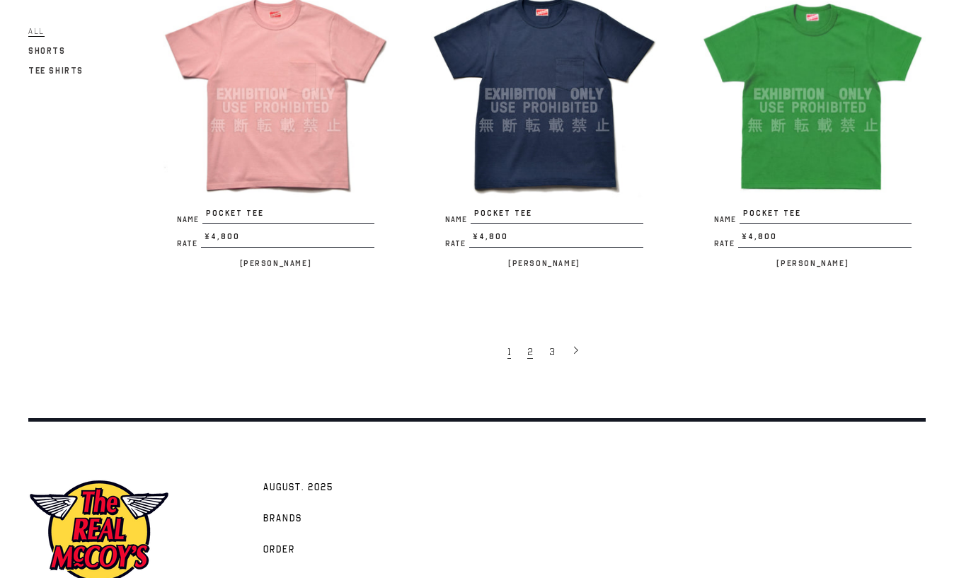
click at [531, 345] on span "2" at bounding box center [530, 351] width 6 height 13
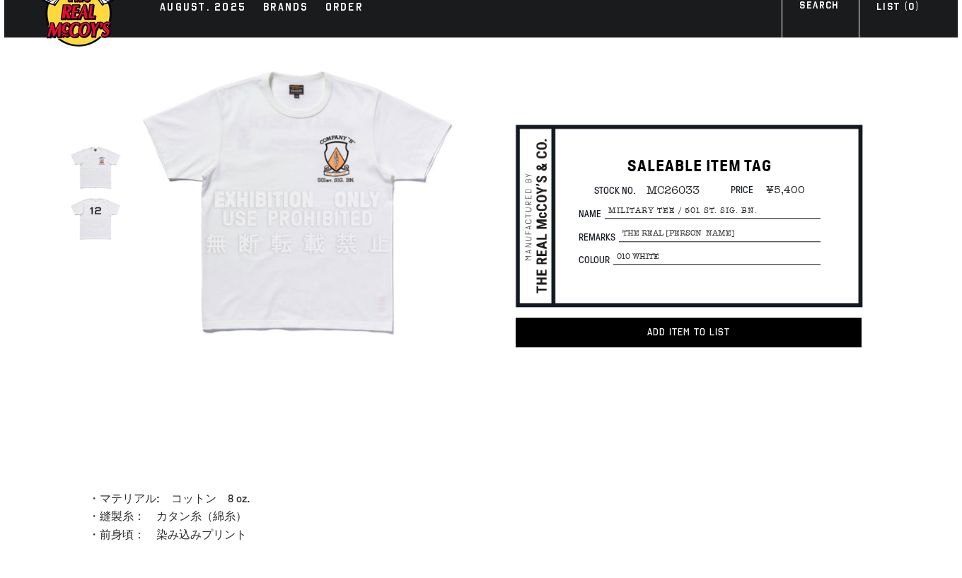
scroll to position [57, 0]
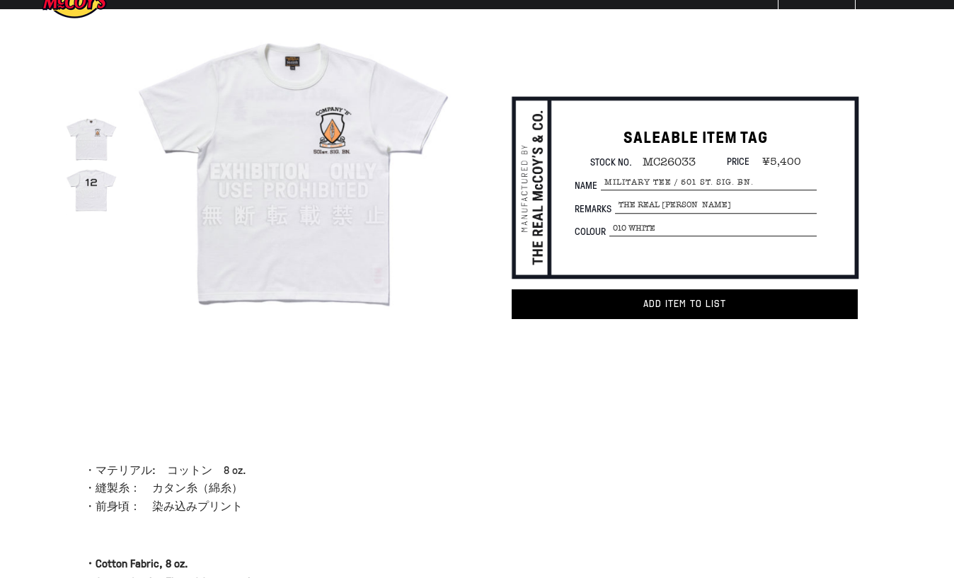
click at [93, 204] on img at bounding box center [91, 189] width 51 height 51
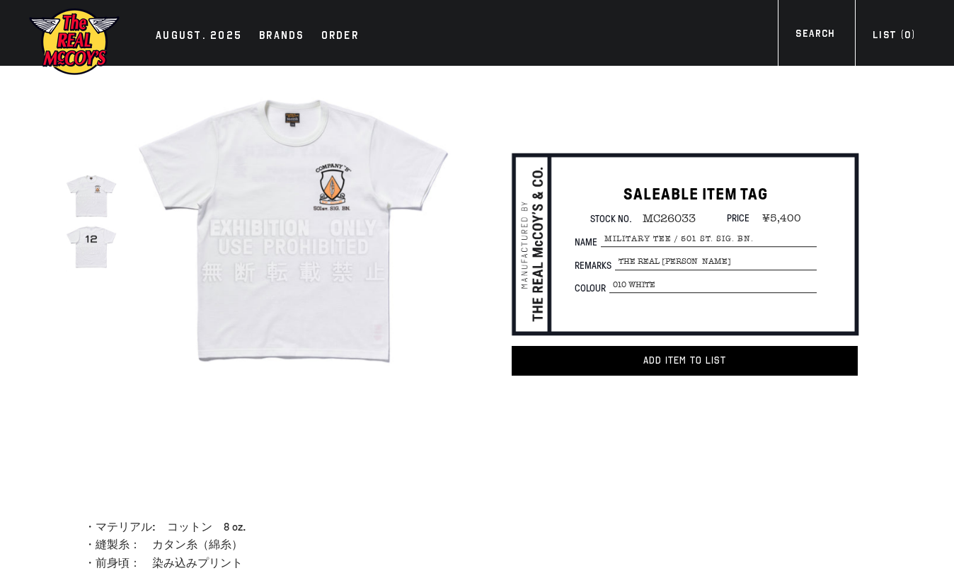
click at [93, 255] on img at bounding box center [91, 246] width 51 height 51
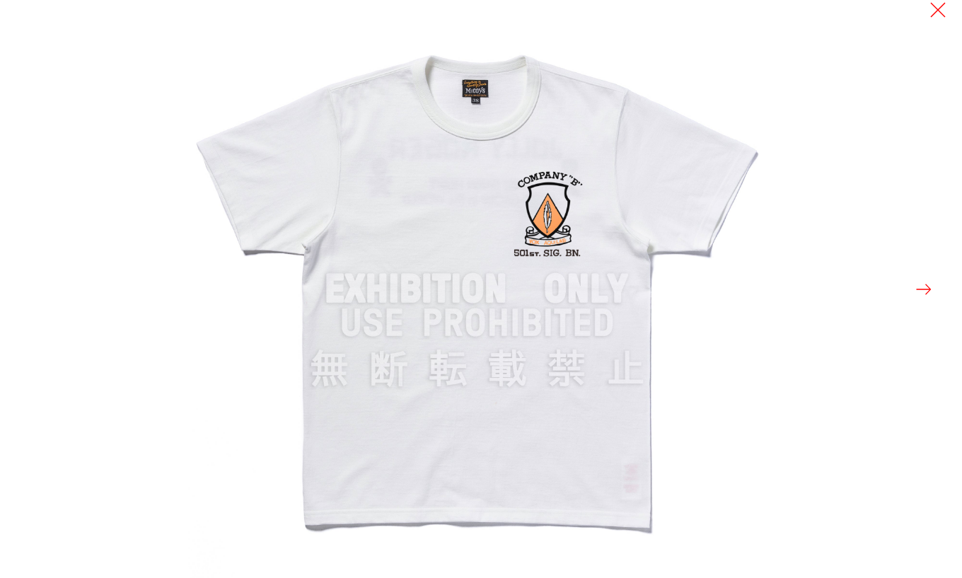
click at [930, 293] on button at bounding box center [924, 289] width 20 height 20
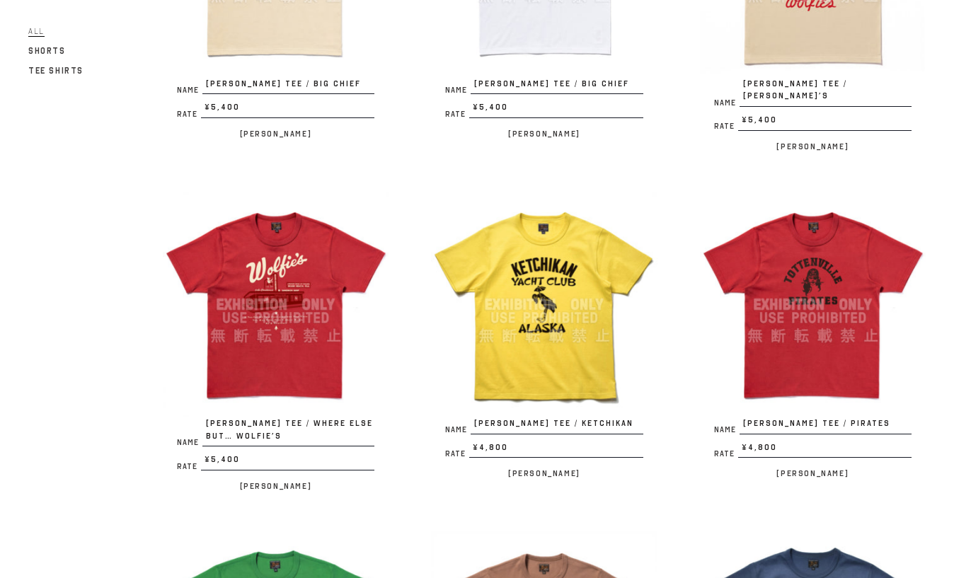
scroll to position [340, 0]
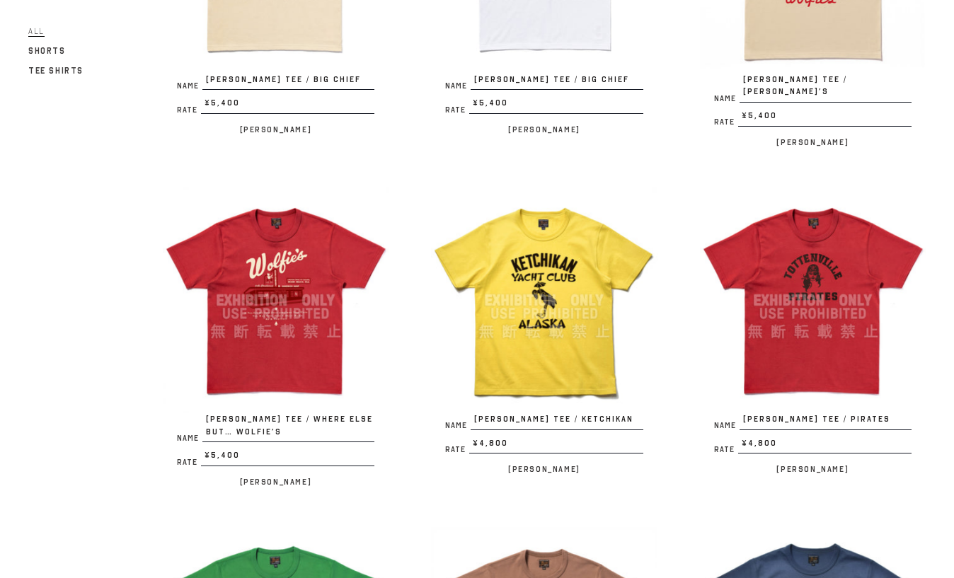
click at [280, 342] on img at bounding box center [276, 300] width 226 height 226
click at [553, 336] on img at bounding box center [544, 300] width 226 height 226
click at [832, 311] on img at bounding box center [813, 300] width 226 height 226
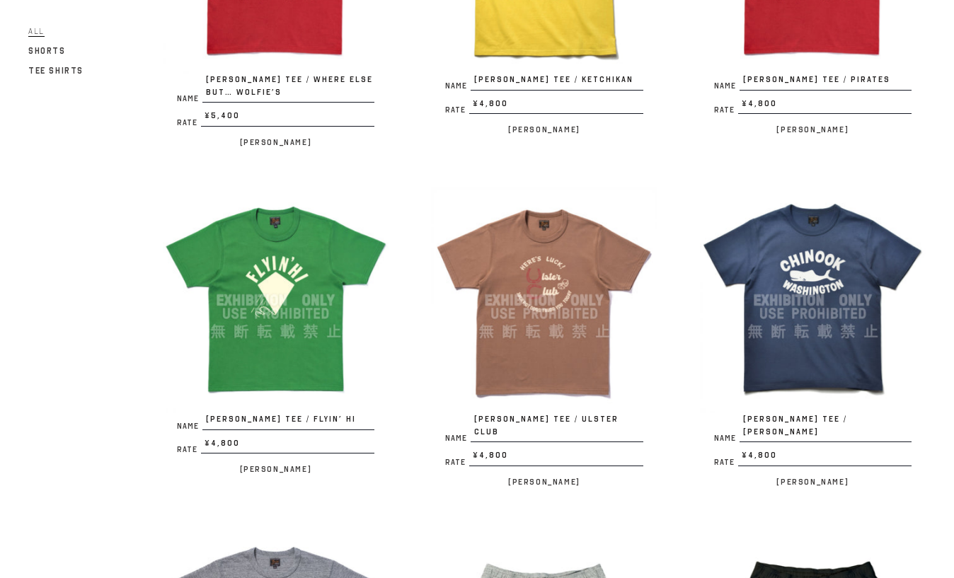
scroll to position [736, 0]
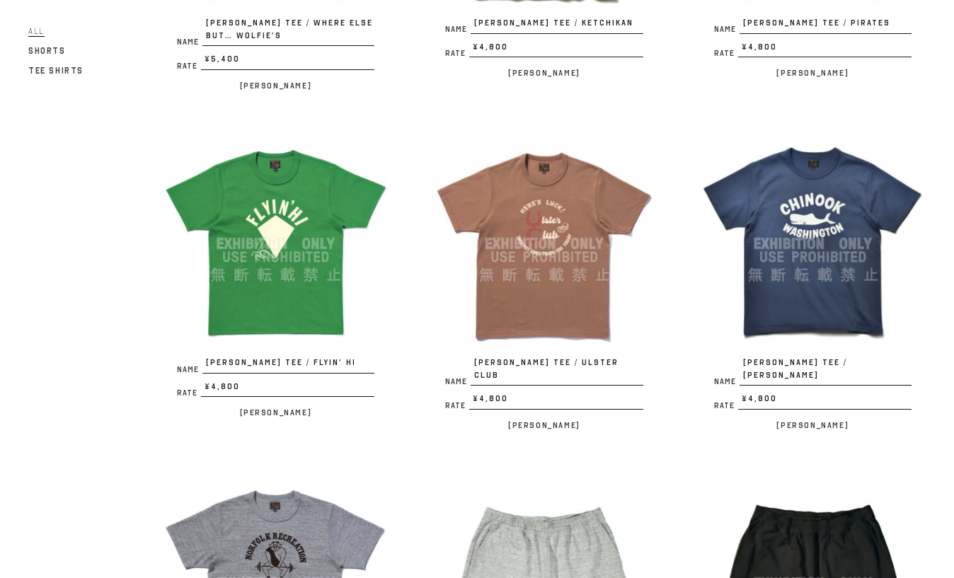
click at [559, 279] on img at bounding box center [544, 244] width 226 height 226
click at [808, 282] on img at bounding box center [813, 244] width 226 height 226
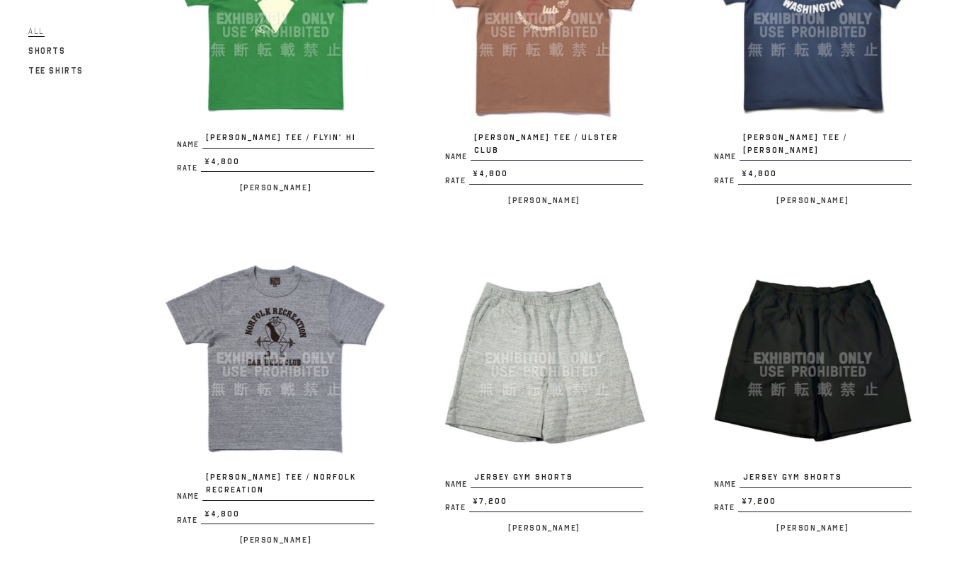
scroll to position [962, 0]
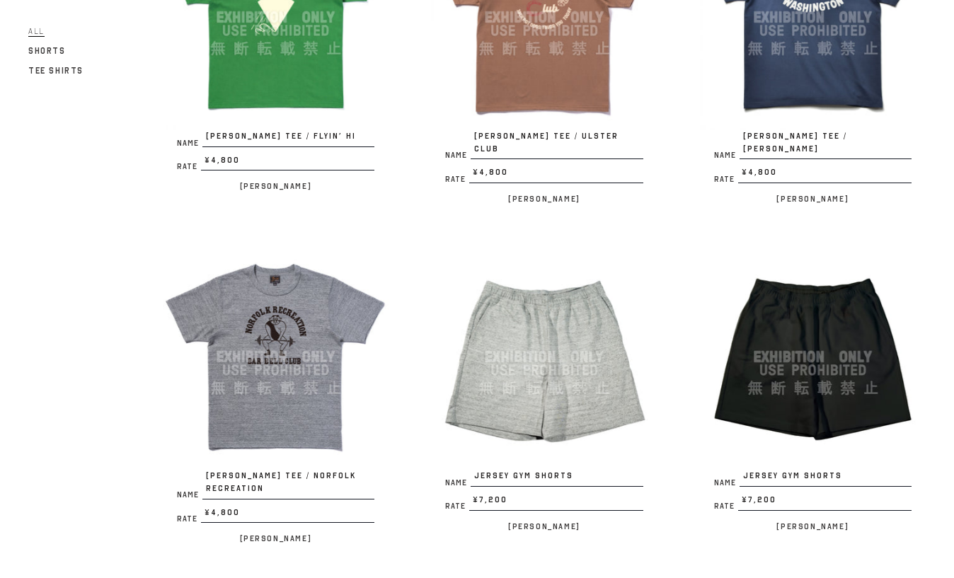
click at [268, 325] on img at bounding box center [276, 357] width 226 height 226
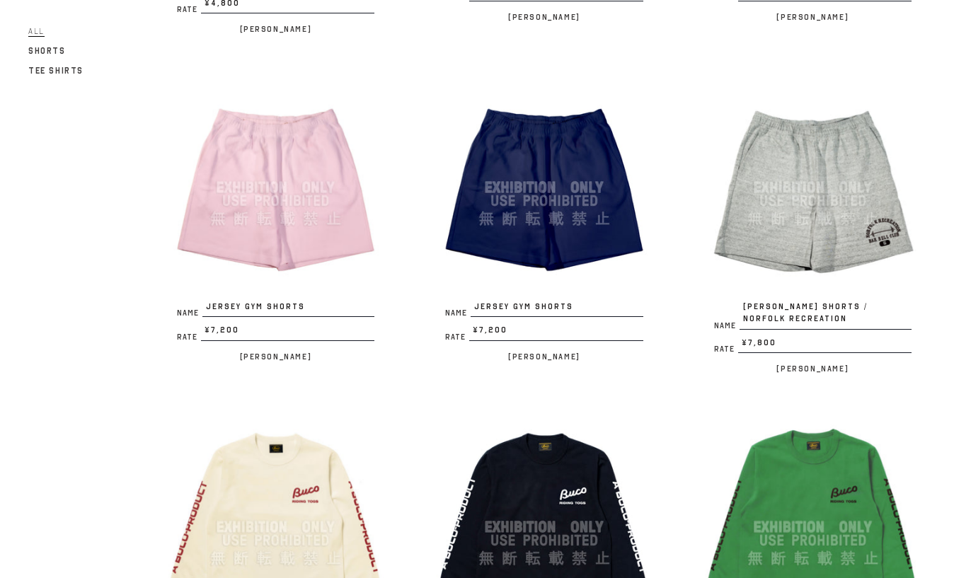
scroll to position [1528, 0]
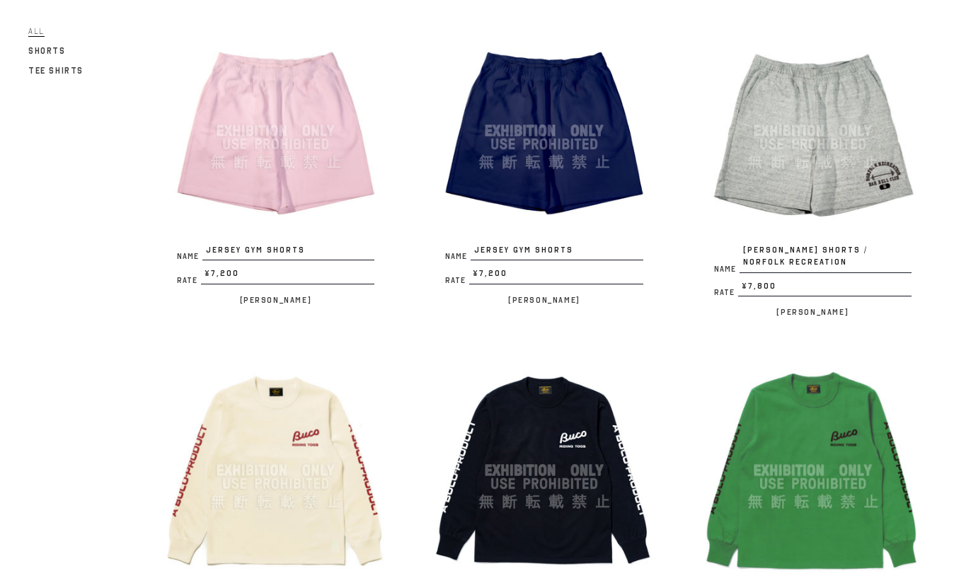
click at [818, 129] on img at bounding box center [813, 131] width 226 height 226
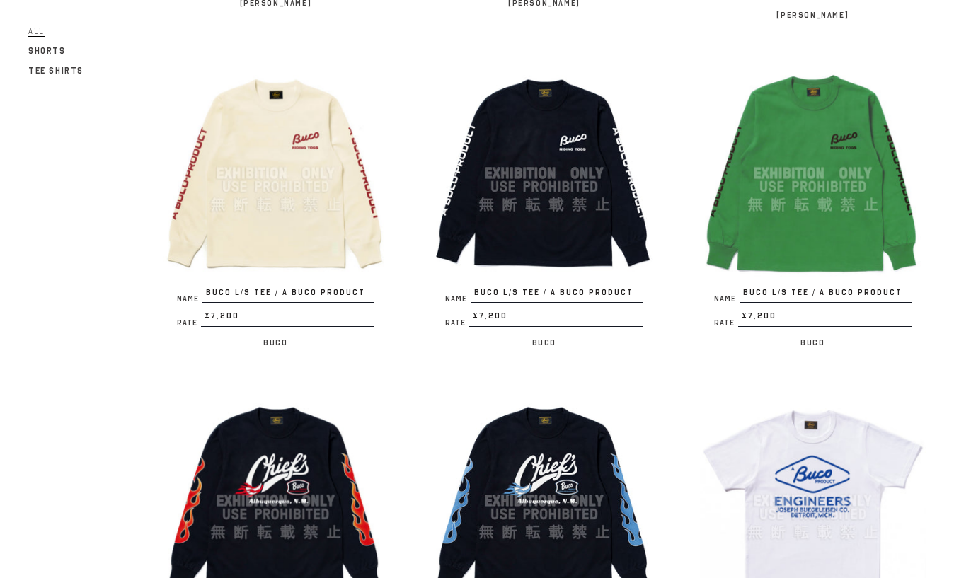
scroll to position [1755, 0]
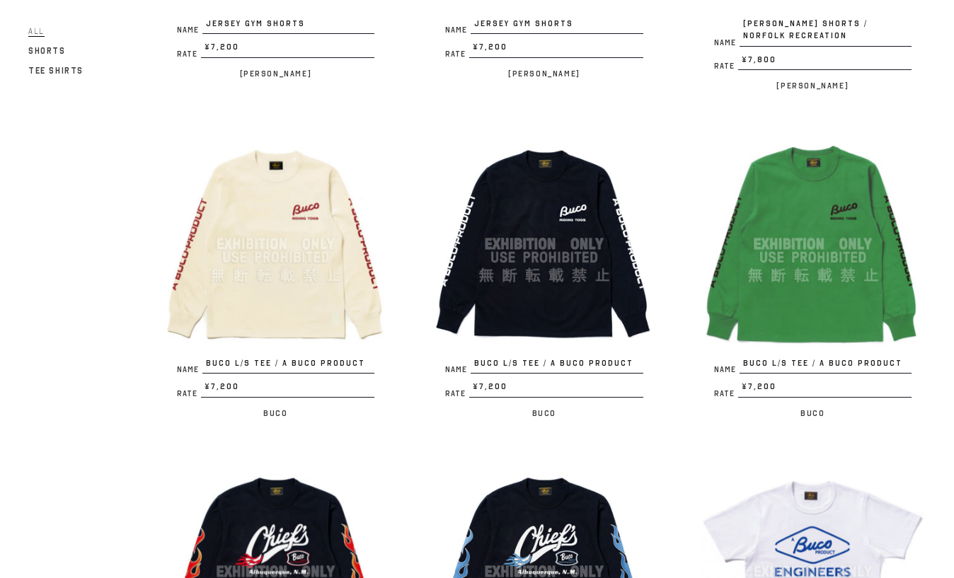
click at [249, 221] on img at bounding box center [276, 244] width 226 height 226
click at [815, 238] on img at bounding box center [813, 244] width 226 height 226
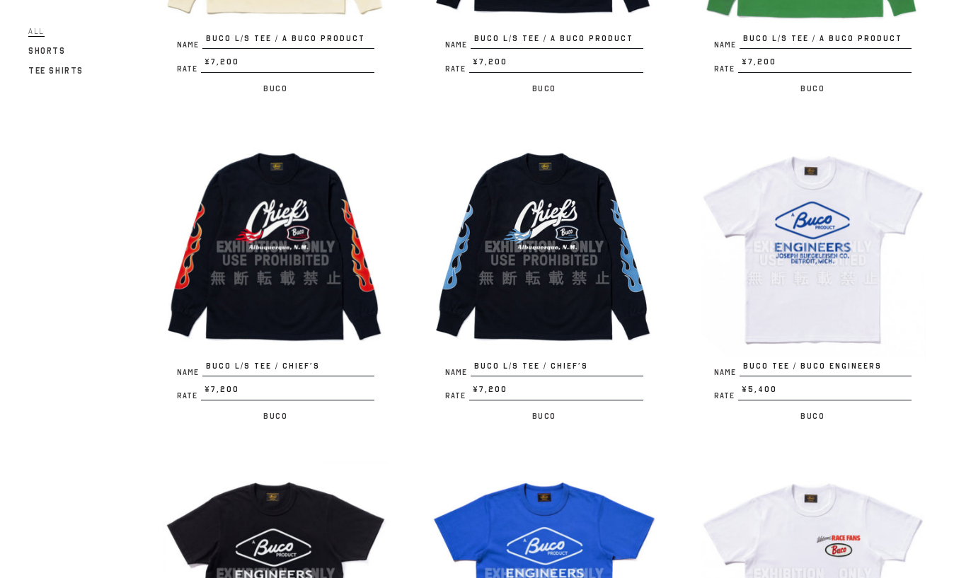
scroll to position [2094, 0]
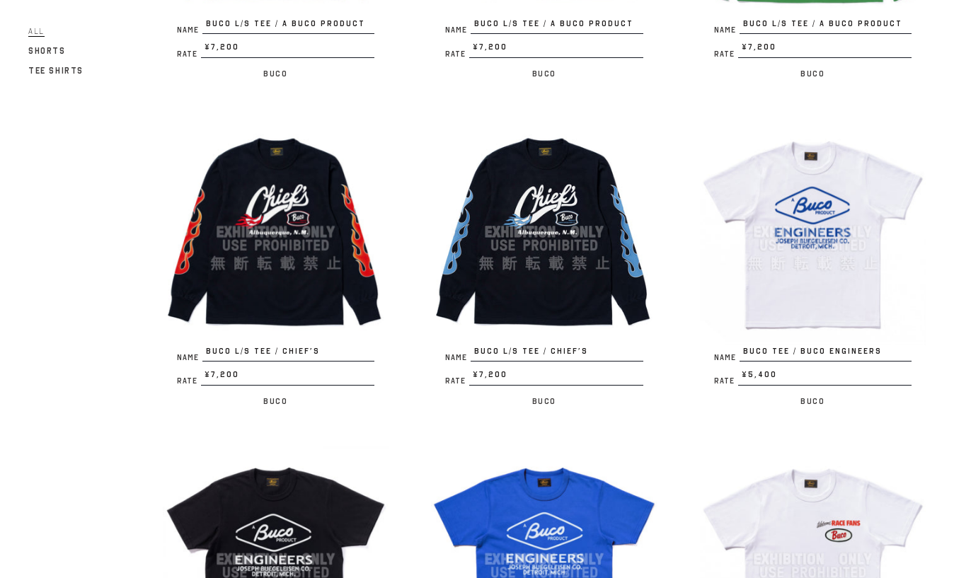
click at [275, 214] on img at bounding box center [276, 232] width 226 height 226
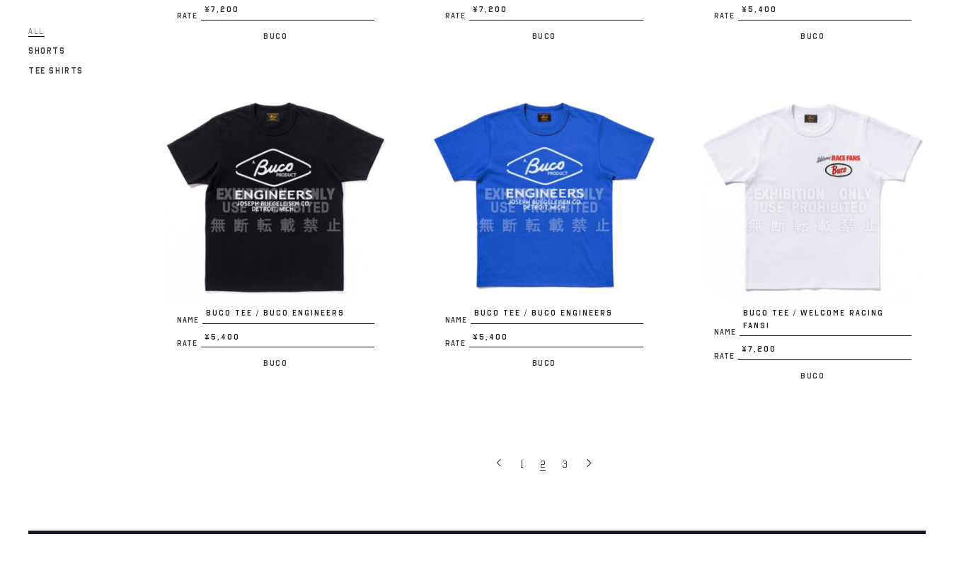
scroll to position [2434, 0]
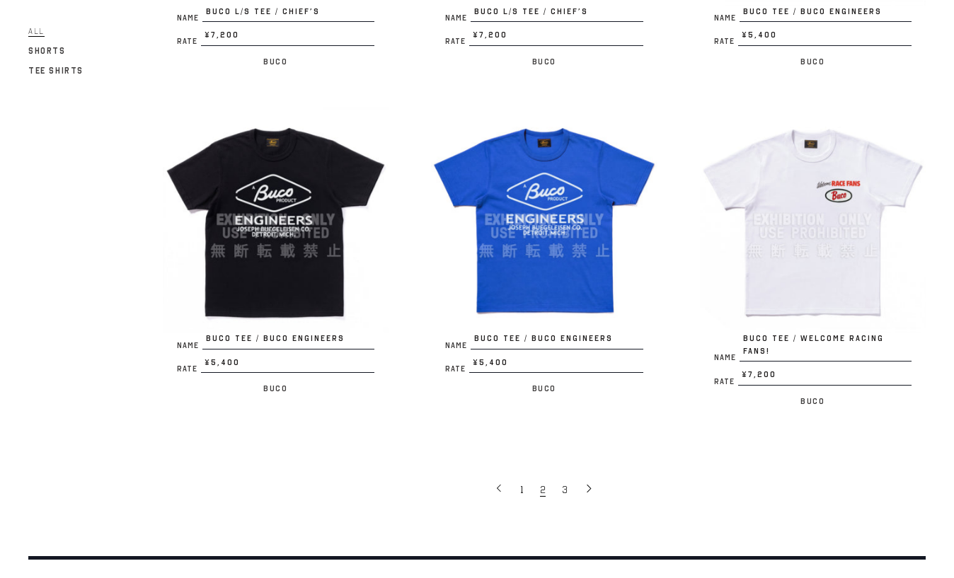
click at [784, 219] on img at bounding box center [813, 220] width 226 height 226
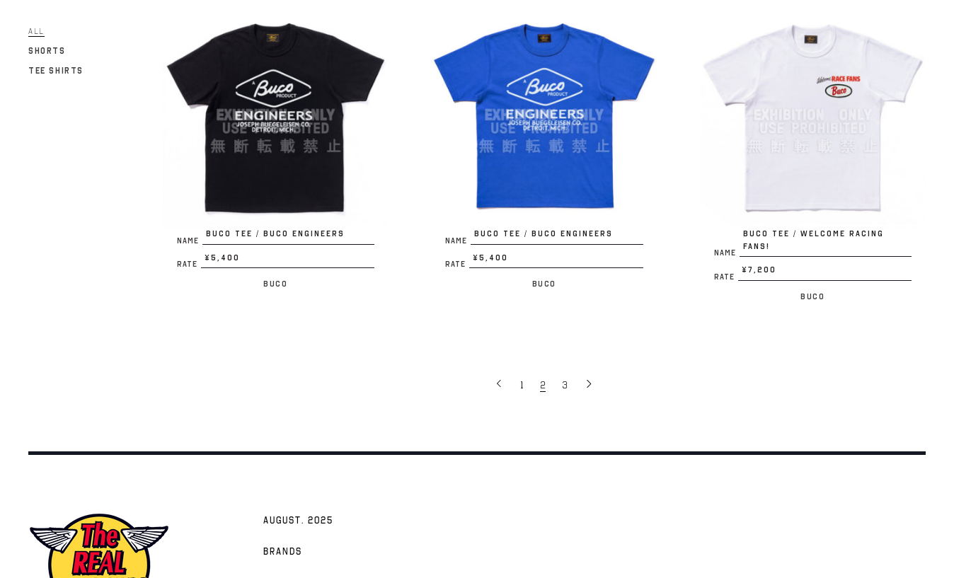
scroll to position [2547, 0]
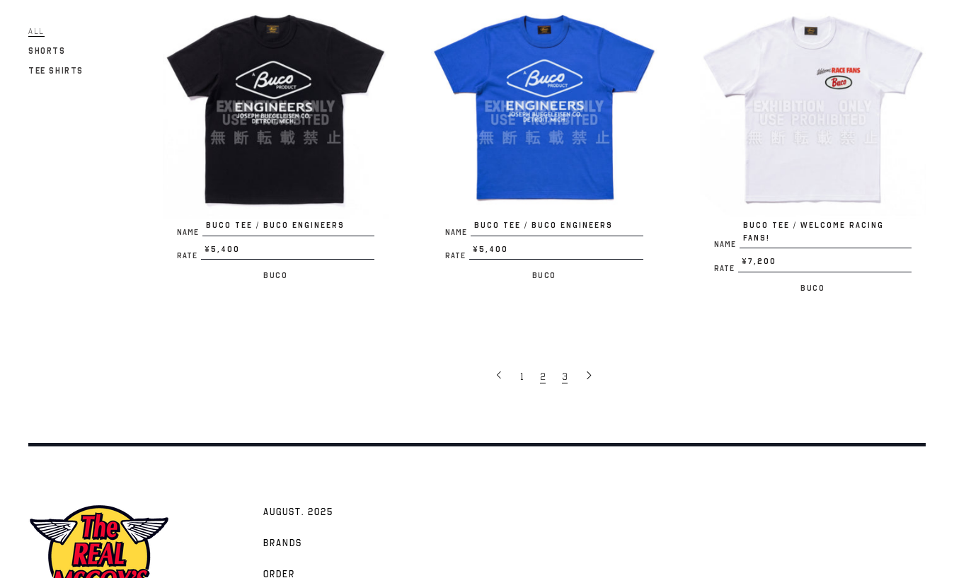
click at [567, 362] on link "3" at bounding box center [566, 376] width 22 height 28
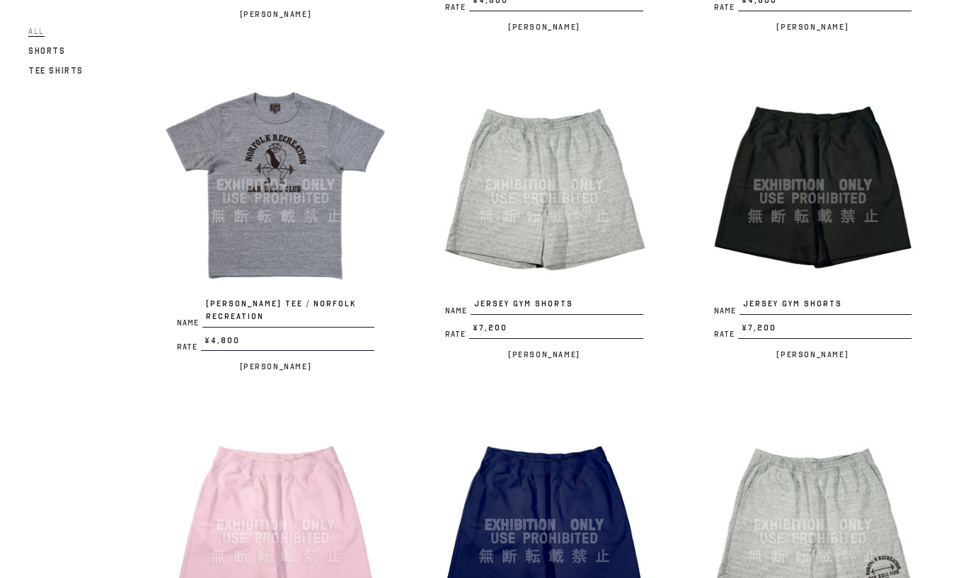
scroll to position [1019, 0]
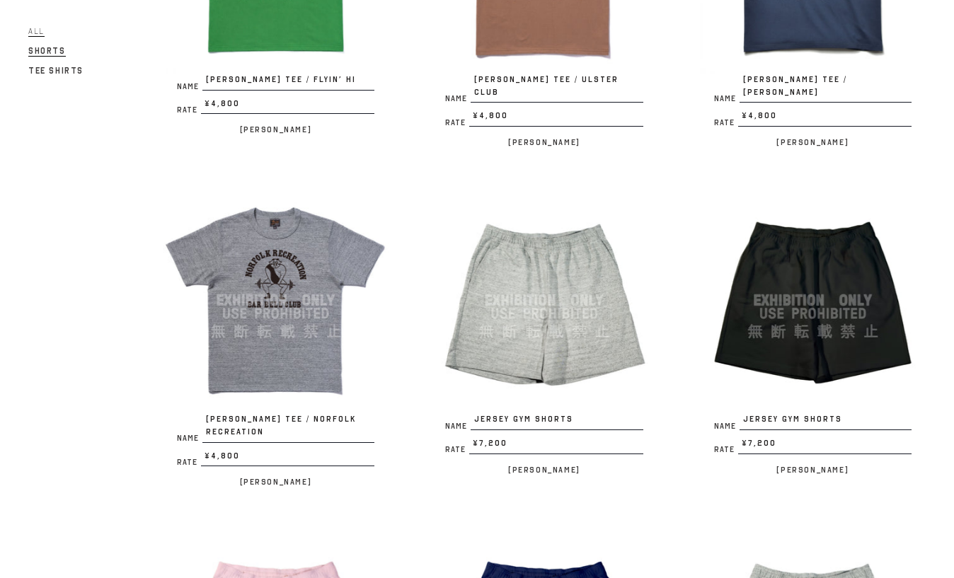
click at [35, 53] on span "Shorts" at bounding box center [46, 51] width 37 height 11
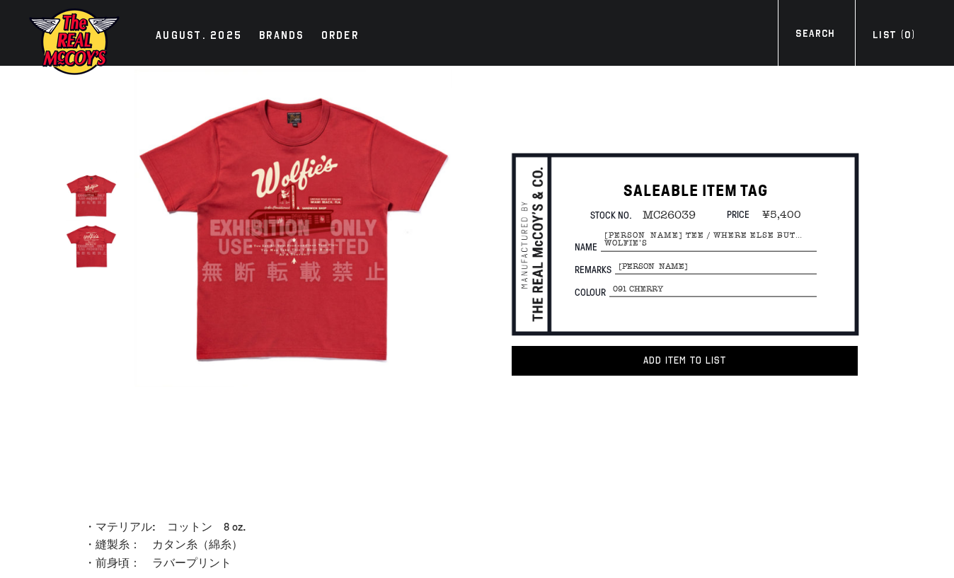
click at [95, 256] on img at bounding box center [91, 246] width 51 height 51
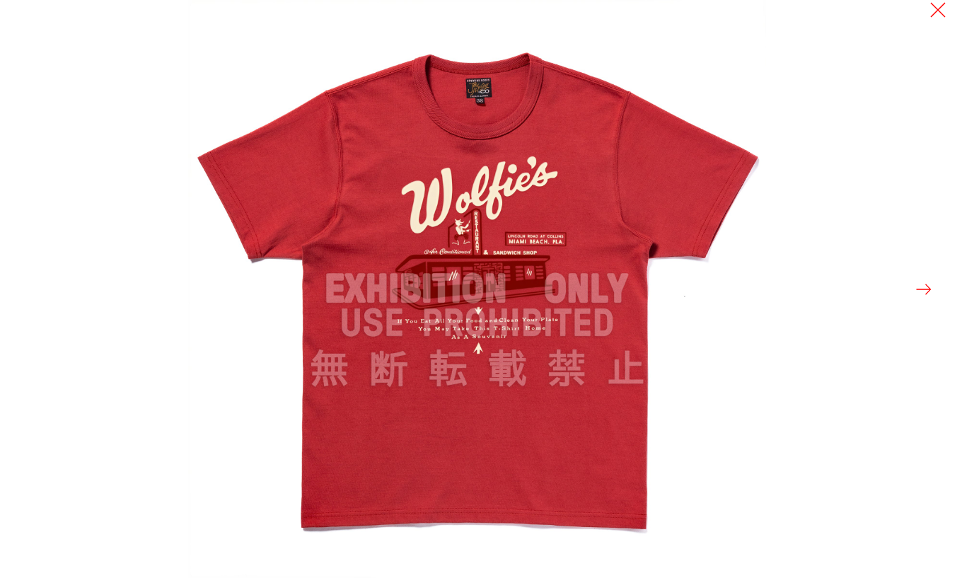
click at [925, 289] on button at bounding box center [924, 289] width 20 height 20
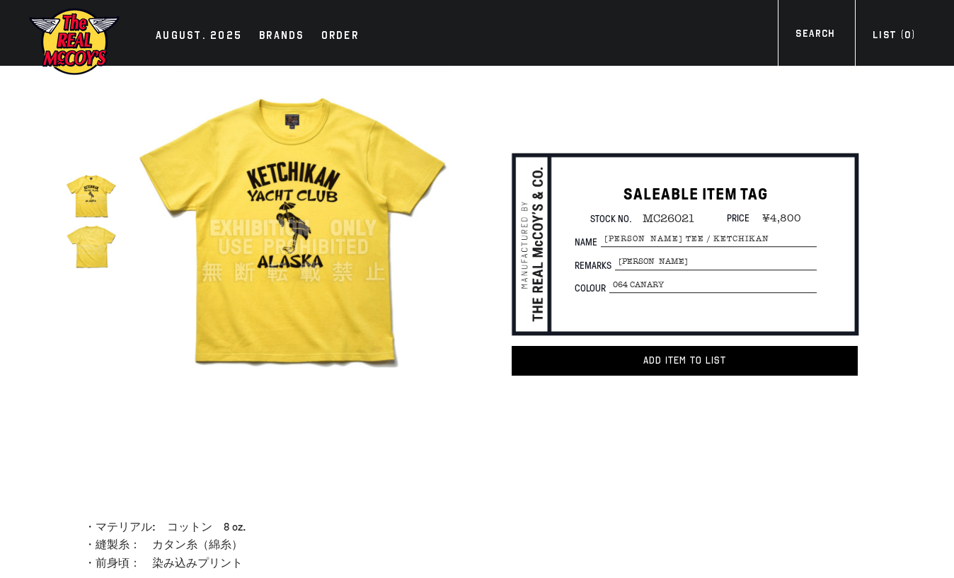
click at [292, 251] on img at bounding box center [293, 228] width 318 height 318
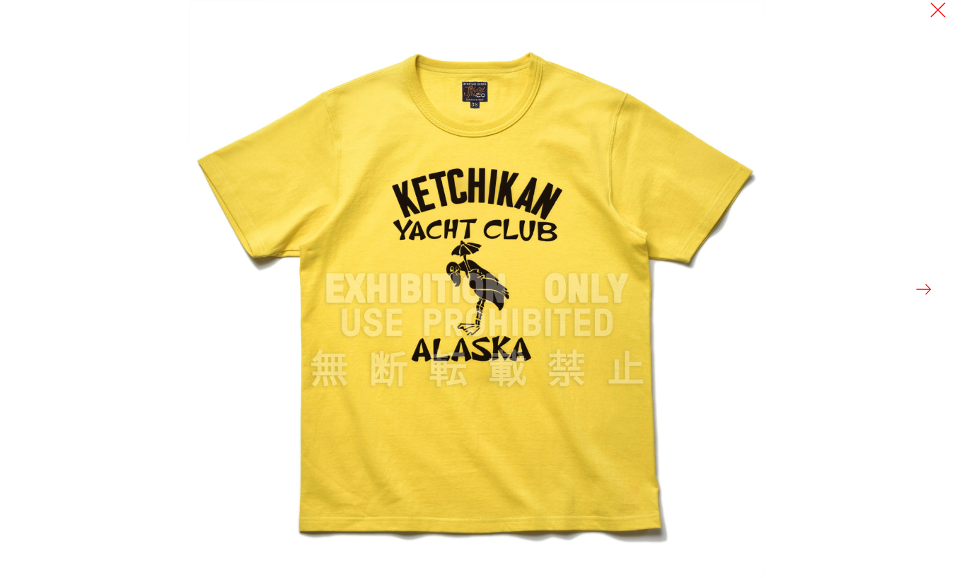
click at [923, 293] on button at bounding box center [924, 289] width 20 height 20
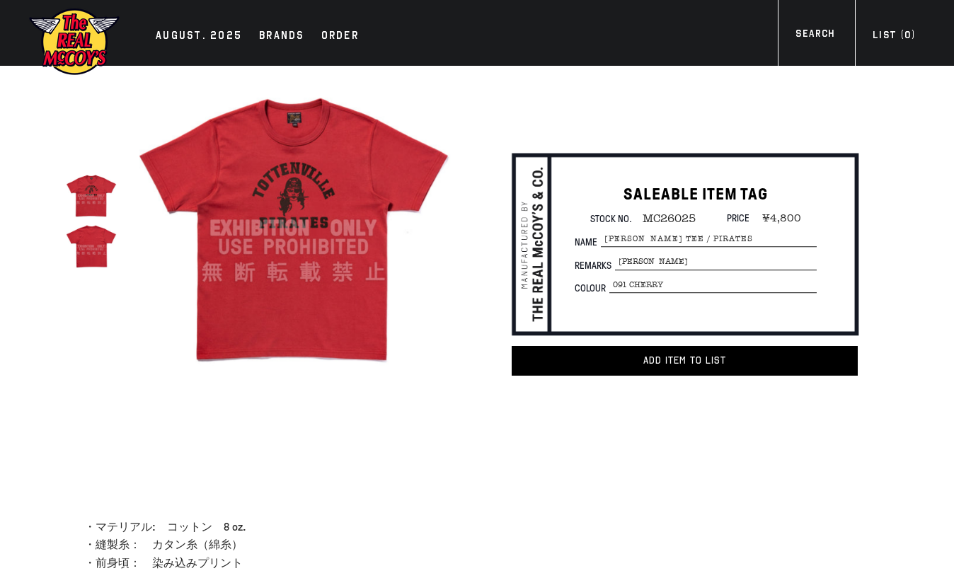
click at [98, 209] on img at bounding box center [91, 196] width 51 height 51
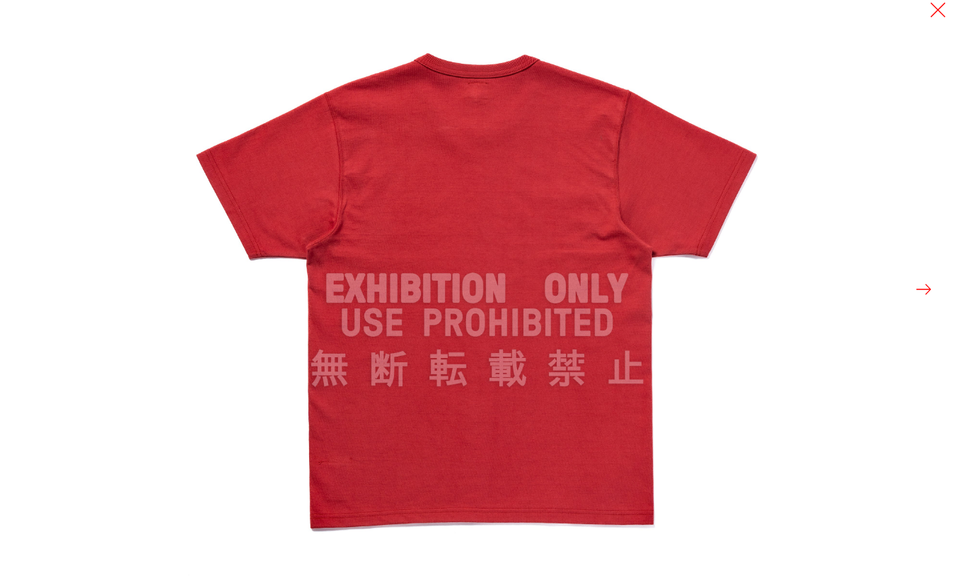
click at [930, 289] on button at bounding box center [924, 289] width 20 height 20
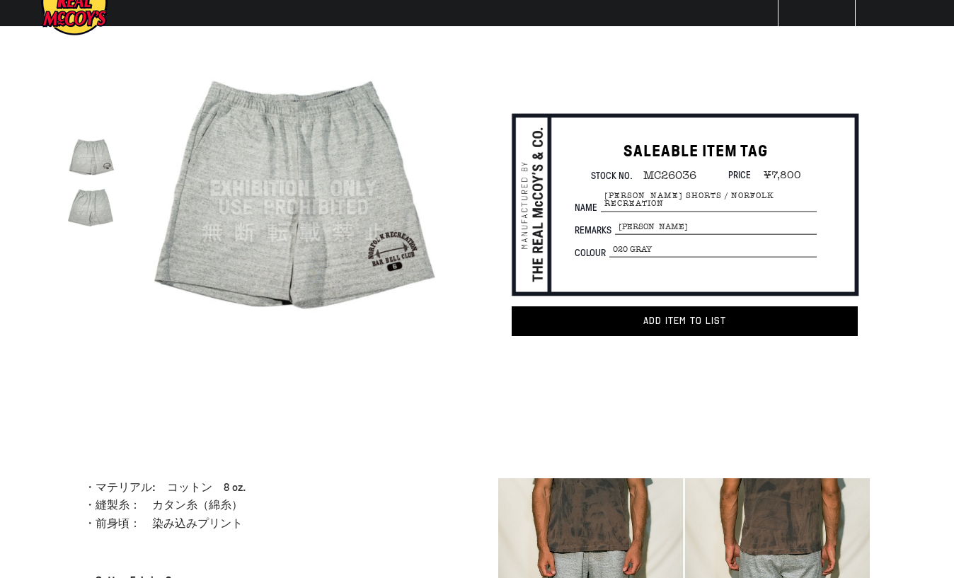
scroll to position [57, 0]
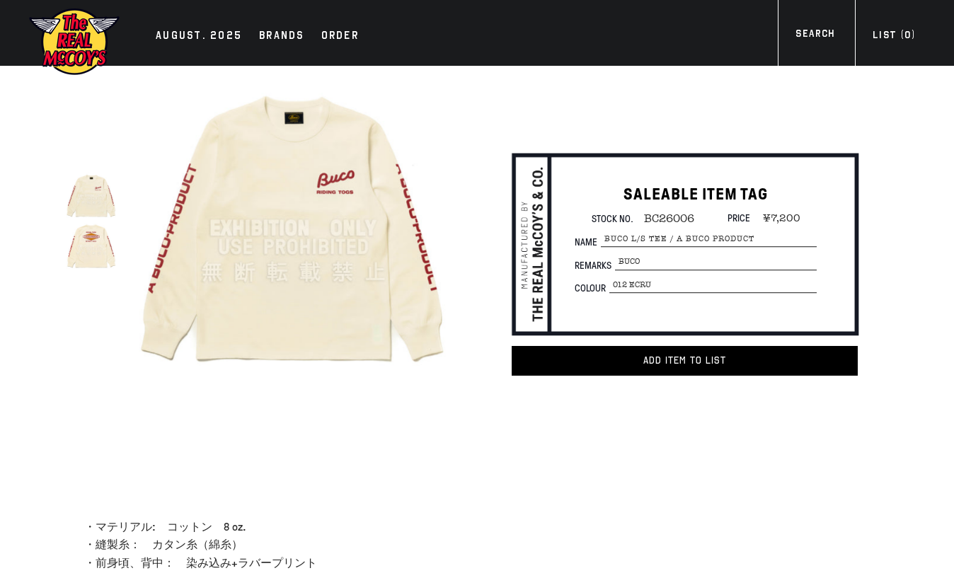
click at [76, 250] on img at bounding box center [91, 246] width 51 height 51
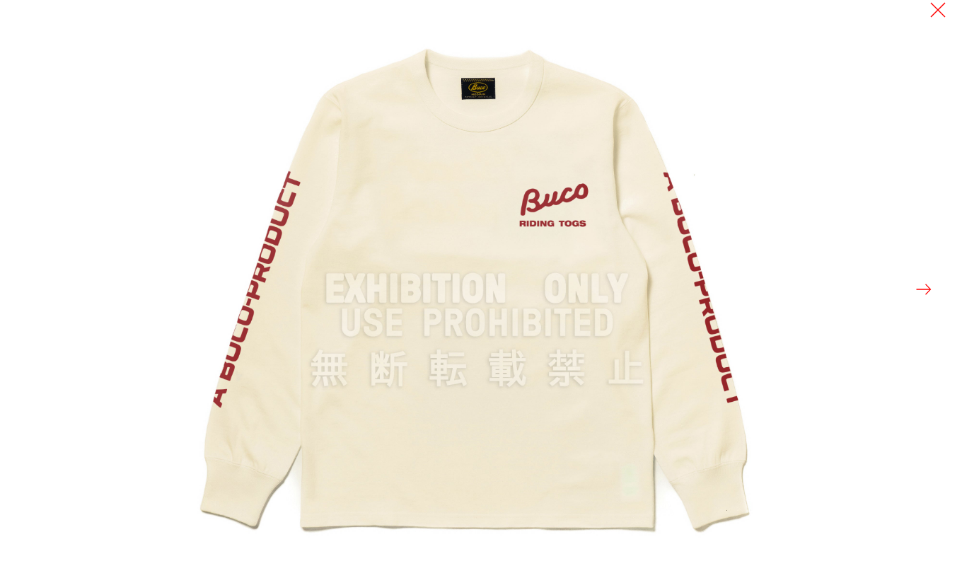
click at [920, 288] on button at bounding box center [924, 289] width 20 height 20
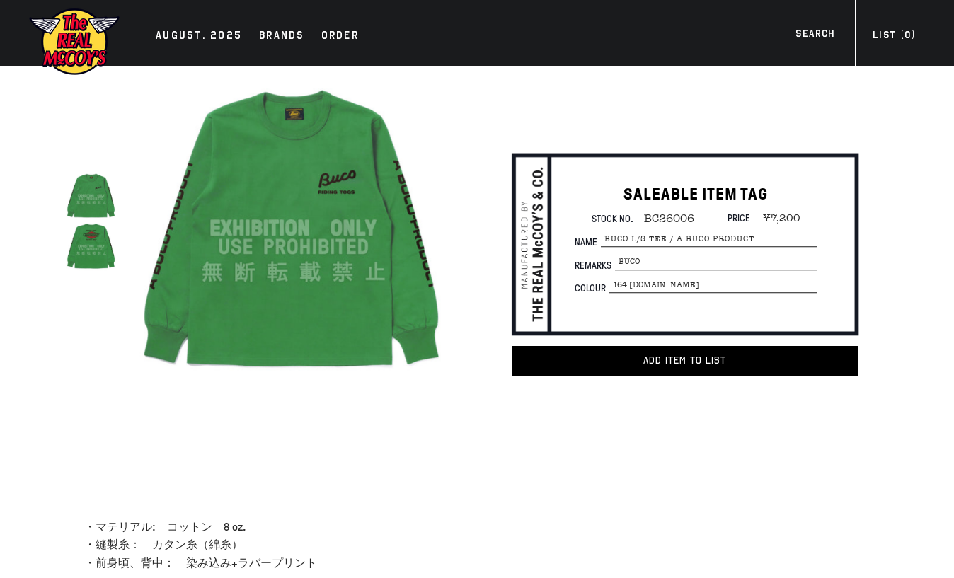
click at [96, 252] on img at bounding box center [91, 246] width 51 height 51
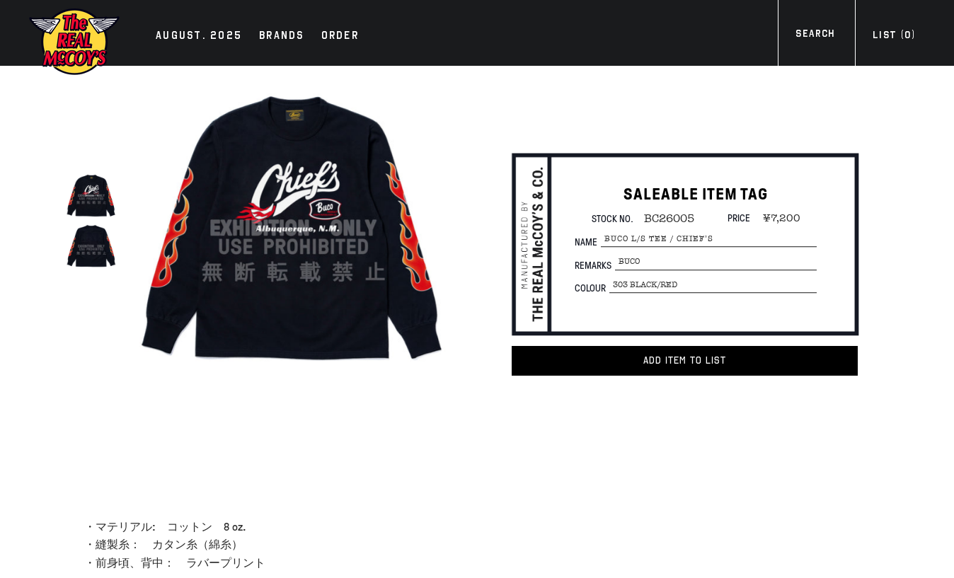
click at [357, 243] on img at bounding box center [293, 228] width 318 height 318
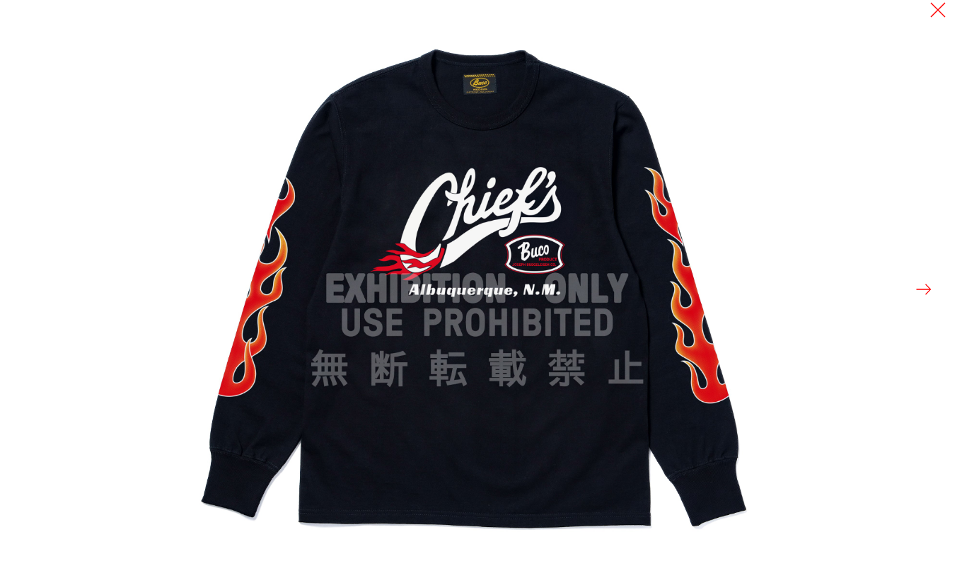
click at [923, 289] on button at bounding box center [924, 289] width 20 height 20
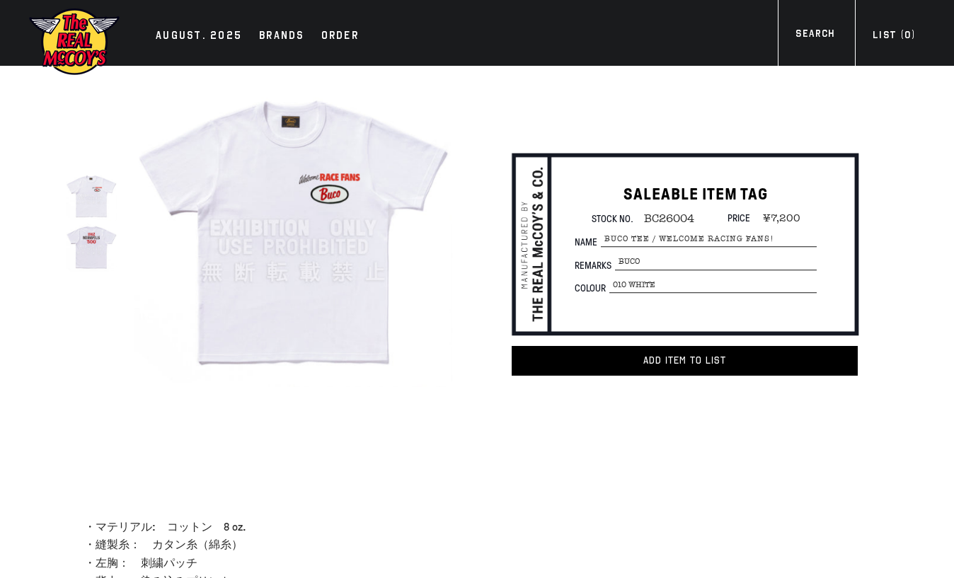
click at [98, 258] on img at bounding box center [91, 246] width 51 height 51
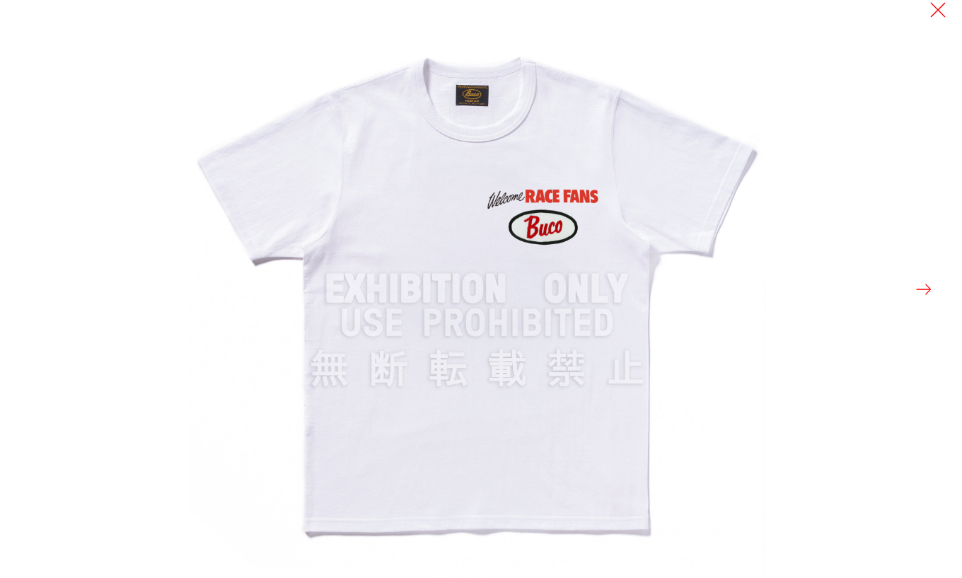
click at [925, 287] on button at bounding box center [924, 289] width 20 height 20
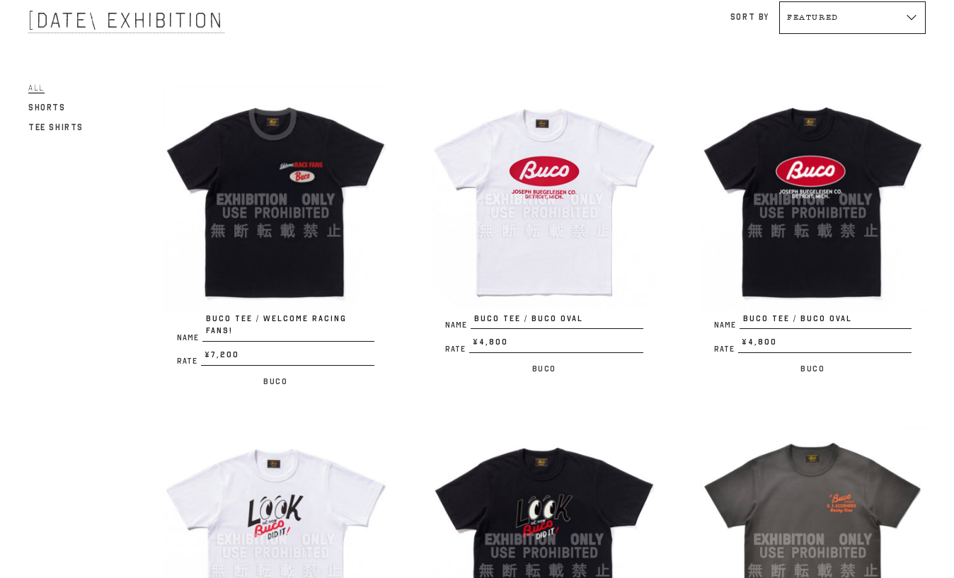
scroll to position [113, 0]
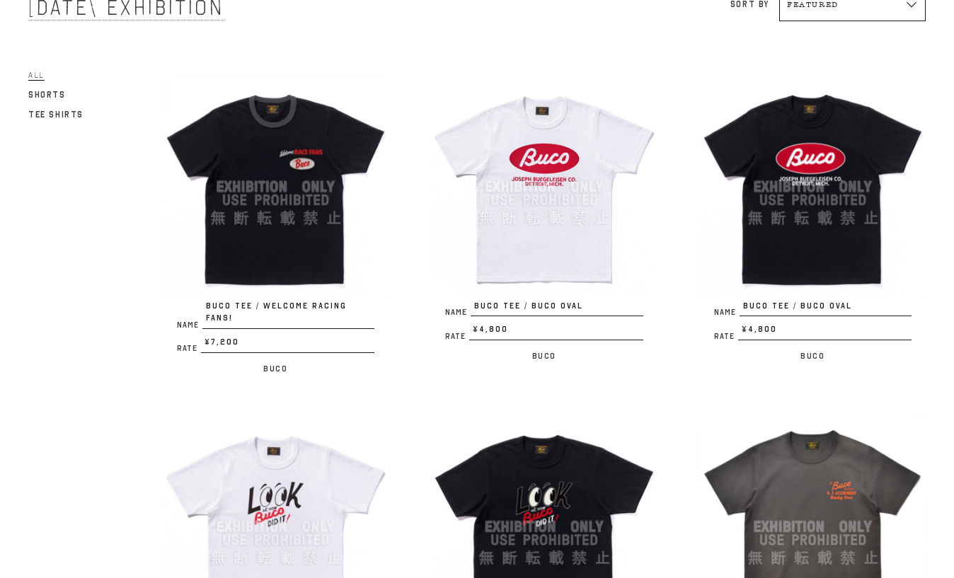
click at [540, 224] on img at bounding box center [544, 187] width 226 height 226
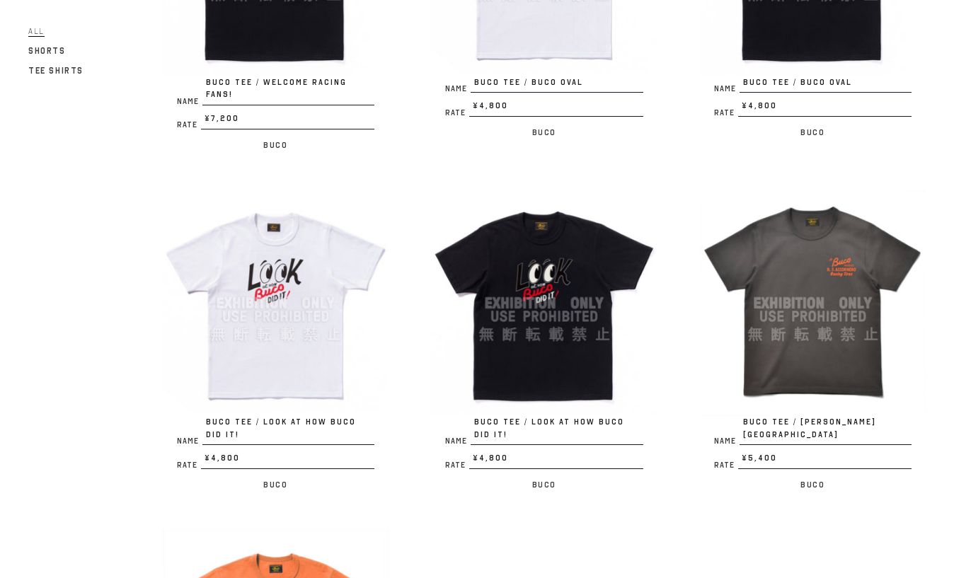
scroll to position [340, 0]
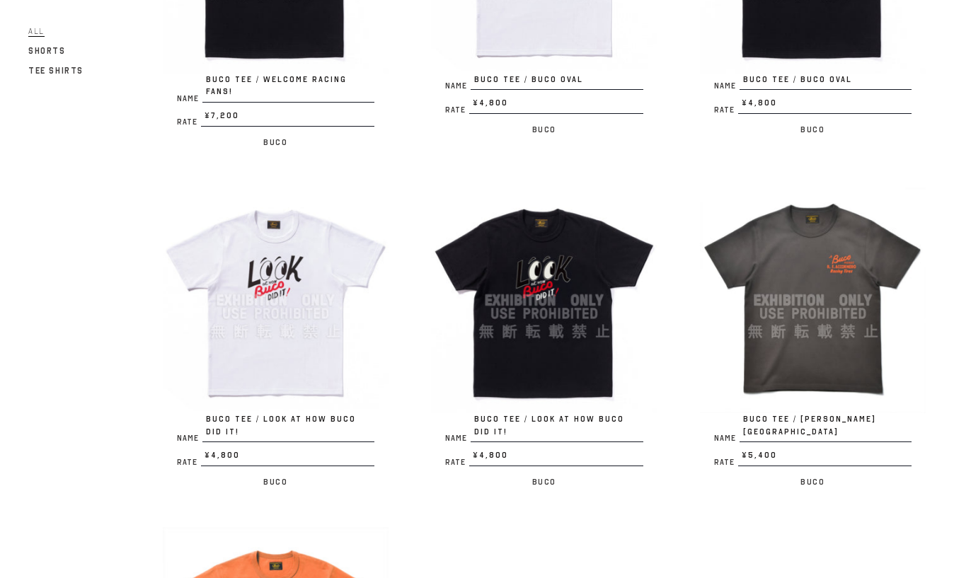
click at [283, 300] on img at bounding box center [276, 300] width 226 height 226
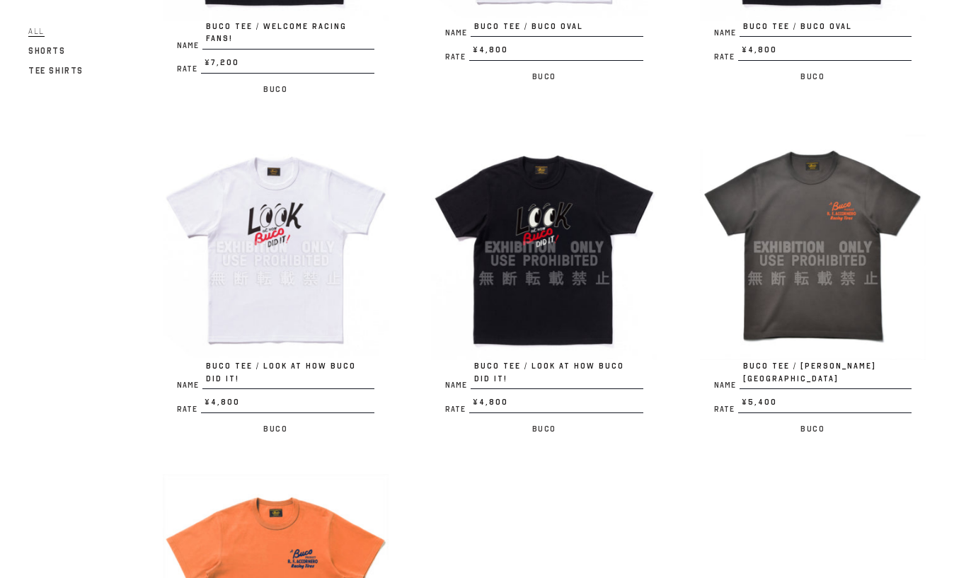
scroll to position [396, 0]
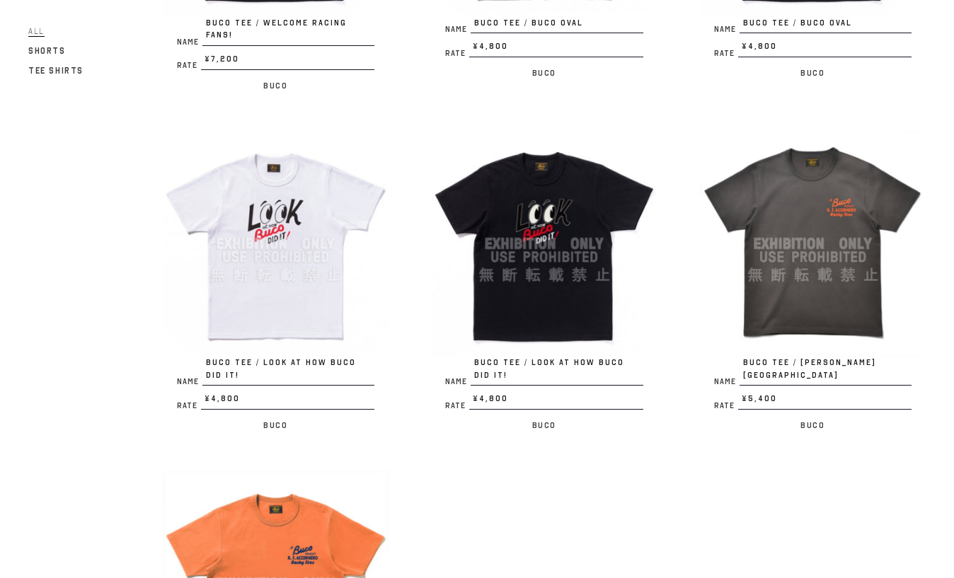
click at [783, 256] on img at bounding box center [813, 244] width 226 height 226
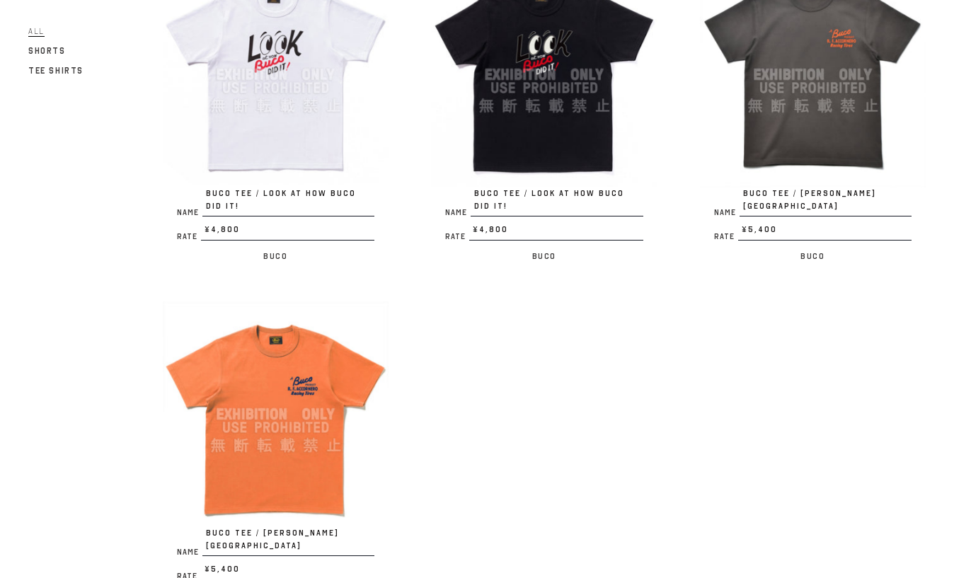
scroll to position [566, 0]
click at [292, 367] on img at bounding box center [276, 414] width 226 height 226
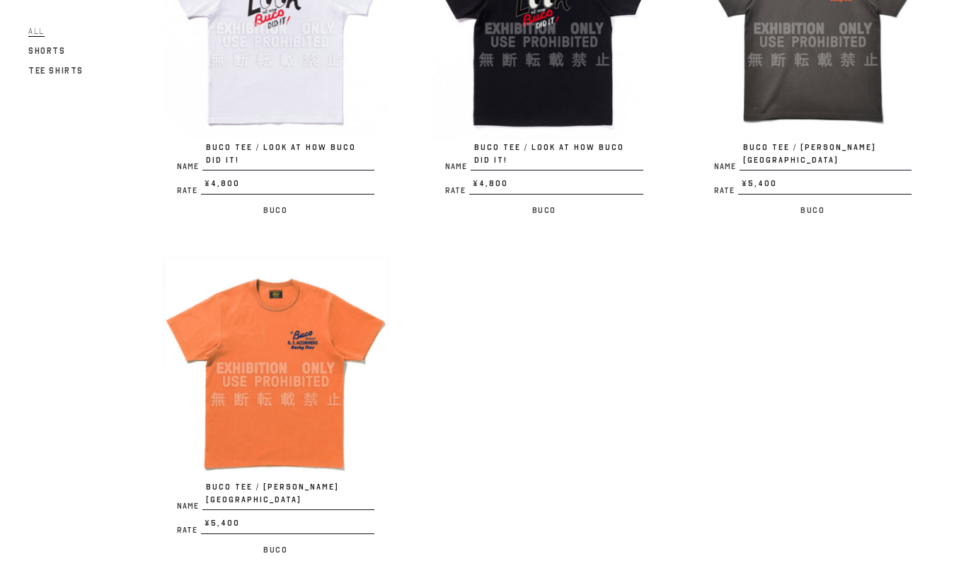
scroll to position [679, 0]
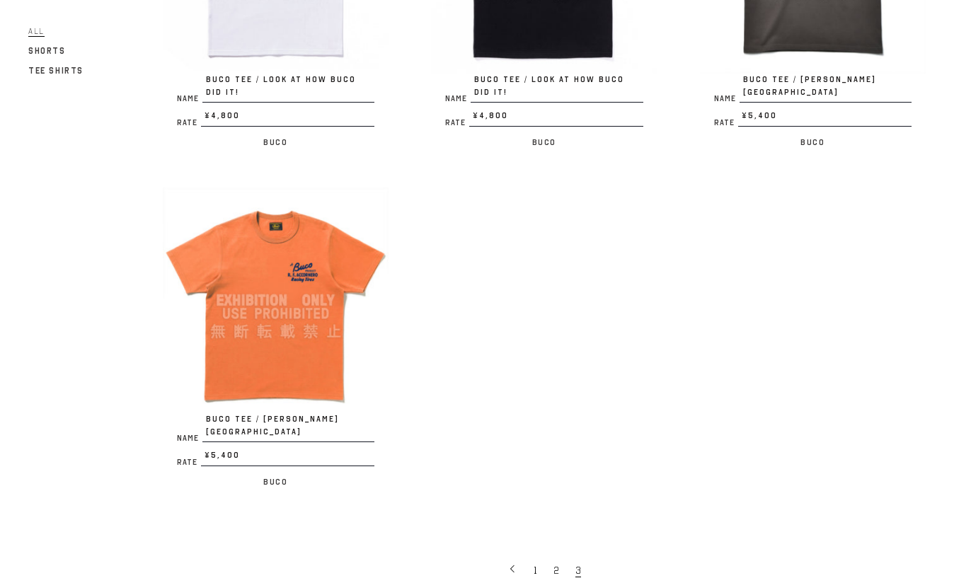
click at [325, 255] on img at bounding box center [276, 300] width 226 height 226
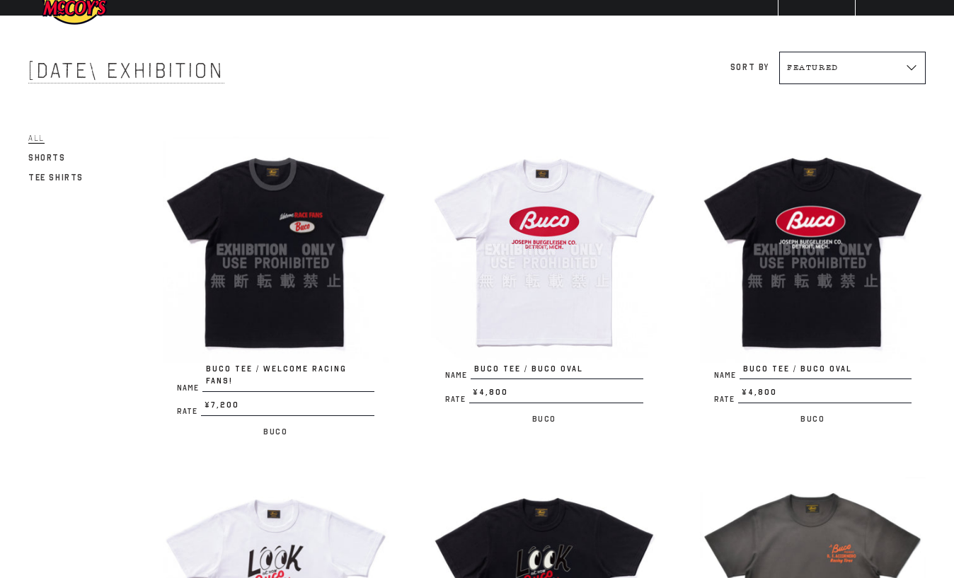
scroll to position [0, 0]
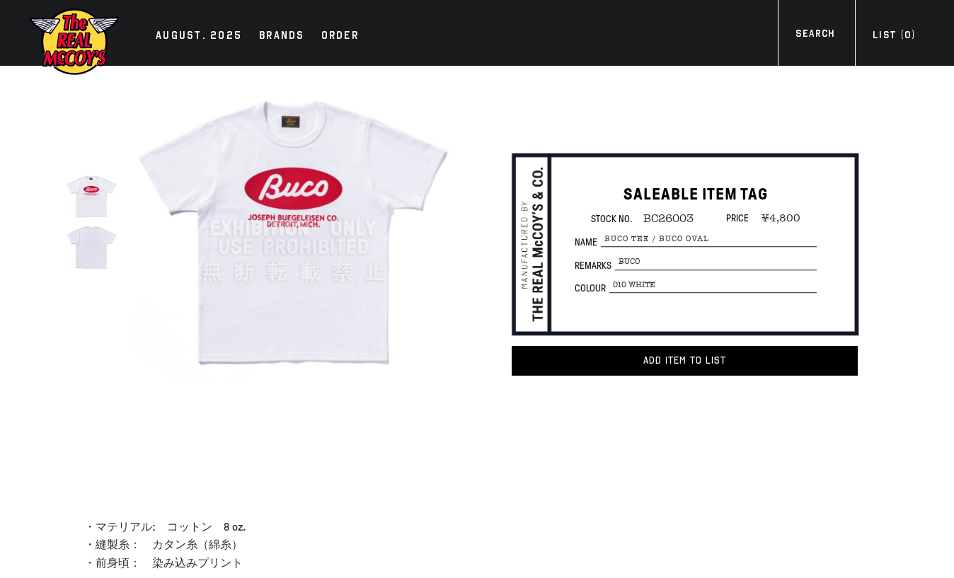
click at [88, 262] on img at bounding box center [91, 246] width 51 height 51
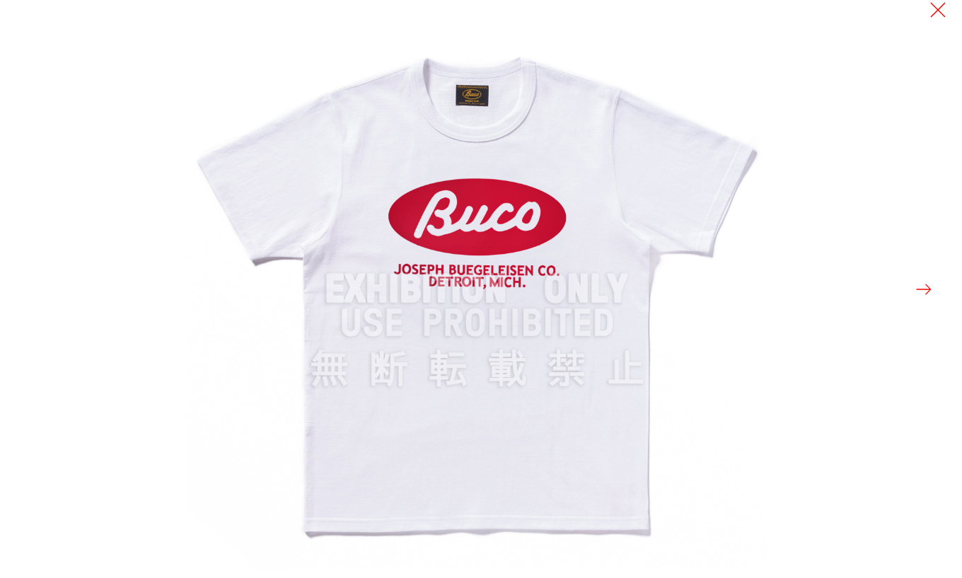
click at [925, 292] on button at bounding box center [924, 289] width 20 height 20
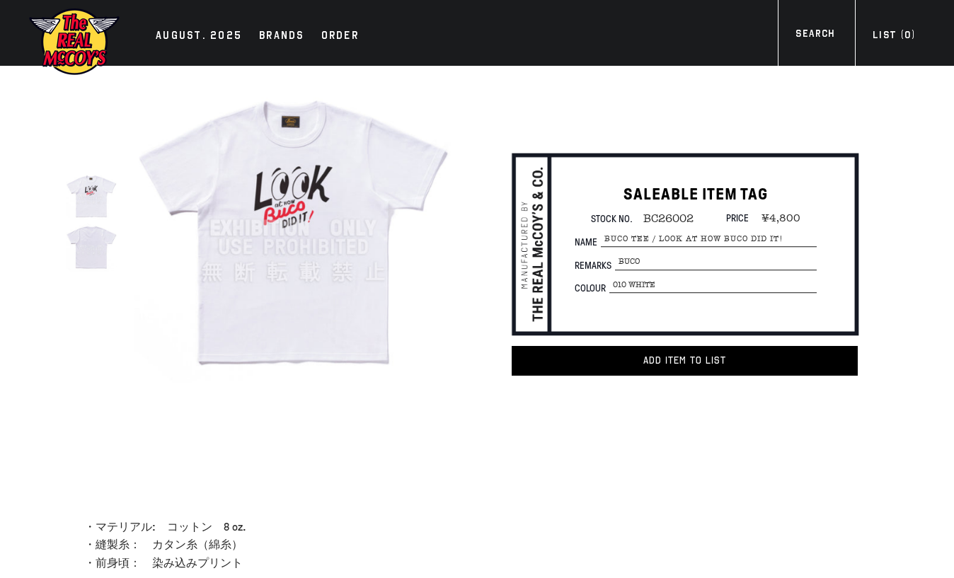
click at [351, 258] on img at bounding box center [293, 228] width 318 height 318
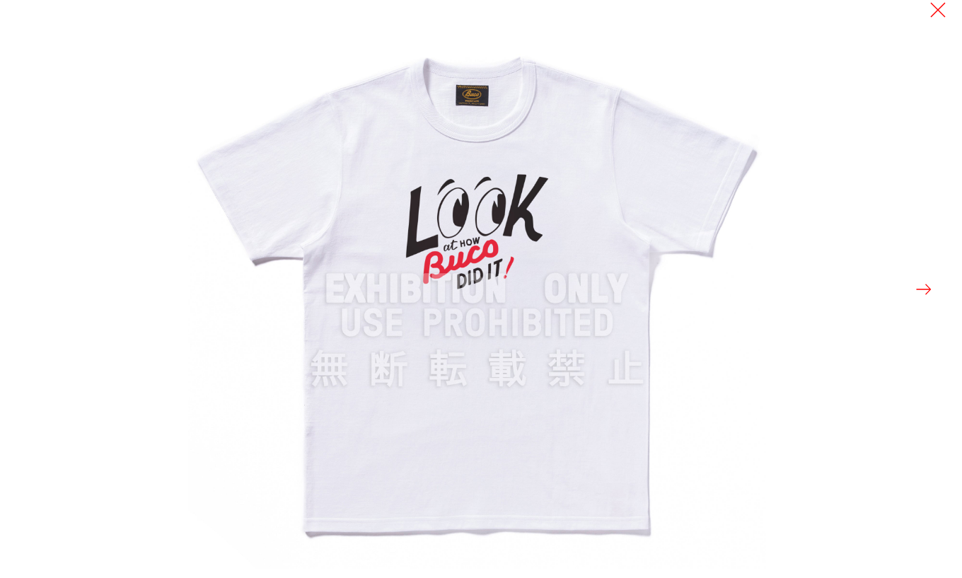
click at [925, 287] on button at bounding box center [924, 289] width 20 height 20
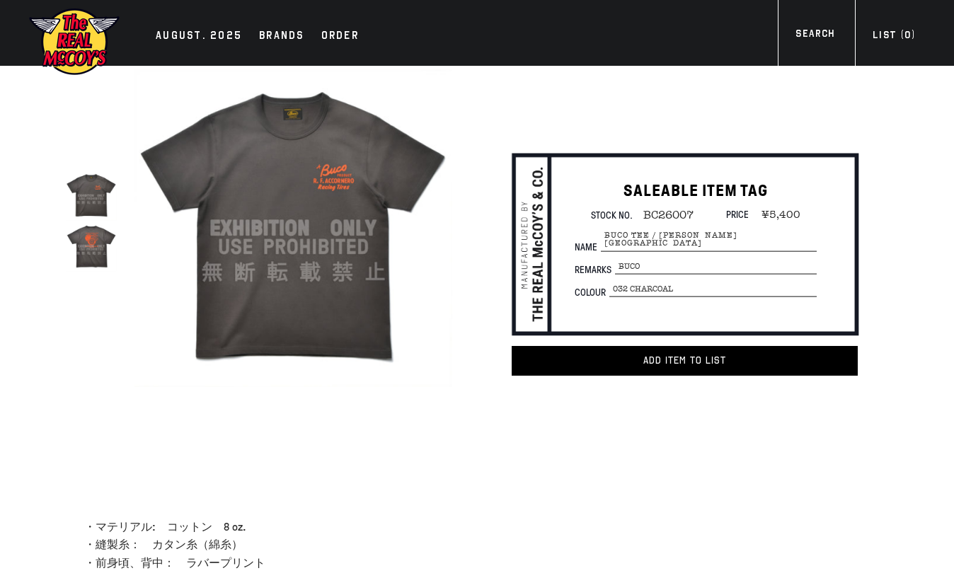
click at [315, 254] on img at bounding box center [293, 228] width 318 height 318
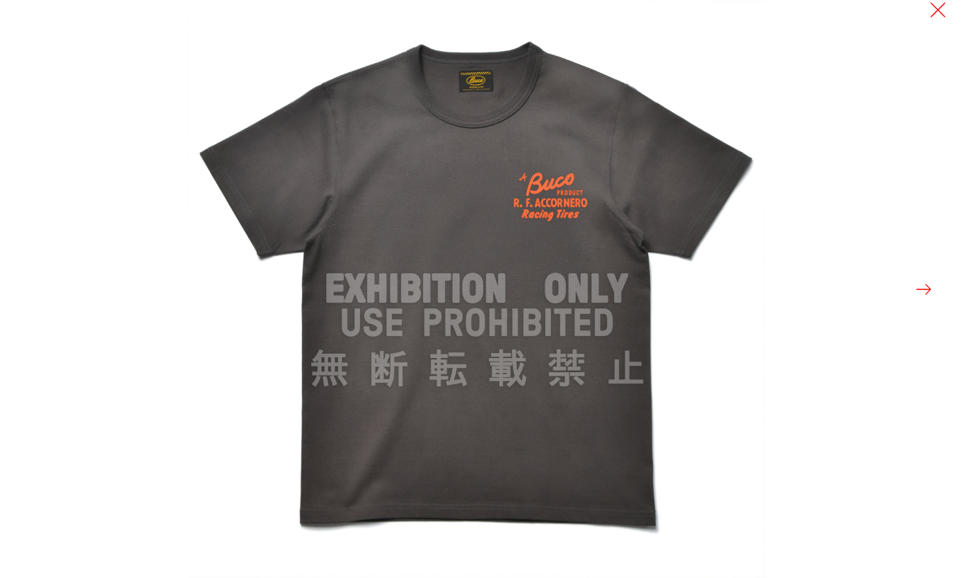
click at [919, 286] on button at bounding box center [924, 289] width 20 height 20
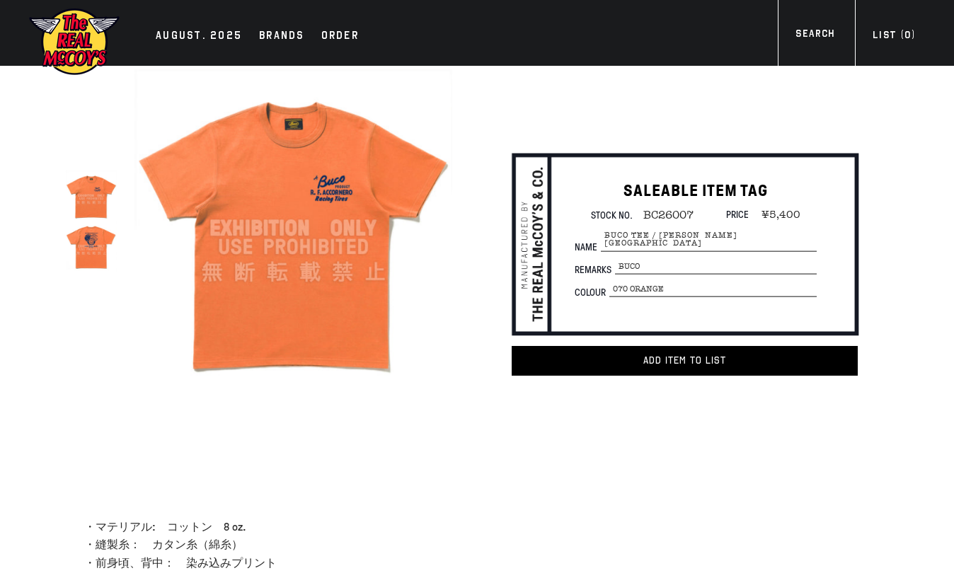
click at [353, 265] on img at bounding box center [293, 228] width 318 height 318
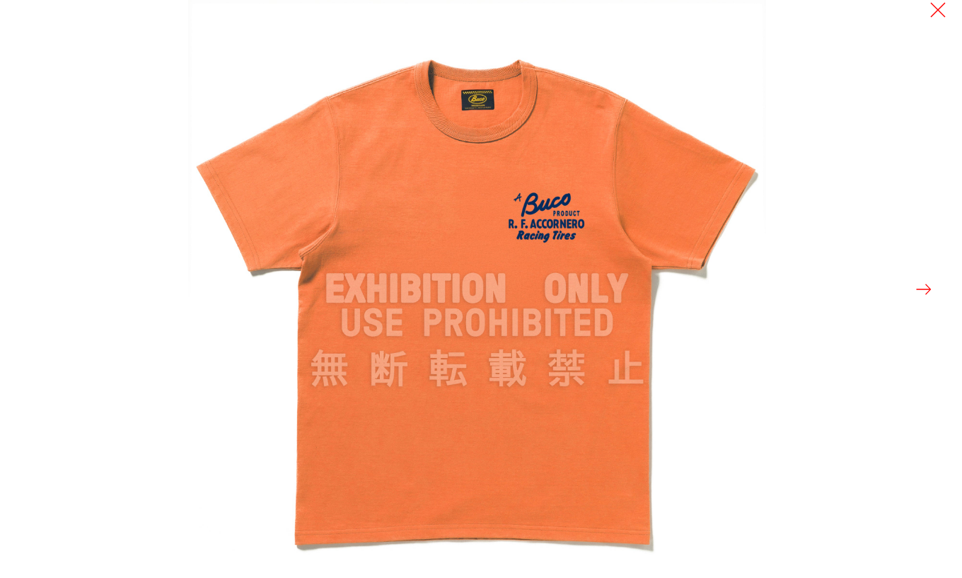
click at [925, 289] on button at bounding box center [924, 289] width 20 height 20
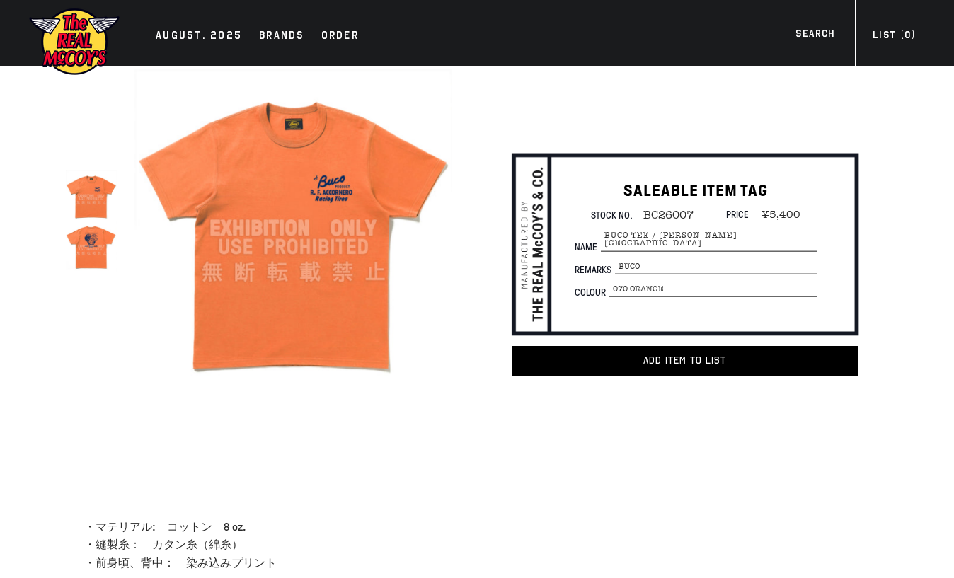
click at [96, 253] on img at bounding box center [91, 246] width 51 height 51
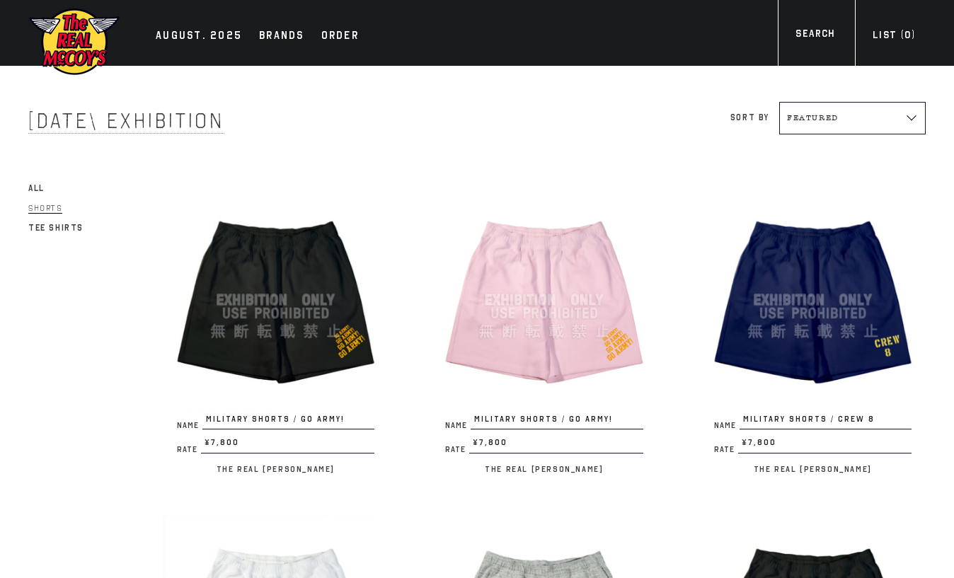
click at [352, 286] on img at bounding box center [276, 300] width 226 height 226
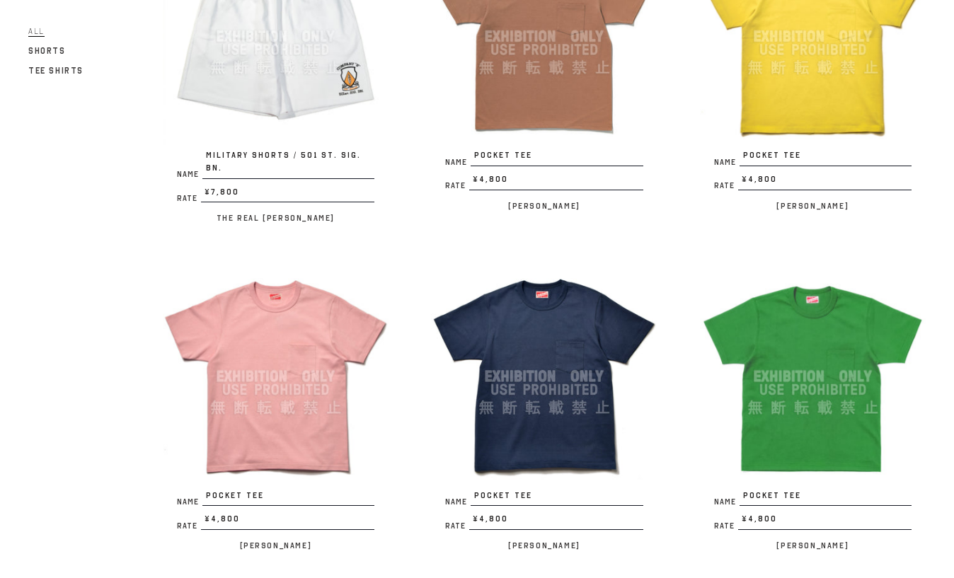
scroll to position [2094, 0]
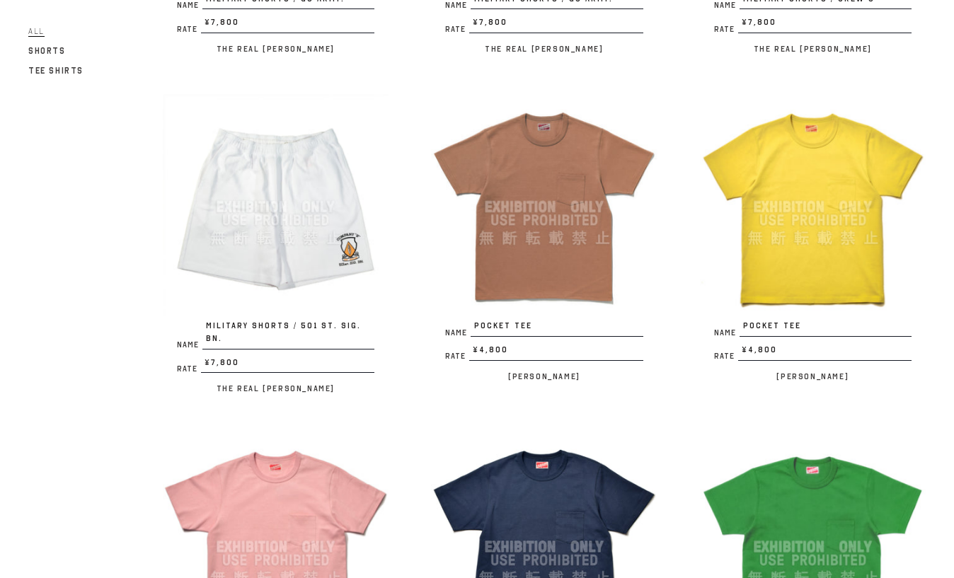
click at [550, 243] on img at bounding box center [544, 207] width 226 height 226
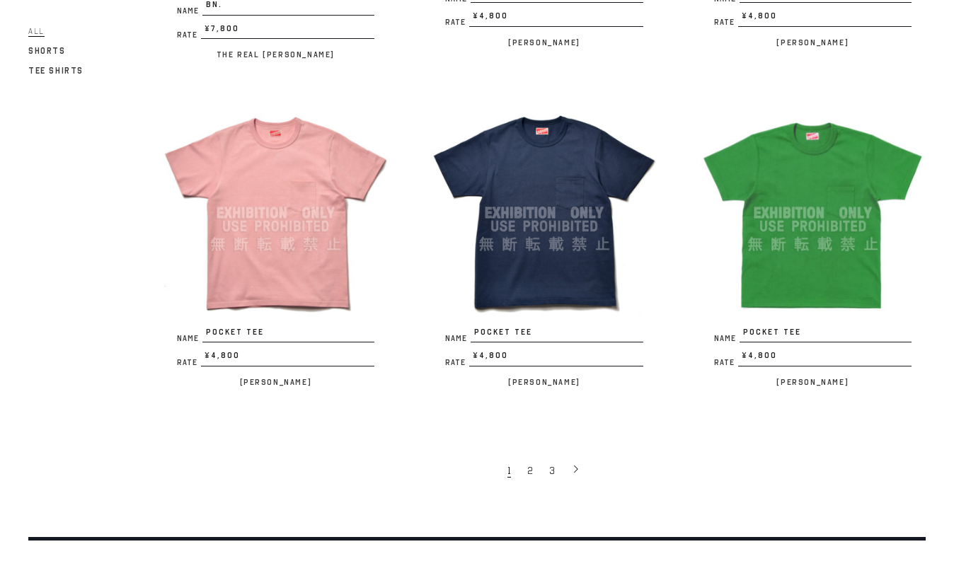
scroll to position [2490, 0]
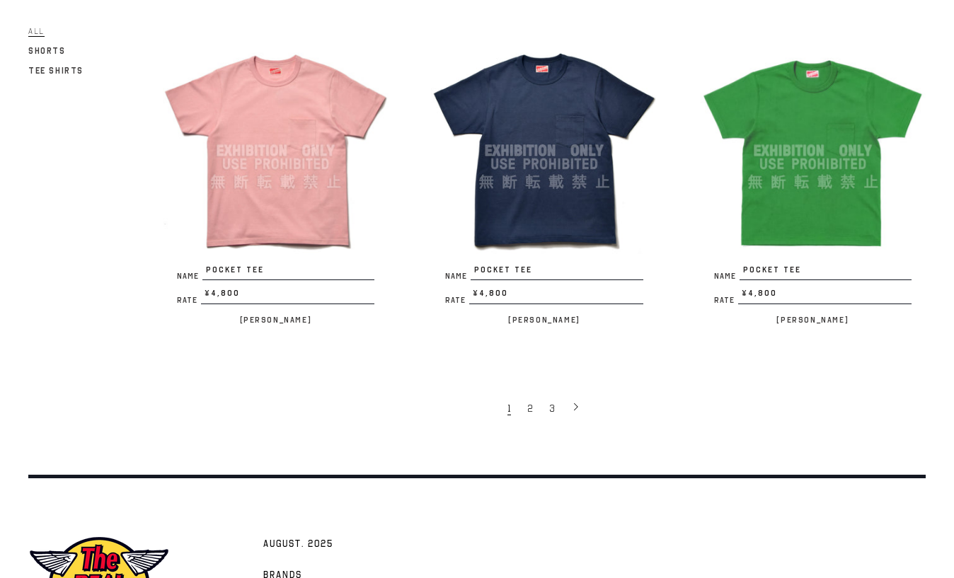
click at [546, 201] on img at bounding box center [544, 150] width 226 height 226
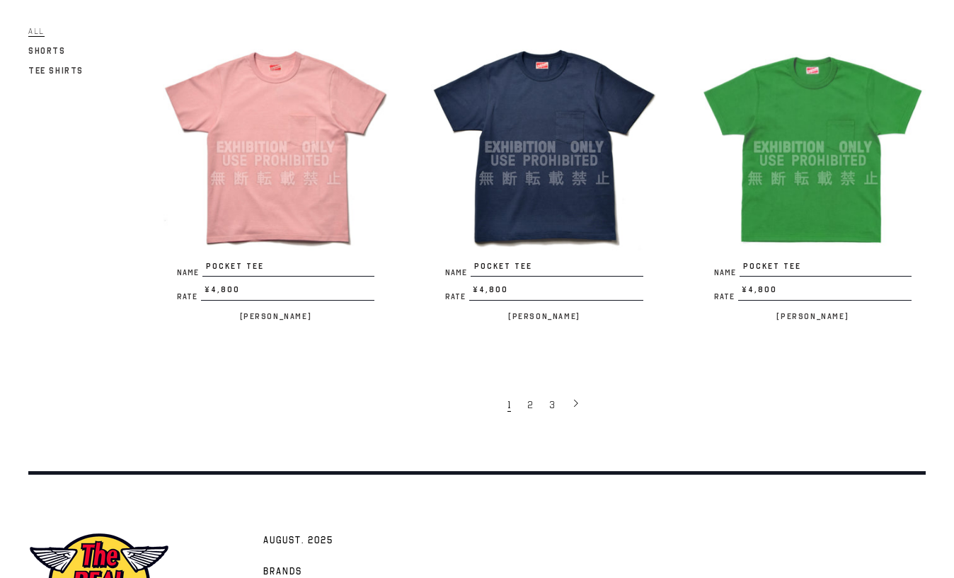
scroll to position [2547, 0]
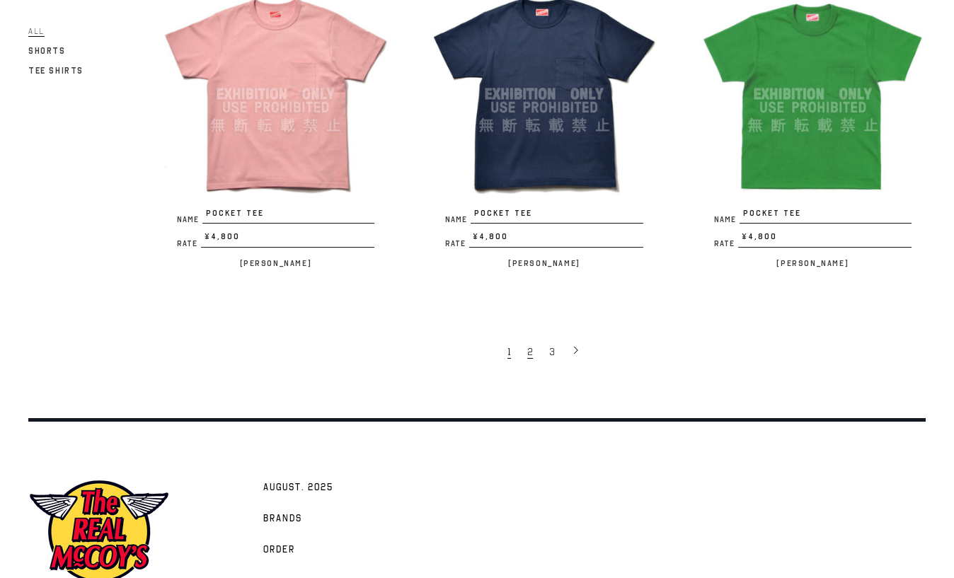
click at [527, 337] on link "2" at bounding box center [531, 351] width 22 height 28
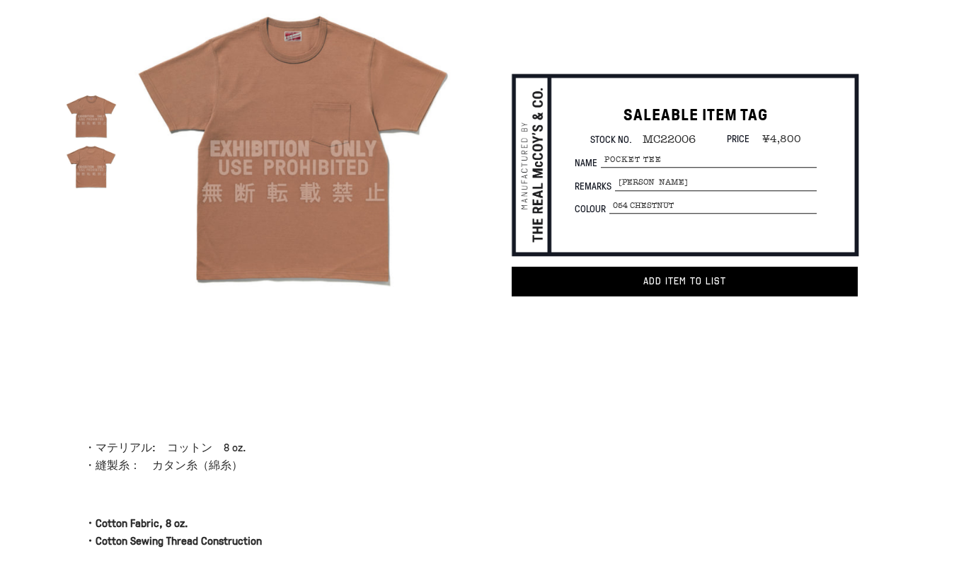
scroll to position [113, 0]
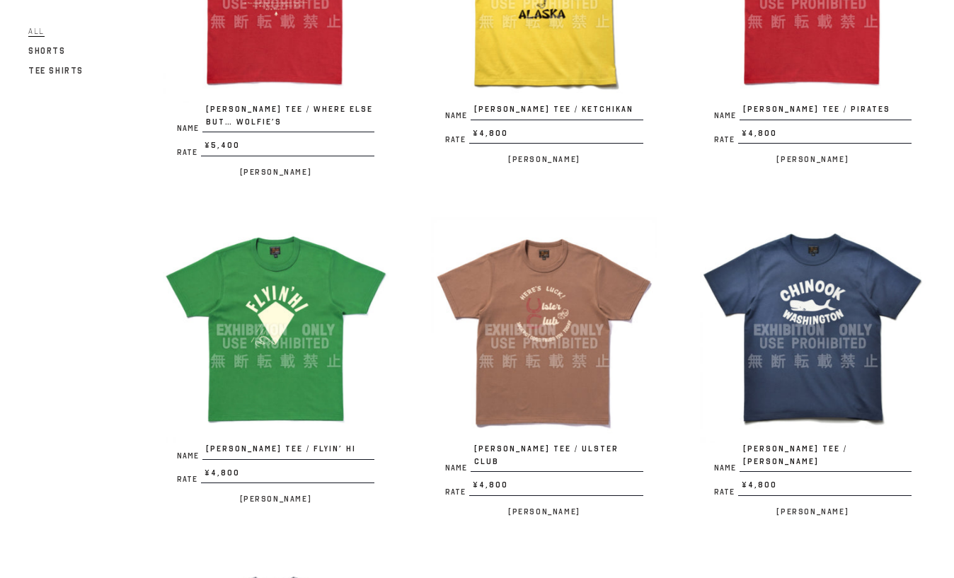
scroll to position [679, 0]
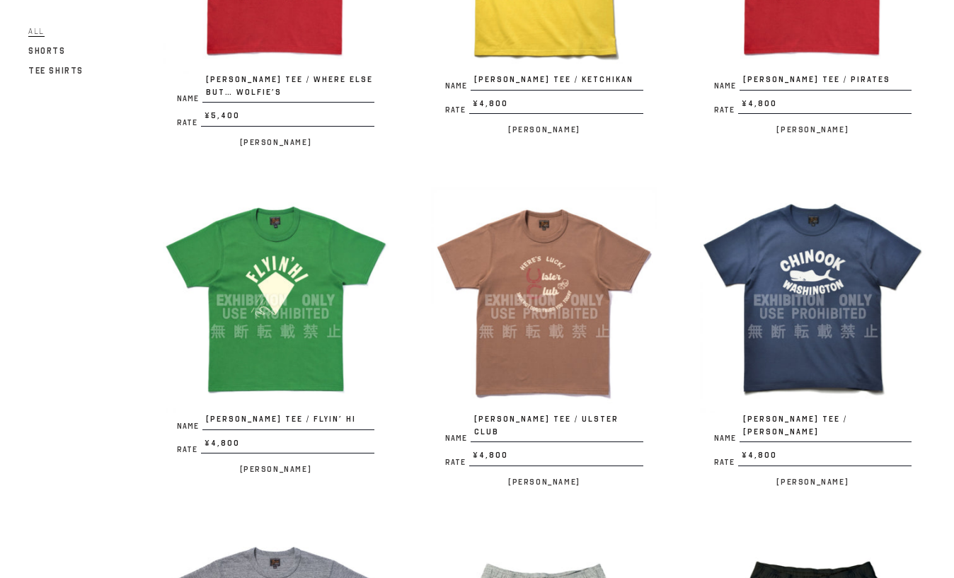
click at [531, 341] on img at bounding box center [544, 300] width 226 height 226
